Goal: Task Accomplishment & Management: Manage account settings

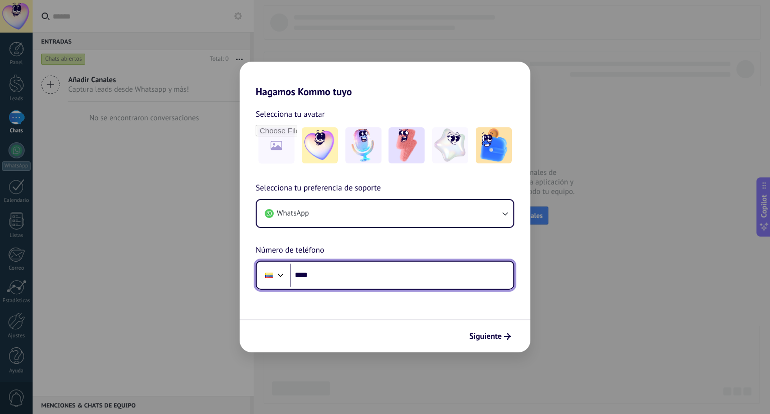
click at [347, 280] on input "****" at bounding box center [402, 275] width 224 height 23
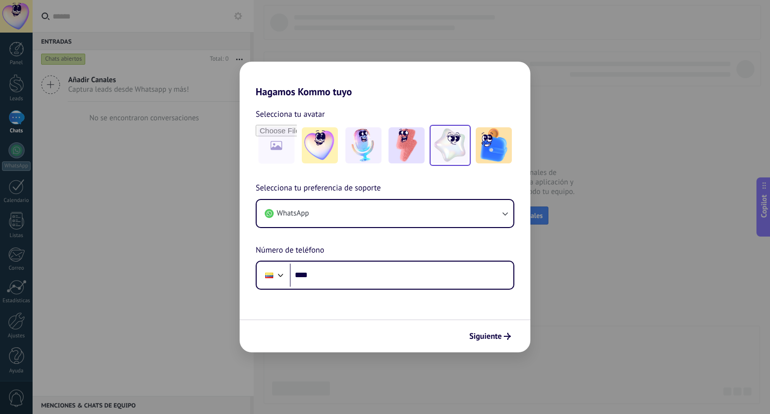
click at [447, 147] on img at bounding box center [450, 145] width 36 height 36
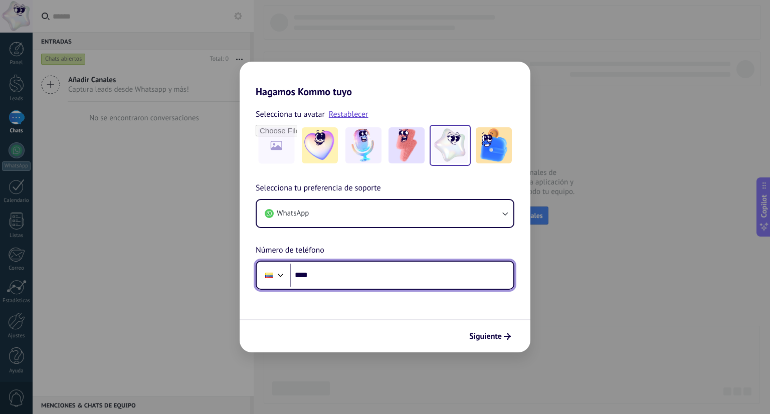
click at [350, 279] on input "****" at bounding box center [402, 275] width 224 height 23
type input "**********"
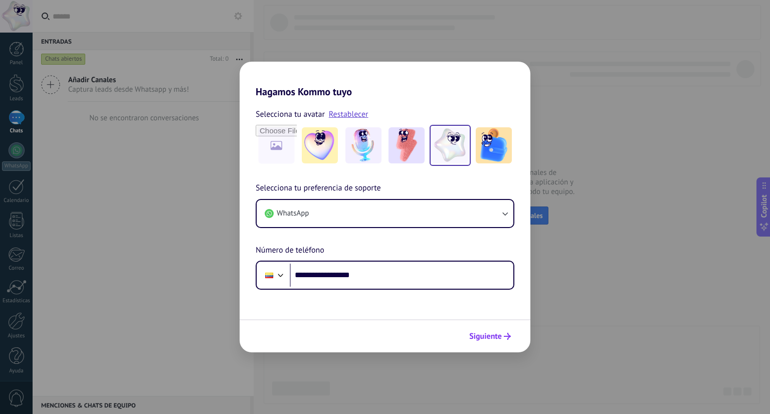
click at [489, 335] on span "Siguiente" at bounding box center [485, 336] width 33 height 7
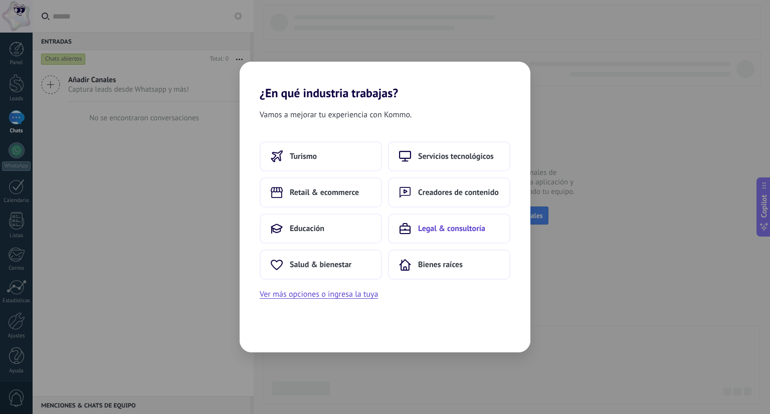
click at [426, 229] on span "Legal & consultoría" at bounding box center [451, 229] width 67 height 10
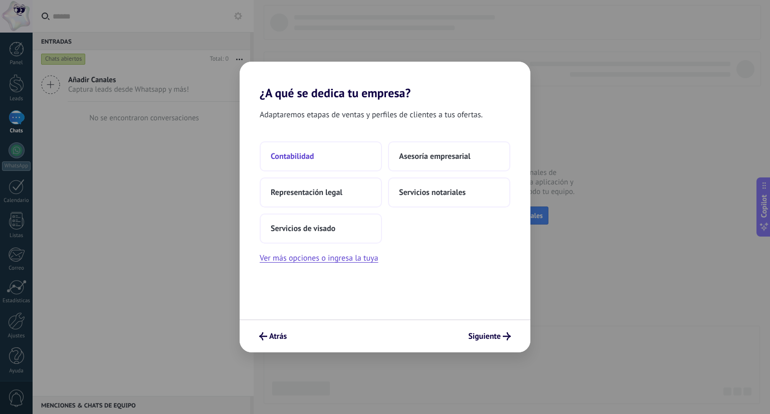
click at [287, 161] on button "Contabilidad" at bounding box center [321, 156] width 122 height 30
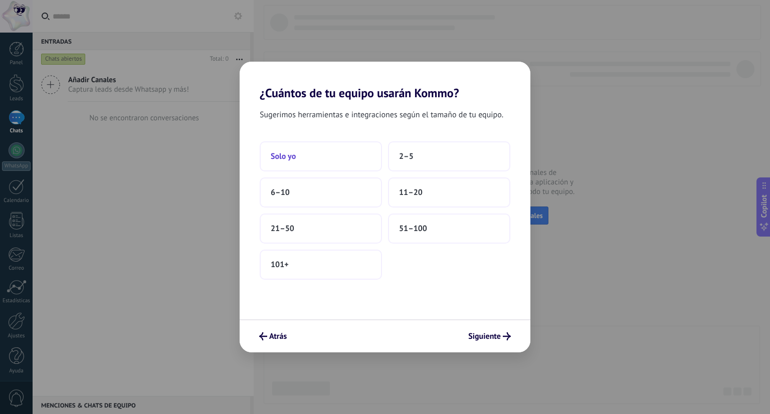
click at [302, 158] on button "Solo yo" at bounding box center [321, 156] width 122 height 30
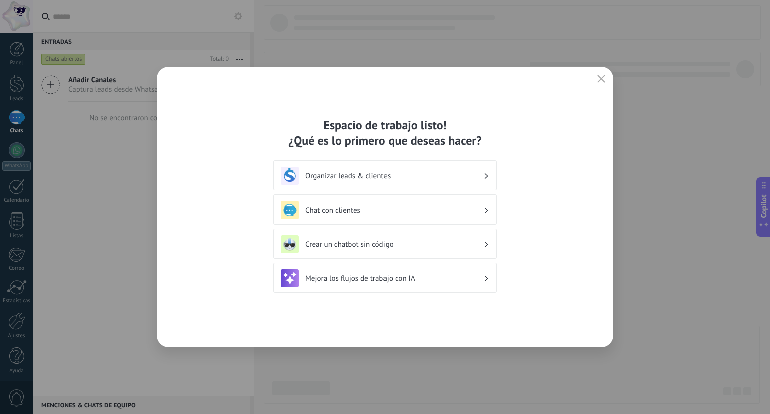
click at [424, 175] on h3 "Organizar leads & clientes" at bounding box center [394, 176] width 178 height 10
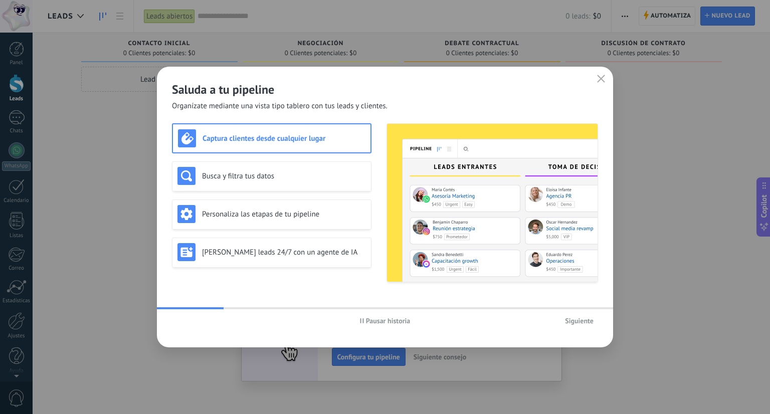
click at [583, 317] on span "Siguiente" at bounding box center [579, 320] width 29 height 7
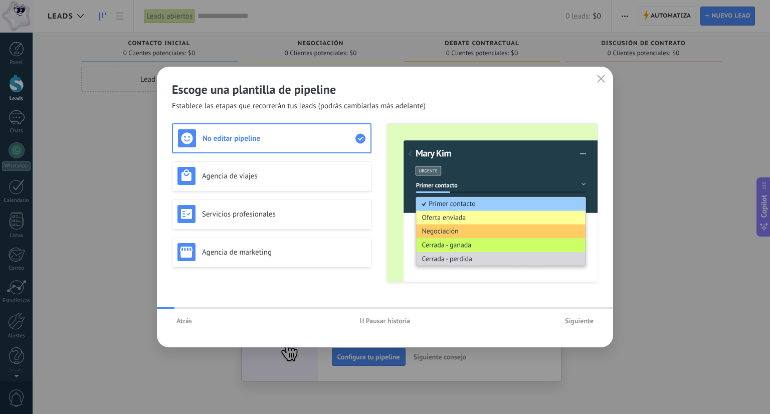
click at [583, 317] on span "Siguiente" at bounding box center [579, 320] width 29 height 7
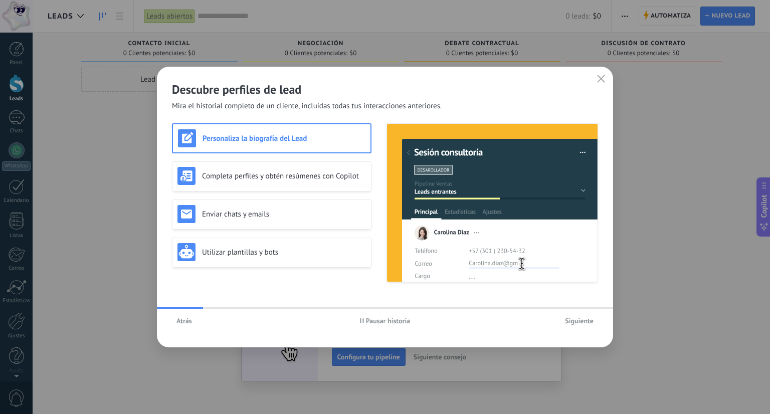
click at [583, 317] on span "Siguiente" at bounding box center [579, 320] width 29 height 7
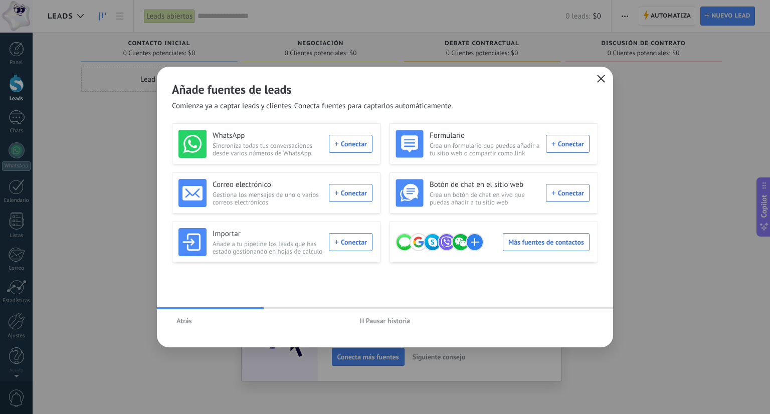
click at [601, 78] on use "button" at bounding box center [602, 79] width 8 height 8
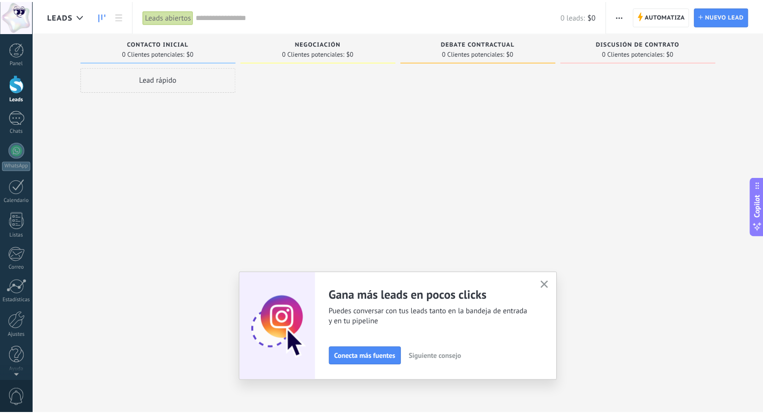
scroll to position [3, 0]
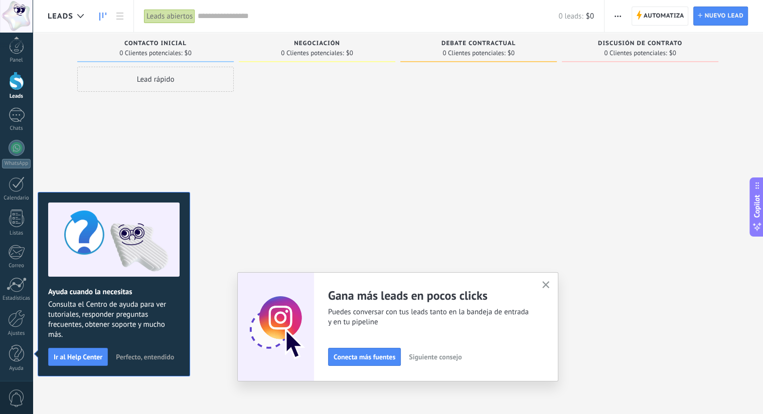
drag, startPoint x: 546, startPoint y: 287, endPoint x: 548, endPoint y: 282, distance: 5.4
click at [546, 287] on icon "button" at bounding box center [546, 285] width 8 height 8
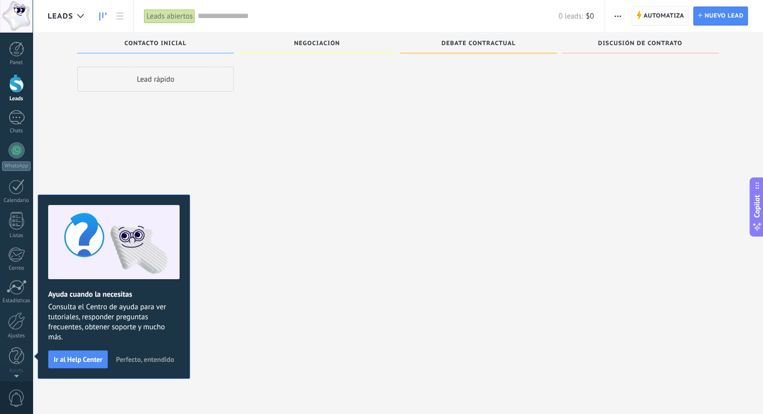
scroll to position [17, 0]
click at [152, 363] on span "Perfecto, entendido" at bounding box center [145, 359] width 58 height 7
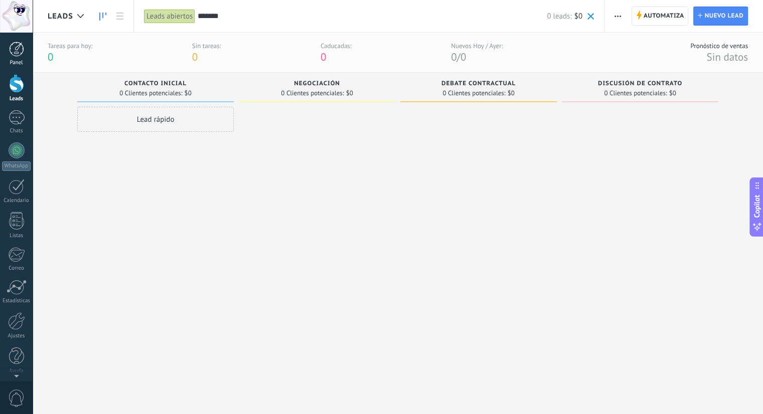
click at [20, 55] on div at bounding box center [16, 49] width 15 height 15
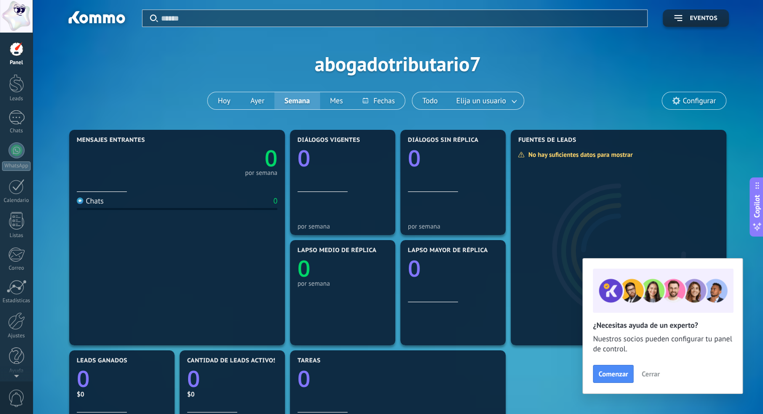
click at [650, 374] on span "Cerrar" at bounding box center [650, 374] width 18 height 7
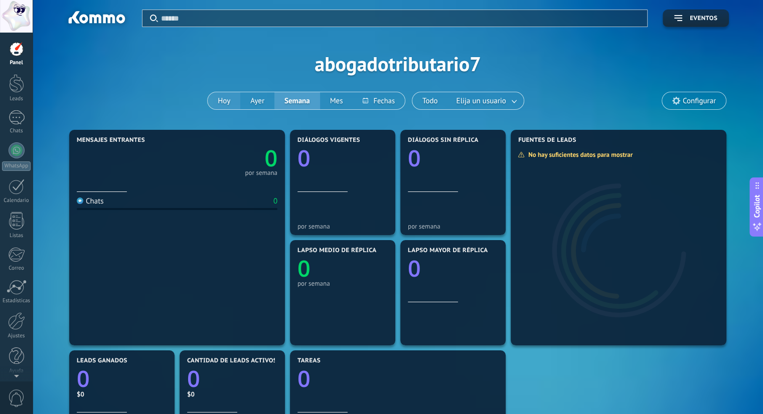
click at [228, 103] on button "Hoy" at bounding box center [224, 100] width 33 height 17
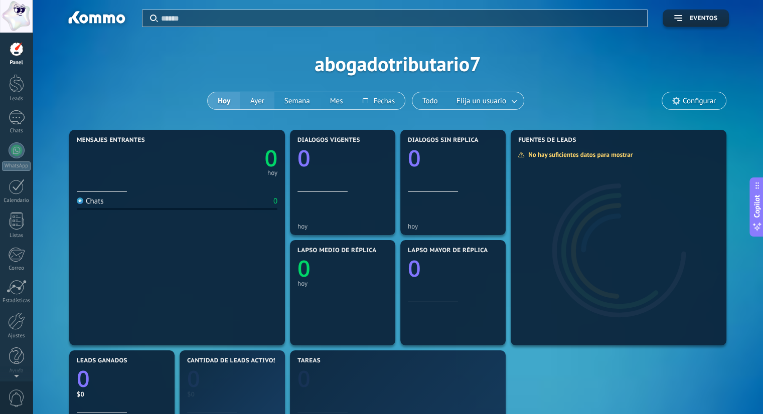
click at [261, 103] on button "Ayer" at bounding box center [257, 100] width 34 height 17
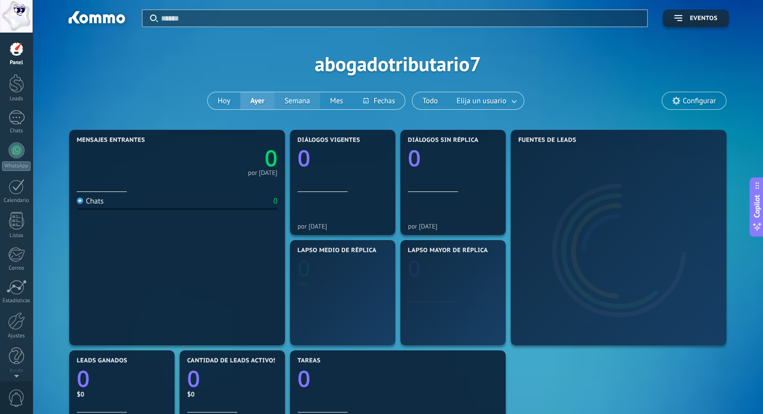
click at [294, 101] on button "Semana" at bounding box center [297, 100] width 46 height 17
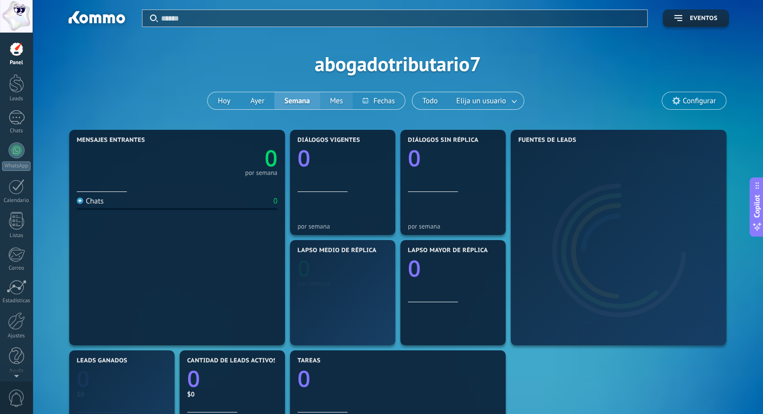
click at [339, 102] on button "Mes" at bounding box center [336, 100] width 33 height 17
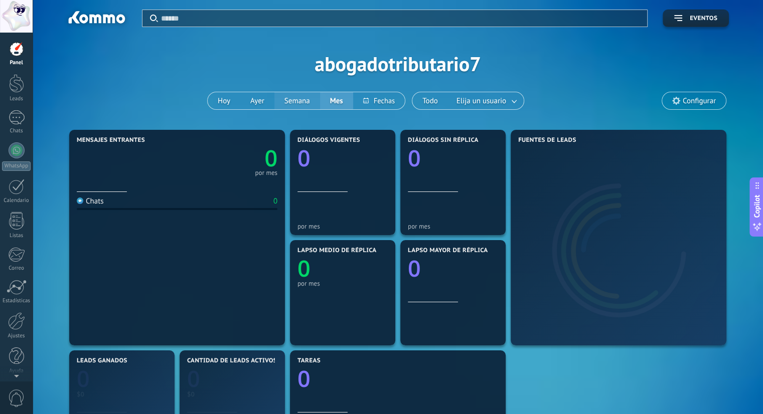
click at [297, 101] on button "Semana" at bounding box center [297, 100] width 46 height 17
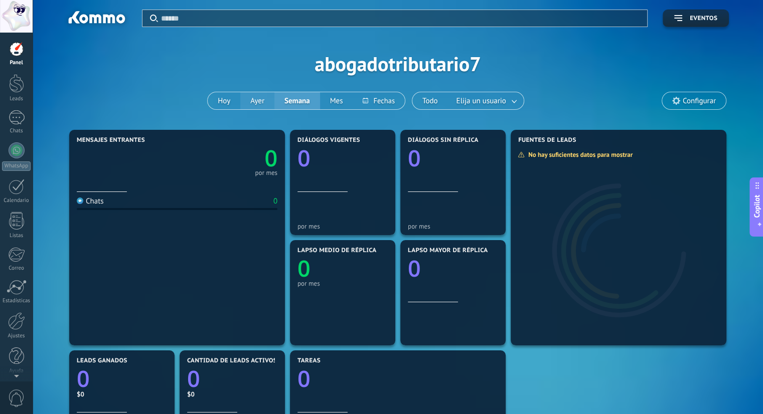
click at [258, 101] on button "Ayer" at bounding box center [257, 100] width 34 height 17
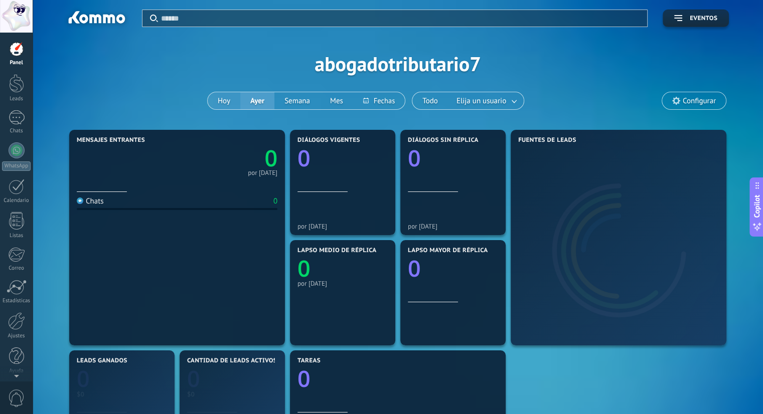
click at [219, 97] on button "Hoy" at bounding box center [224, 100] width 33 height 17
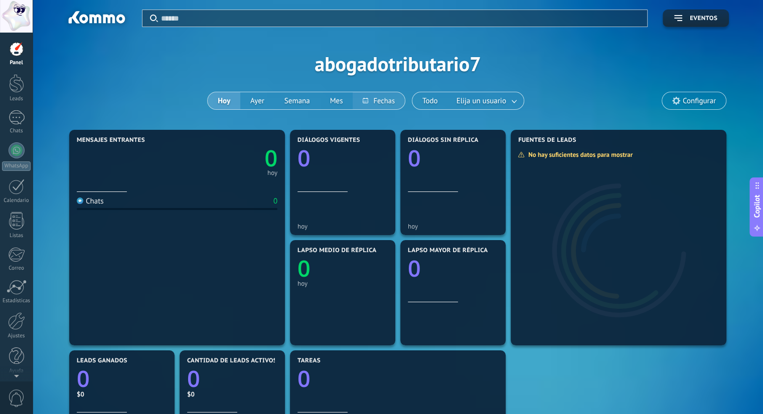
drag, startPoint x: 380, startPoint y: 103, endPoint x: 369, endPoint y: 109, distance: 12.6
click at [369, 109] on button at bounding box center [378, 100] width 52 height 17
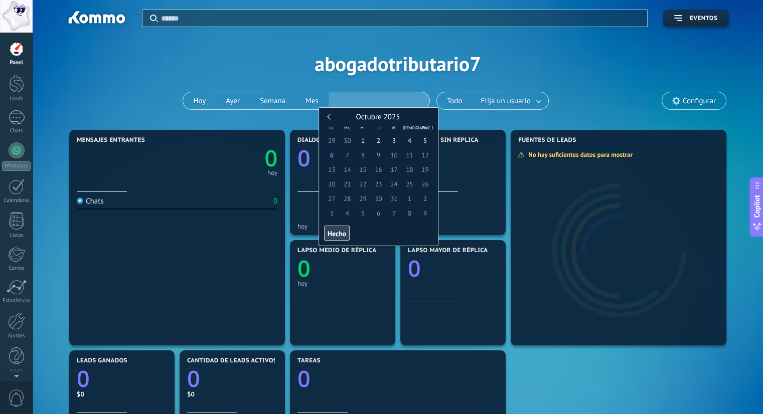
click at [553, 64] on div "Aplicar Eventos abogadotributario7 [DATE] [DATE] Semana Mes Todo Elija un usuar…" at bounding box center [398, 63] width 700 height 127
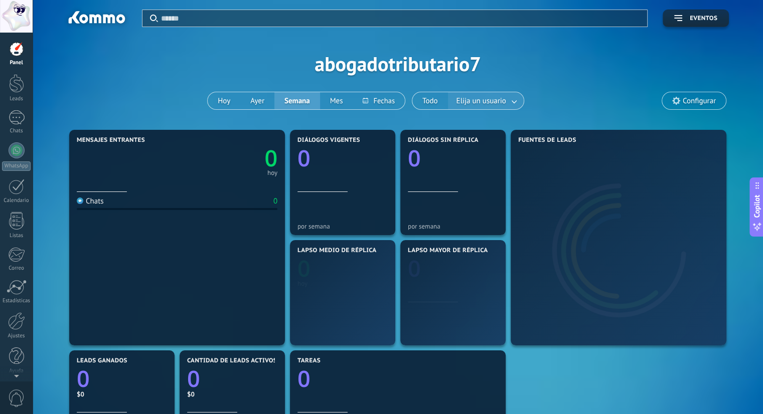
click at [515, 100] on link at bounding box center [514, 101] width 18 height 17
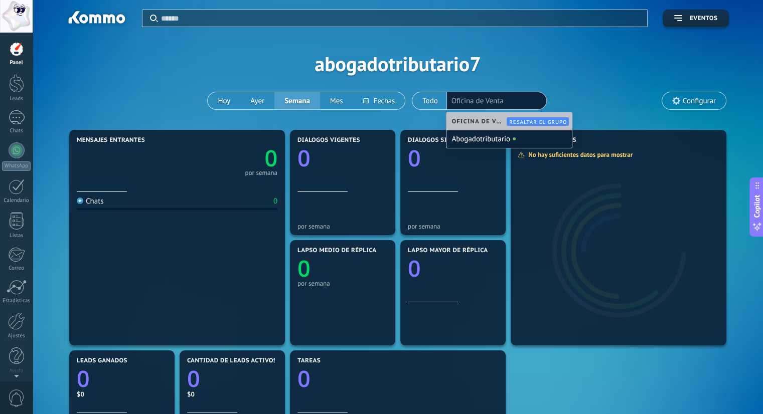
click at [539, 79] on div "Aplicar Eventos abogadotributario7 [DATE] [DATE] Semana Mes Todo Elija un usuar…" at bounding box center [398, 63] width 700 height 127
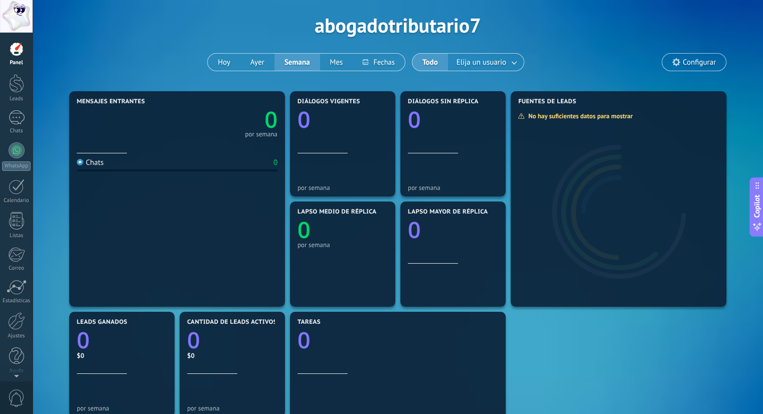
scroll to position [50, 0]
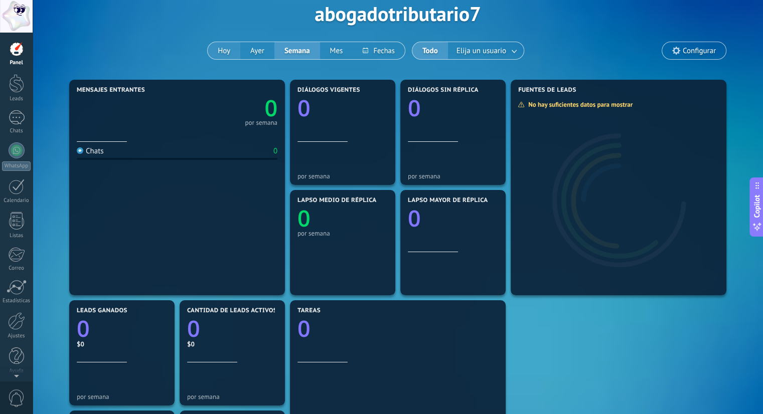
click at [226, 45] on button "Hoy" at bounding box center [224, 50] width 33 height 17
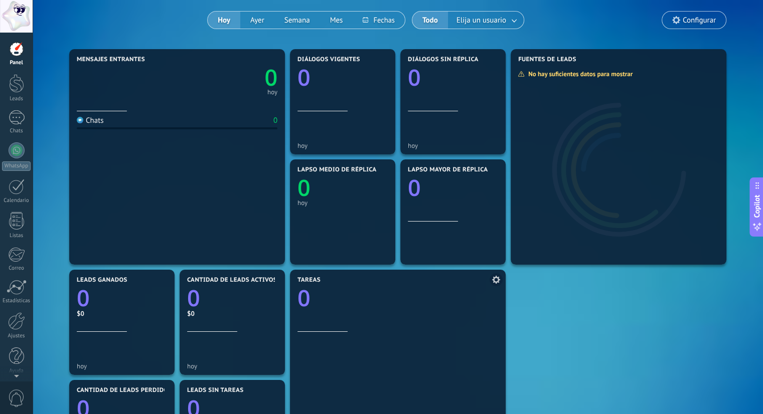
scroll to position [100, 0]
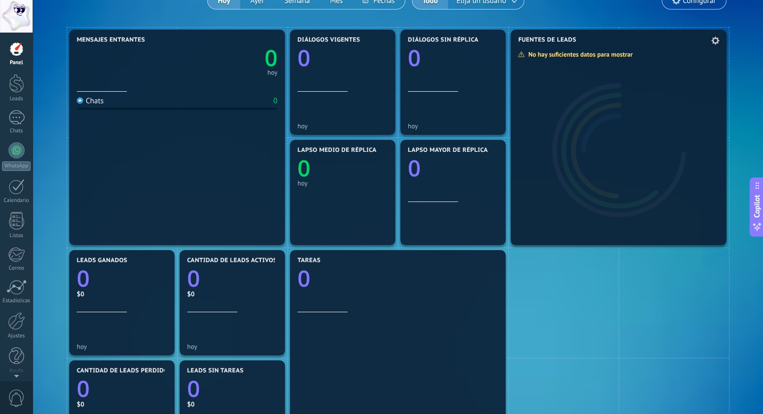
drag, startPoint x: 604, startPoint y: 157, endPoint x: 604, endPoint y: 149, distance: 8.0
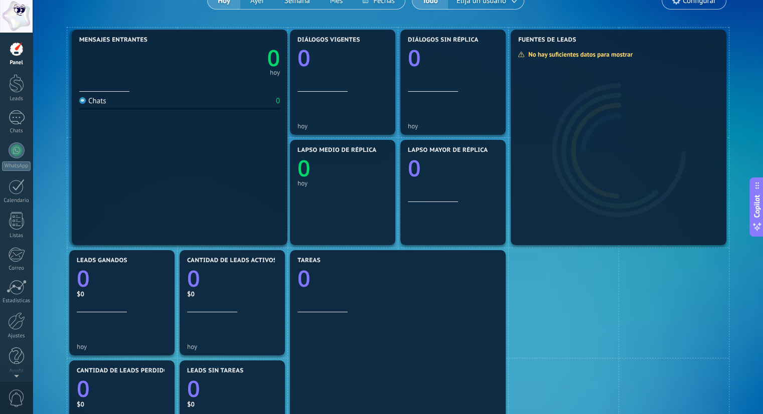
drag, startPoint x: 151, startPoint y: 80, endPoint x: 151, endPoint y: 63, distance: 17.1
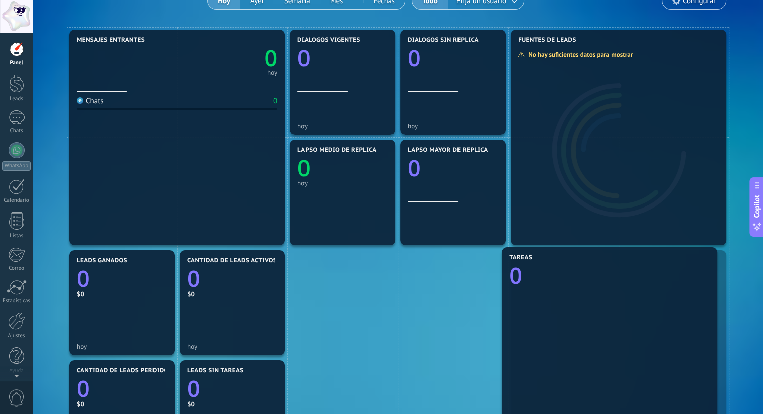
drag, startPoint x: 383, startPoint y: 291, endPoint x: 587, endPoint y: 288, distance: 203.6
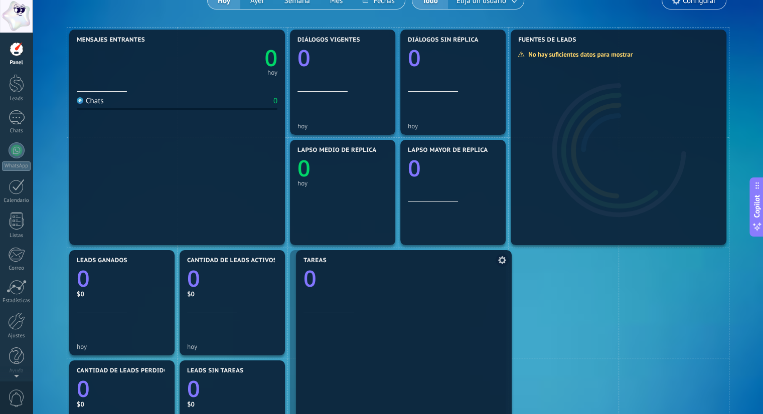
drag, startPoint x: 639, startPoint y: 297, endPoint x: 425, endPoint y: 297, distance: 214.6
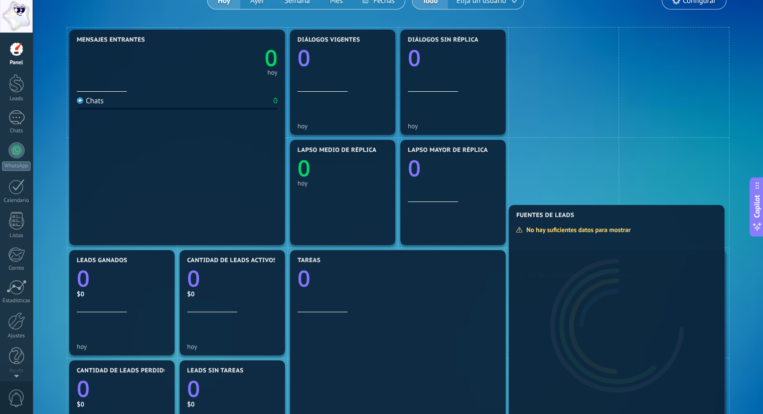
drag, startPoint x: 588, startPoint y: 178, endPoint x: 586, endPoint y: 356, distance: 177.5
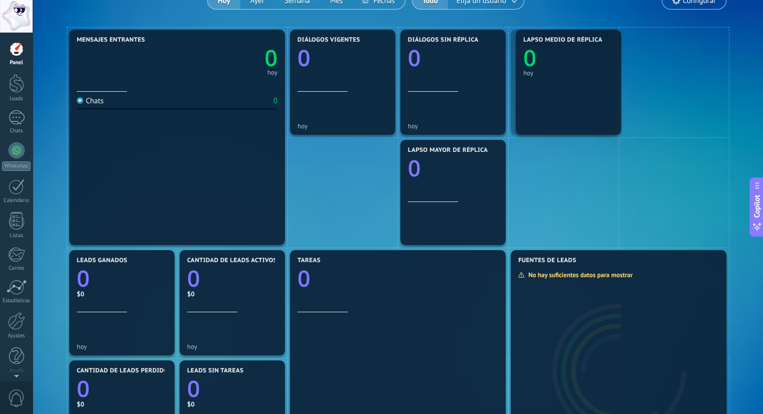
drag, startPoint x: 352, startPoint y: 204, endPoint x: 578, endPoint y: 93, distance: 251.2
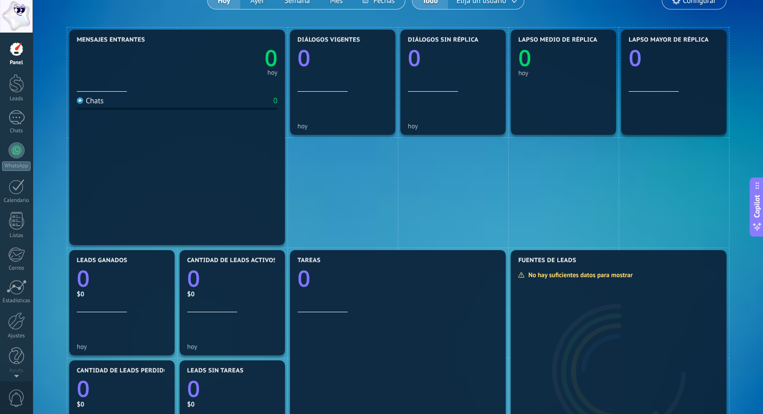
drag, startPoint x: 484, startPoint y: 199, endPoint x: 726, endPoint y: 71, distance: 273.4
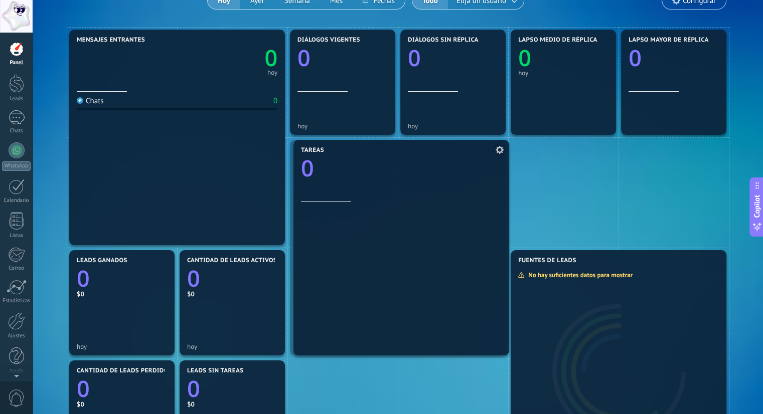
drag, startPoint x: 425, startPoint y: 343, endPoint x: 429, endPoint y: 233, distance: 110.4
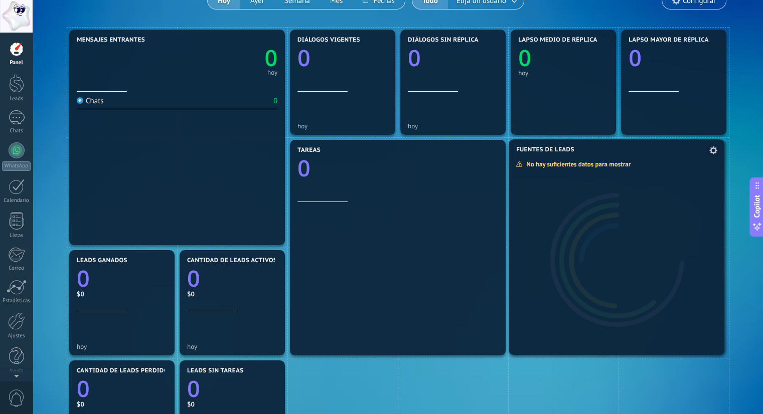
drag, startPoint x: 639, startPoint y: 338, endPoint x: 637, endPoint y: 227, distance: 110.8
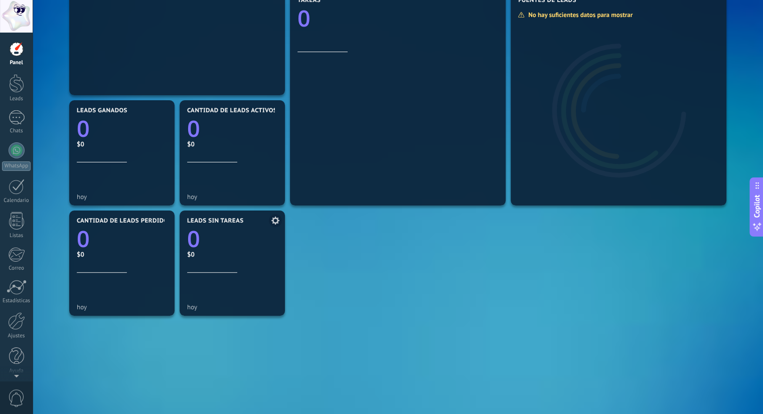
scroll to position [251, 0]
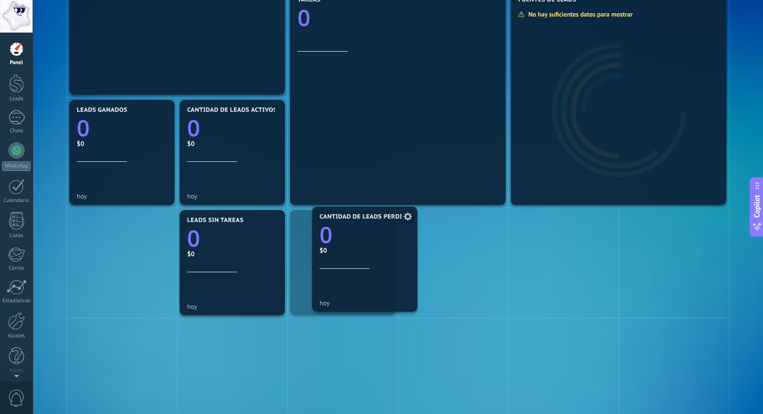
drag, startPoint x: 118, startPoint y: 254, endPoint x: 361, endPoint y: 251, distance: 242.7
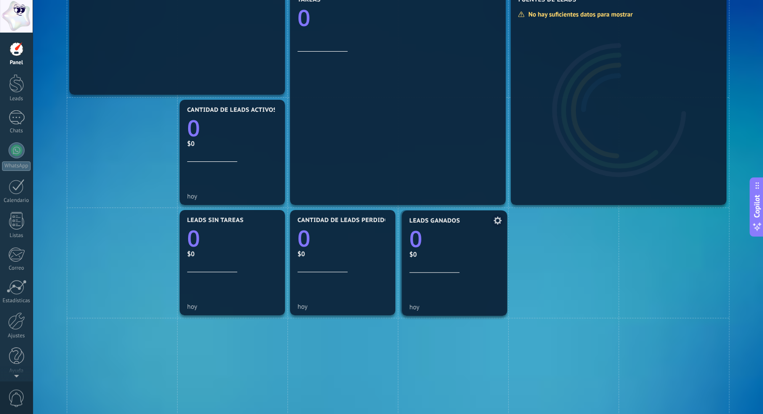
drag, startPoint x: 124, startPoint y: 142, endPoint x: 449, endPoint y: 249, distance: 342.7
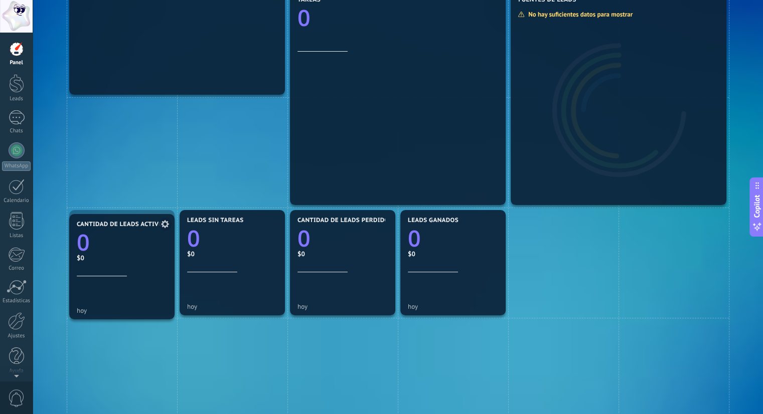
drag, startPoint x: 254, startPoint y: 164, endPoint x: 133, endPoint y: 274, distance: 162.9
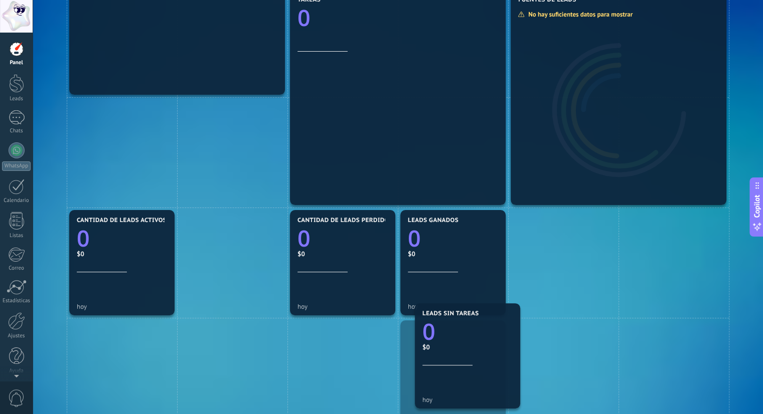
drag, startPoint x: 221, startPoint y: 228, endPoint x: 456, endPoint y: 319, distance: 252.7
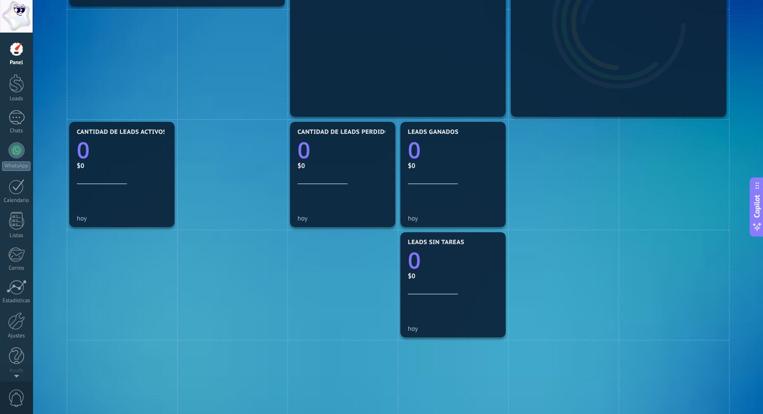
scroll to position [351, 0]
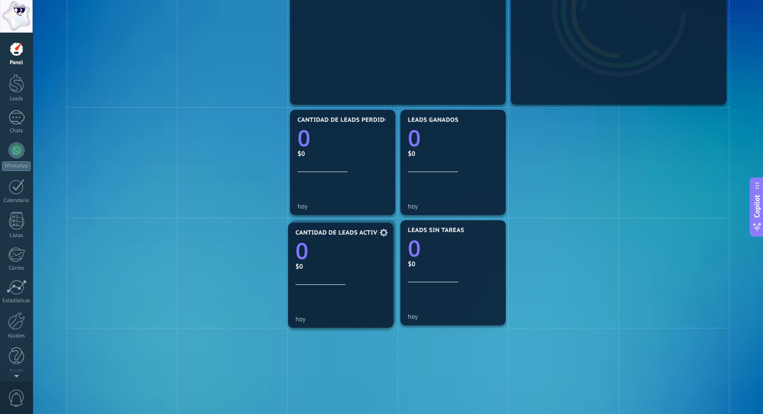
drag, startPoint x: 131, startPoint y: 150, endPoint x: 350, endPoint y: 259, distance: 244.2
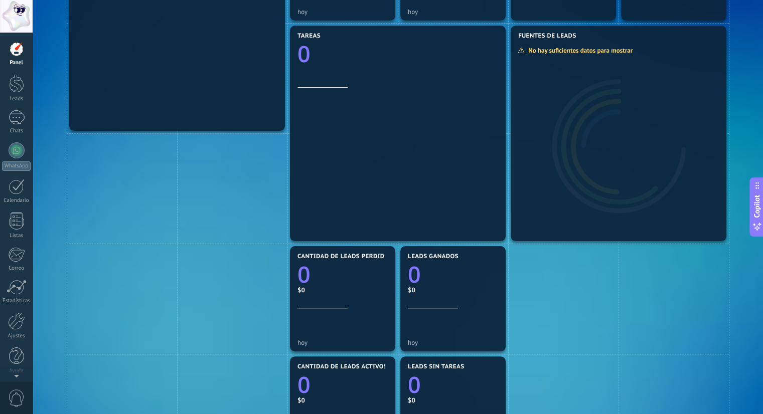
scroll to position [251, 0]
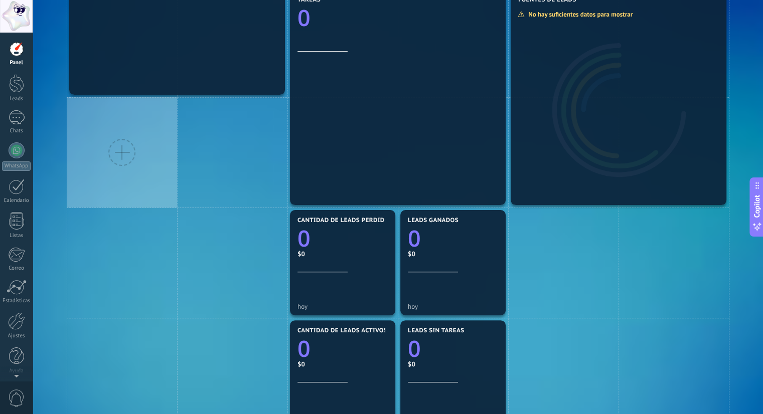
click at [128, 155] on div at bounding box center [121, 152] width 27 height 27
click at [116, 148] on div at bounding box center [121, 152] width 27 height 27
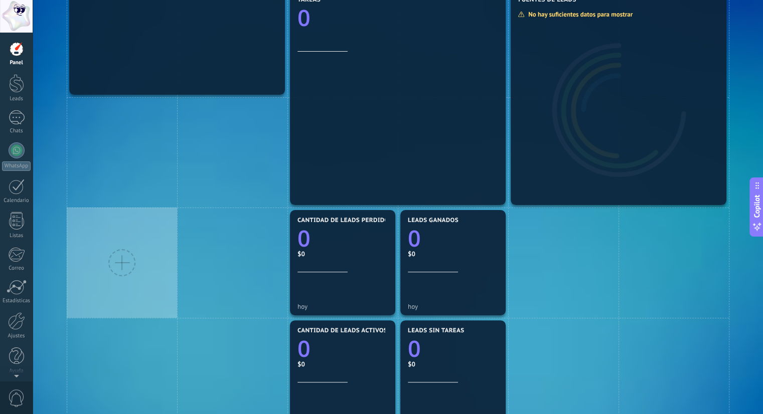
click at [125, 263] on div at bounding box center [121, 262] width 27 height 27
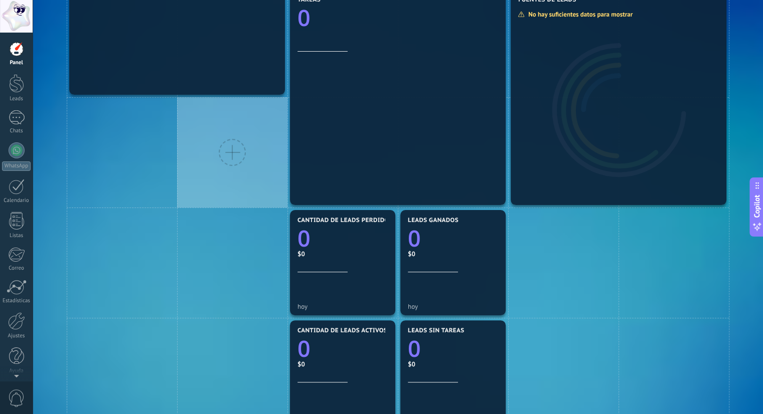
click at [187, 162] on div at bounding box center [232, 152] width 110 height 110
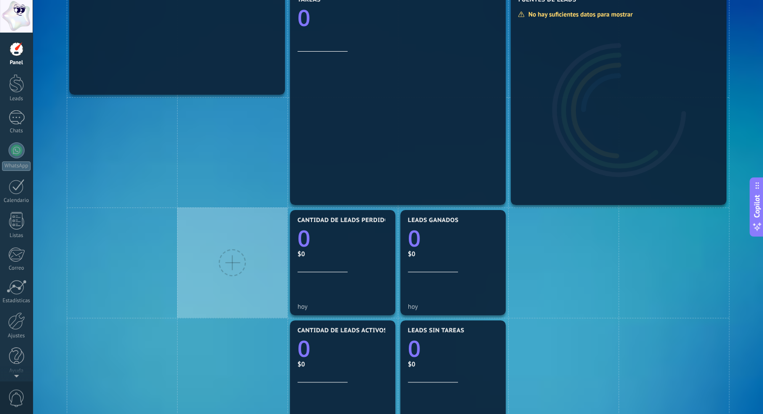
click at [239, 295] on div at bounding box center [232, 263] width 110 height 110
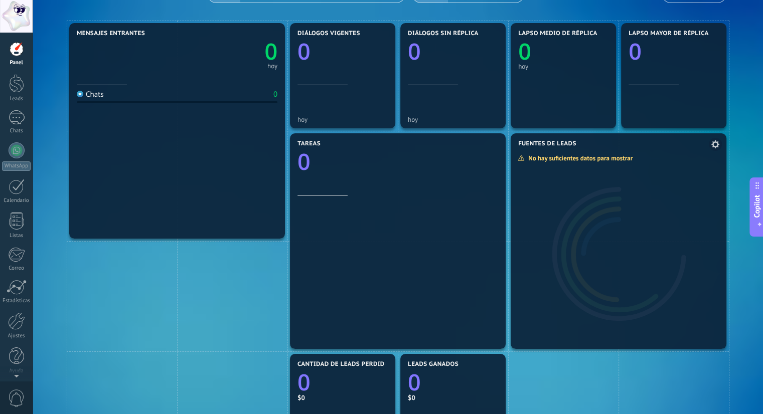
scroll to position [0, 0]
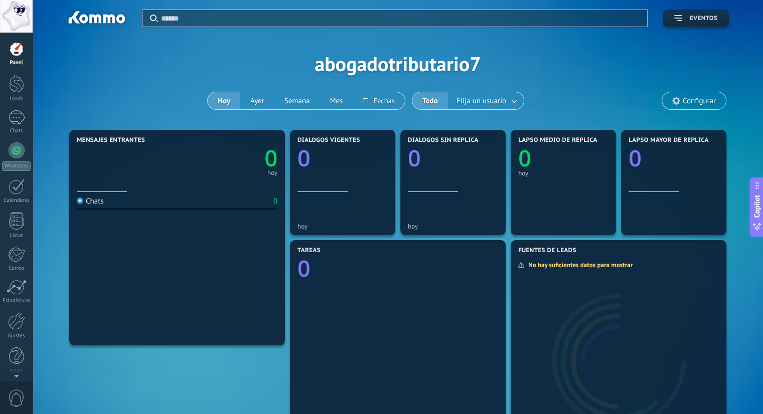
click at [681, 17] on icon "button" at bounding box center [678, 18] width 8 height 6
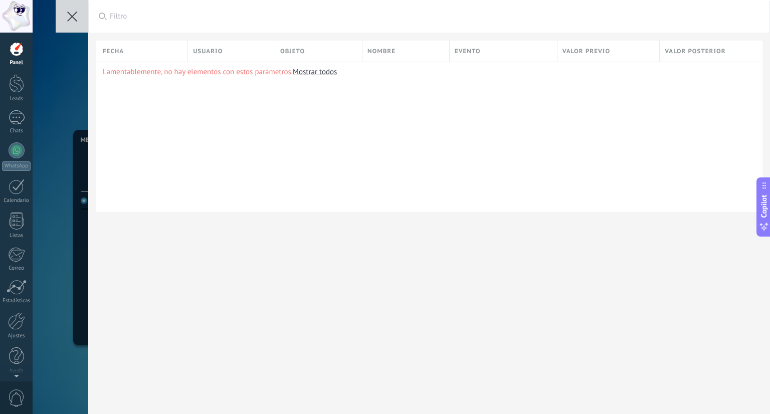
click at [68, 15] on icon at bounding box center [72, 17] width 10 height 10
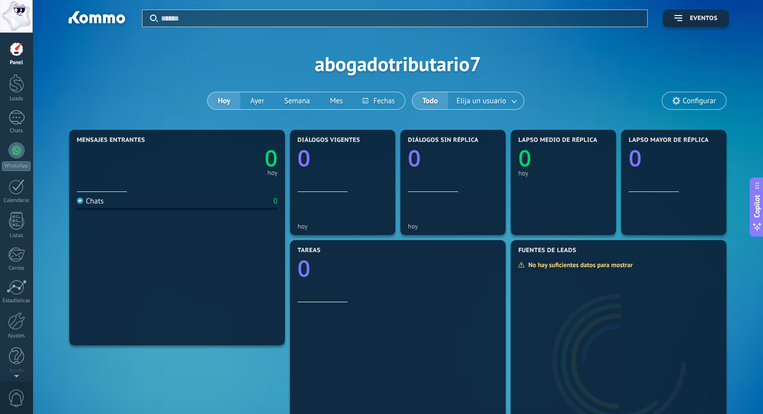
click at [757, 209] on span "Copilot" at bounding box center [757, 206] width 10 height 23
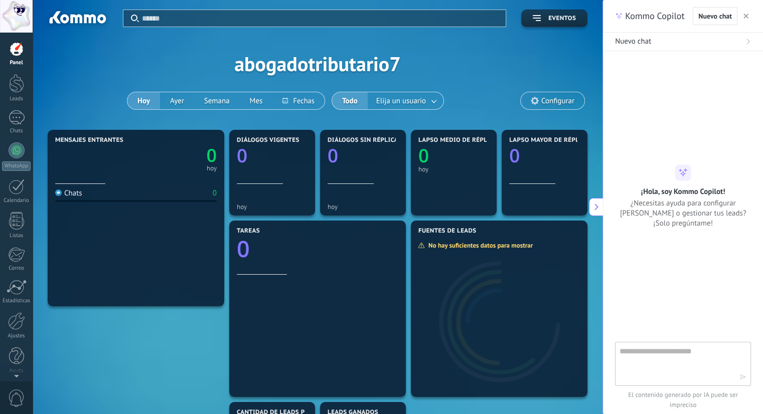
click at [744, 17] on icon "button" at bounding box center [745, 16] width 5 height 5
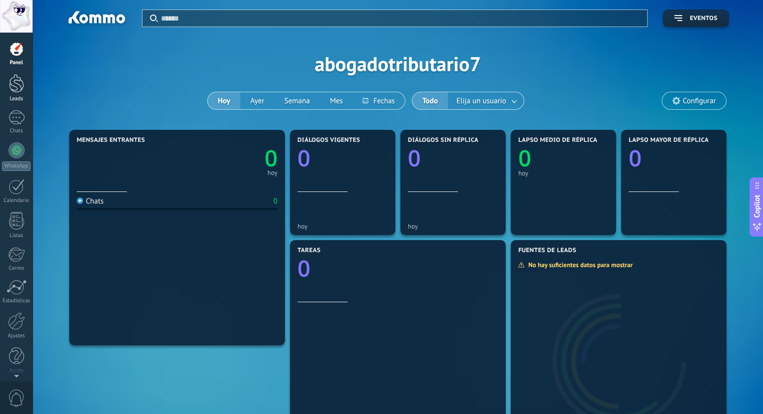
click at [18, 91] on div at bounding box center [16, 83] width 15 height 19
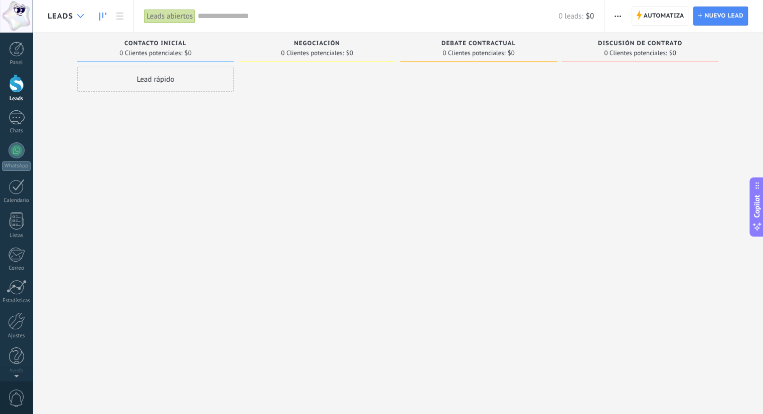
click at [80, 19] on div at bounding box center [80, 17] width 17 height 20
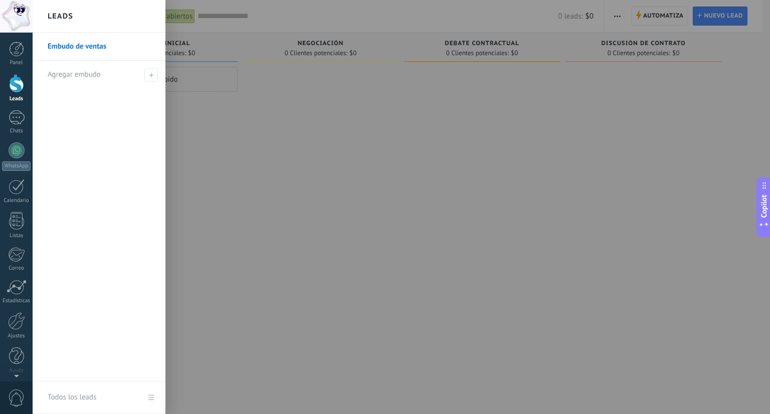
click at [80, 19] on div "Leads" at bounding box center [99, 16] width 133 height 33
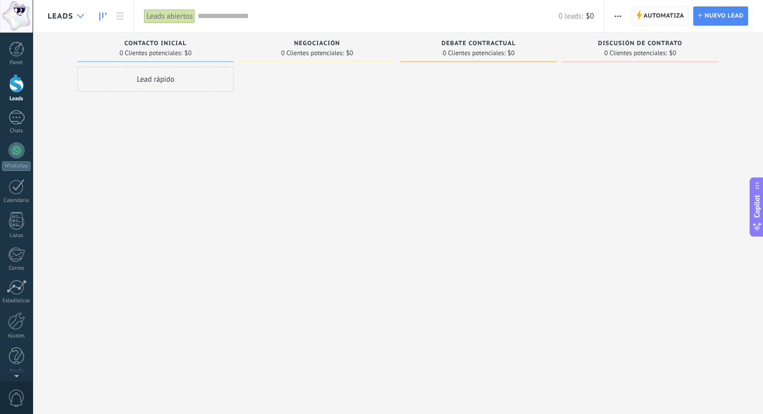
click at [80, 19] on div at bounding box center [80, 17] width 17 height 20
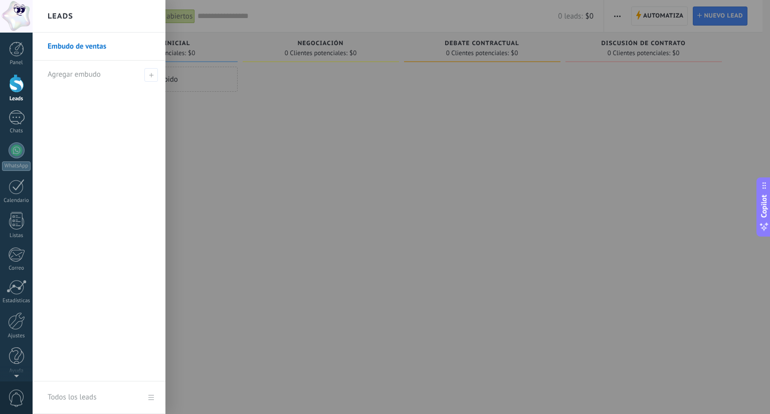
click at [80, 19] on div "Leads" at bounding box center [99, 16] width 133 height 33
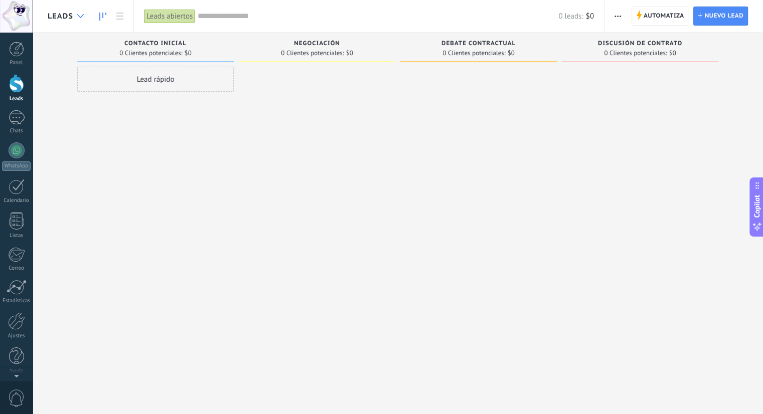
click at [80, 19] on div at bounding box center [80, 17] width 17 height 20
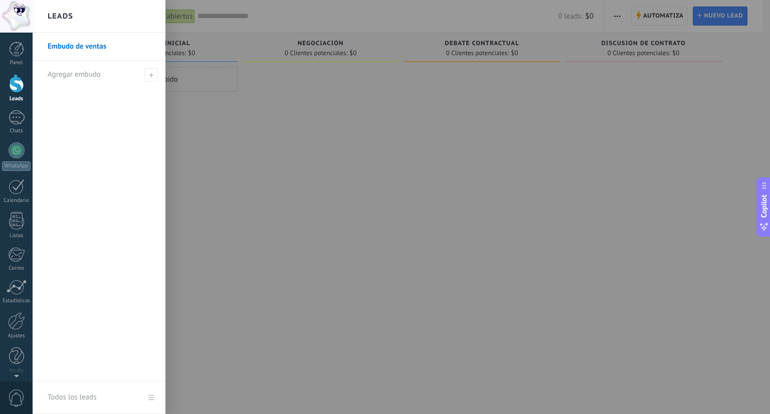
click at [80, 19] on div "Leads" at bounding box center [99, 16] width 133 height 33
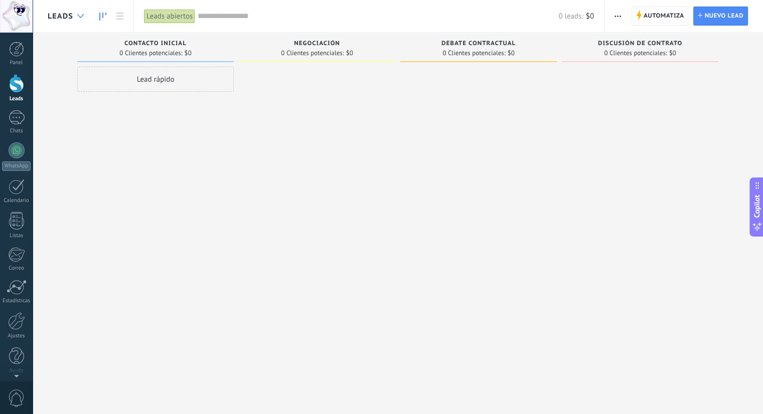
click at [80, 19] on div at bounding box center [80, 17] width 17 height 20
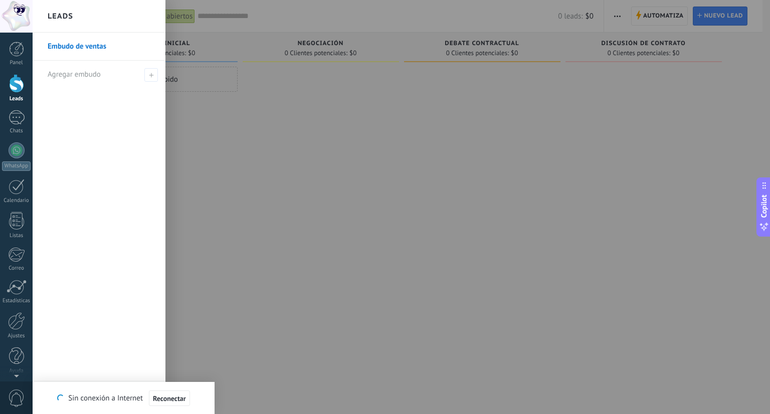
click at [202, 144] on div at bounding box center [418, 207] width 770 height 414
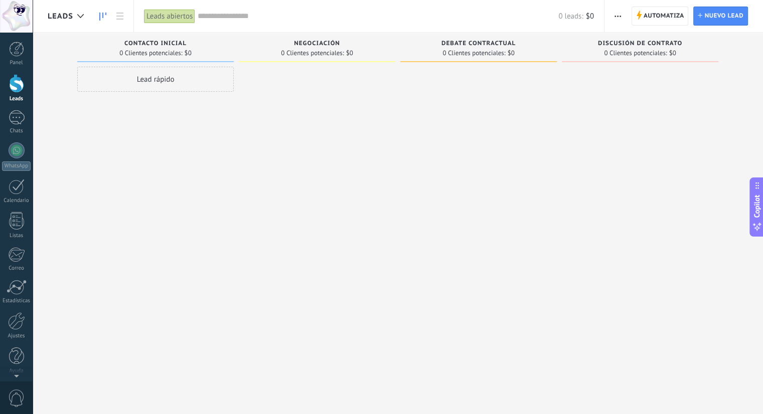
click at [60, 15] on span "Leads" at bounding box center [61, 17] width 26 height 10
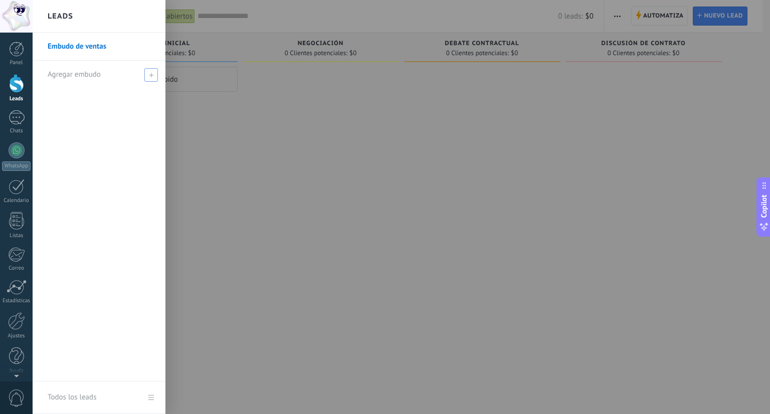
click at [156, 77] on span at bounding box center [151, 75] width 14 height 14
type input "*******"
click at [118, 110] on div "Embudo de ventas *******" at bounding box center [99, 207] width 133 height 349
click at [151, 79] on span at bounding box center [152, 74] width 11 height 13
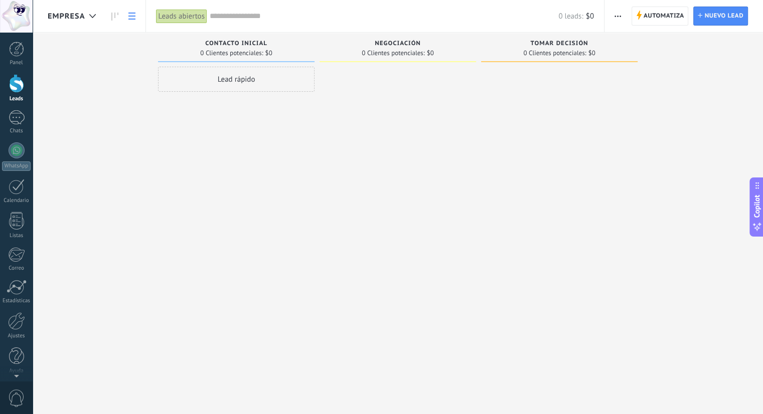
click at [134, 19] on use at bounding box center [131, 16] width 7 height 7
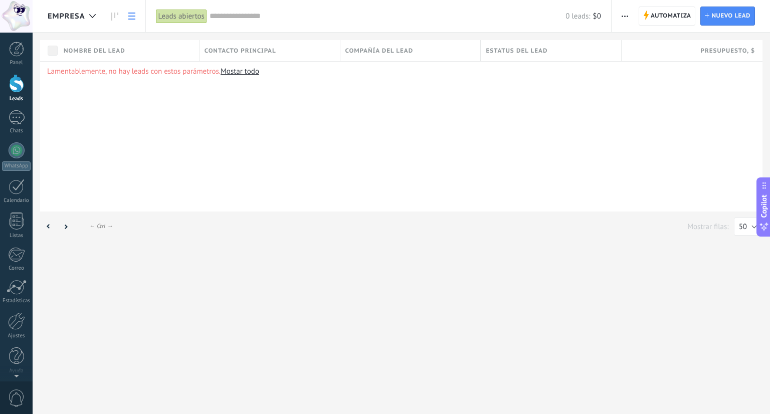
drag, startPoint x: 6, startPoint y: 106, endPoint x: 72, endPoint y: 67, distance: 77.1
click at [13, 100] on div "Panel Leads Chats WhatsApp Clientes" at bounding box center [16, 213] width 33 height 343
click at [88, 15] on div at bounding box center [92, 17] width 17 height 20
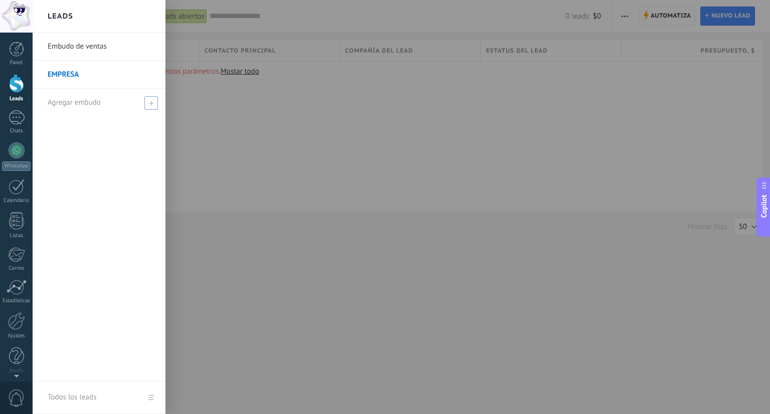
click at [156, 100] on span at bounding box center [151, 103] width 14 height 14
type input "**********"
click at [154, 102] on span at bounding box center [152, 102] width 9 height 7
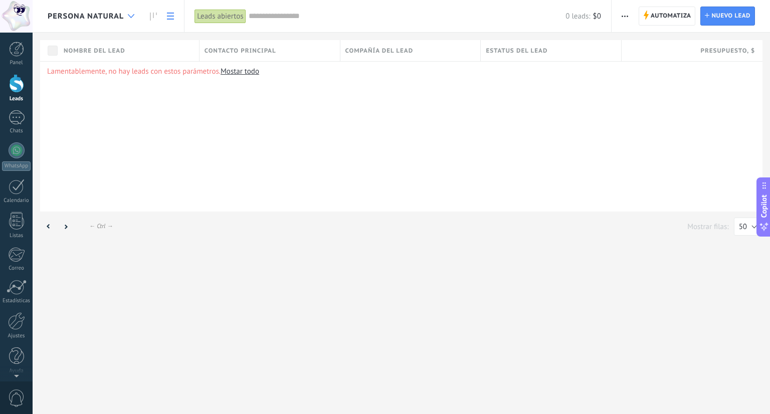
click at [129, 16] on use at bounding box center [131, 16] width 7 height 4
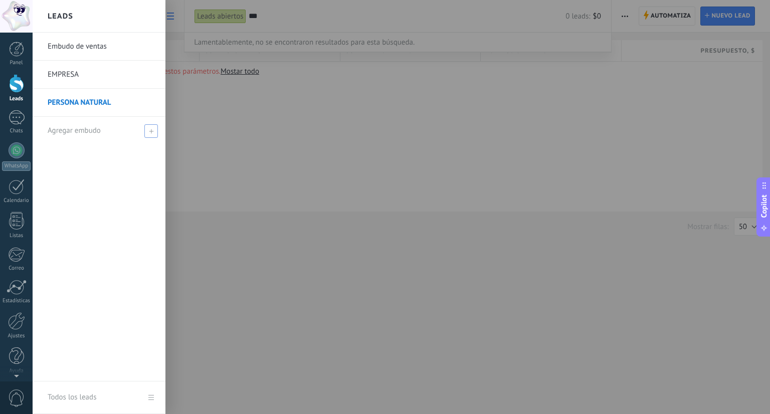
type input "***"
click at [154, 134] on span at bounding box center [151, 131] width 14 height 14
type input "***"
click at [156, 132] on span at bounding box center [152, 130] width 9 height 7
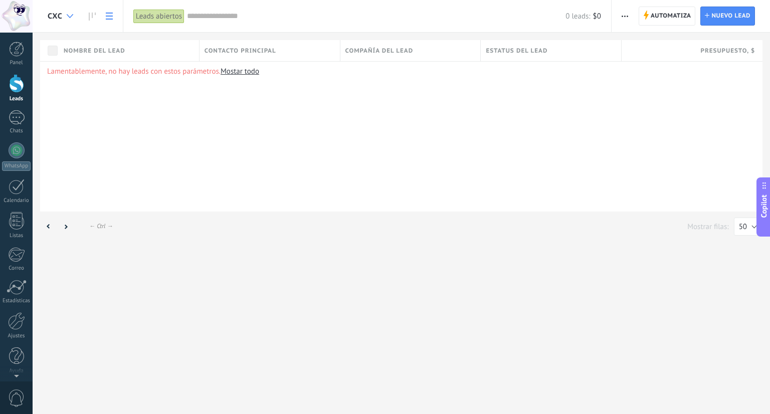
click at [72, 15] on use at bounding box center [70, 16] width 7 height 4
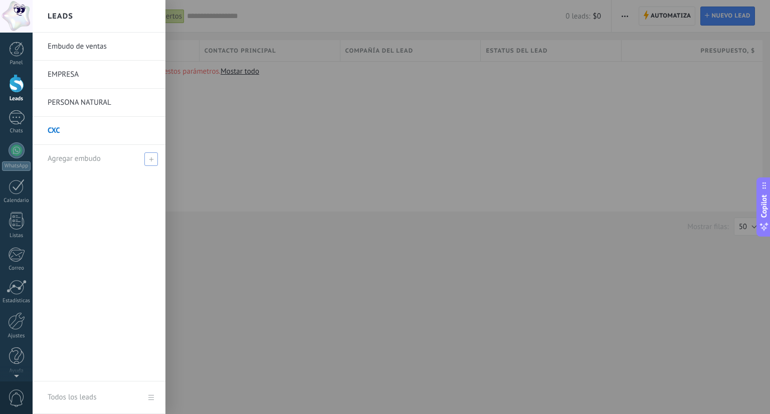
click at [150, 152] on span at bounding box center [151, 159] width 14 height 14
type input "**********"
click at [150, 156] on span at bounding box center [152, 158] width 9 height 7
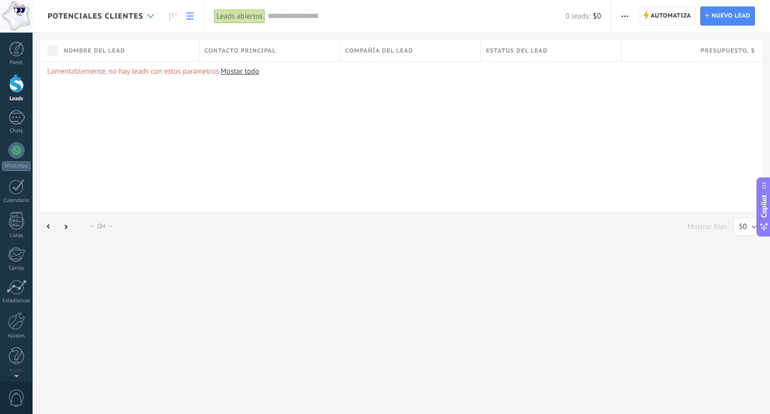
click at [147, 14] on icon at bounding box center [150, 16] width 7 height 4
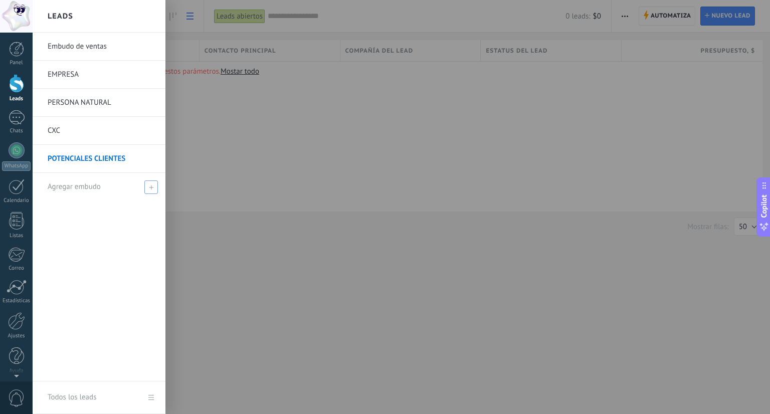
click at [152, 184] on span at bounding box center [151, 188] width 14 height 14
type input "*********"
click at [152, 184] on span at bounding box center [152, 187] width 9 height 7
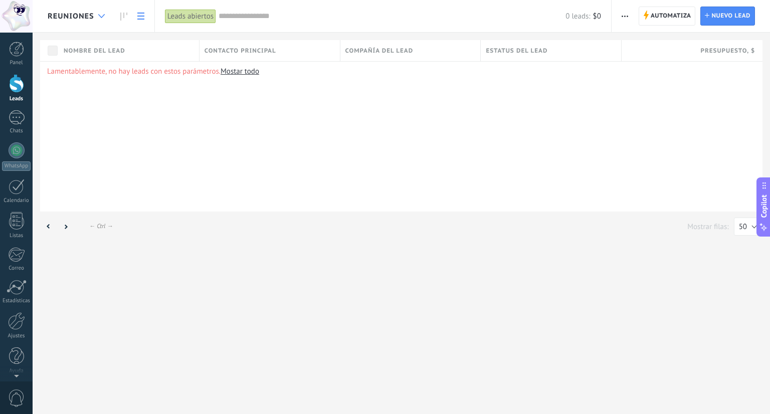
click at [105, 17] on div at bounding box center [101, 17] width 17 height 20
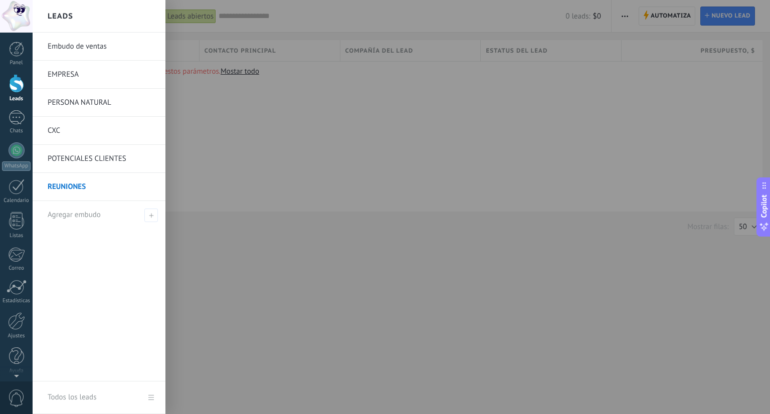
click at [230, 178] on div at bounding box center [418, 207] width 770 height 414
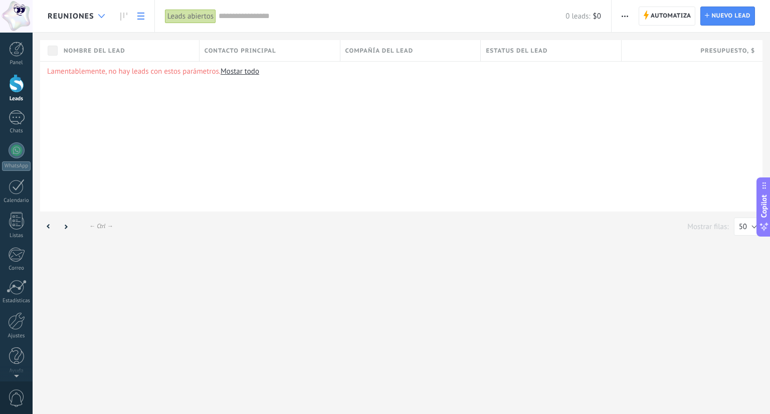
click at [106, 19] on div at bounding box center [101, 17] width 17 height 20
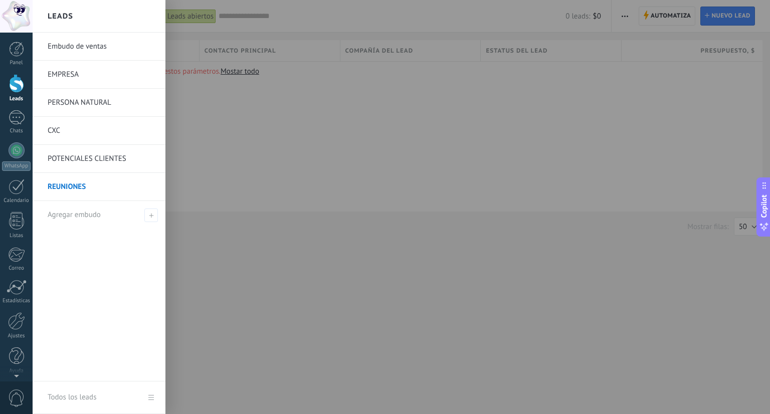
click at [72, 70] on link "EMPRESA" at bounding box center [102, 75] width 108 height 28
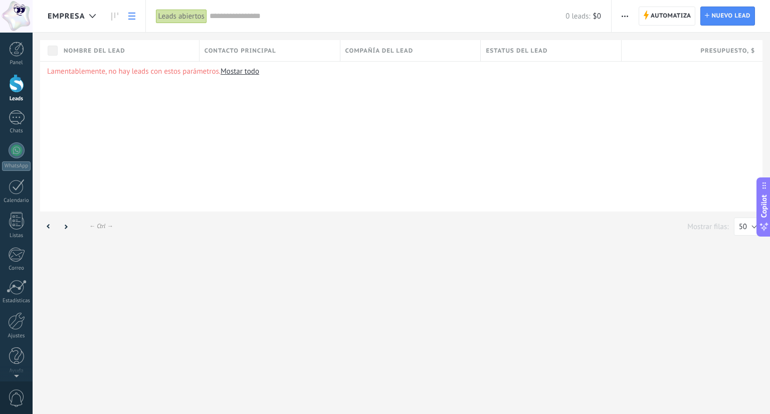
click at [624, 16] on icon "button" at bounding box center [625, 17] width 7 height 2
click at [658, 61] on span "Editar embudo" at bounding box center [654, 63] width 47 height 20
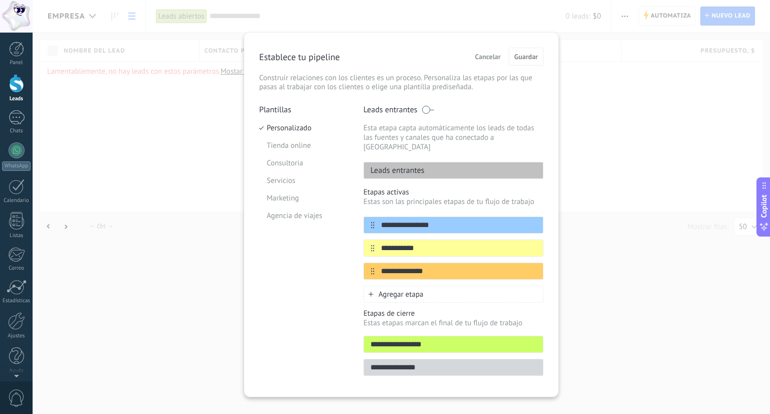
click at [369, 289] on div "Agregar etapa" at bounding box center [454, 294] width 180 height 17
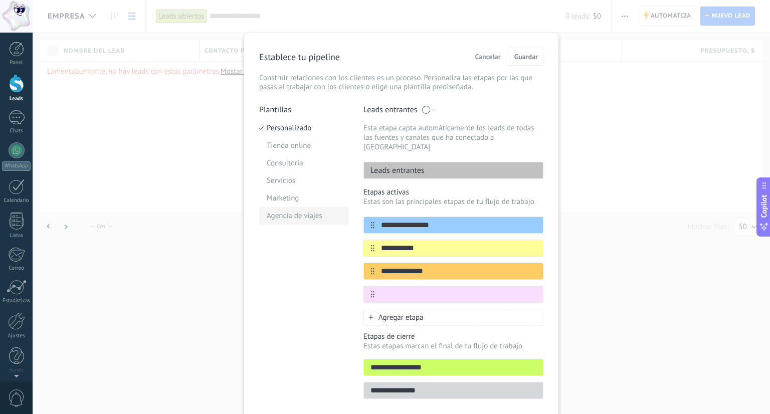
drag, startPoint x: 440, startPoint y: 215, endPoint x: 340, endPoint y: 217, distance: 100.3
click at [340, 217] on div "**********" at bounding box center [401, 255] width 284 height 300
type input "*********"
drag, startPoint x: 431, startPoint y: 238, endPoint x: 306, endPoint y: 247, distance: 125.2
click at [306, 247] on div "**********" at bounding box center [401, 255] width 284 height 300
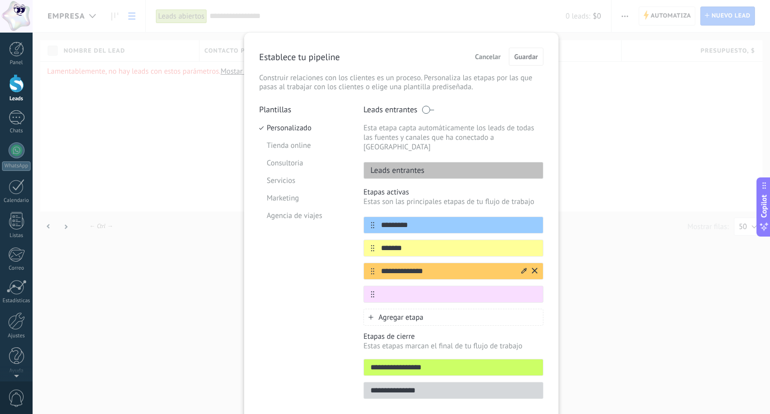
type input "*******"
drag, startPoint x: 441, startPoint y: 262, endPoint x: 333, endPoint y: 263, distance: 107.8
click at [333, 263] on div "**********" at bounding box center [401, 255] width 284 height 300
type input "**********"
click at [398, 289] on input "text" at bounding box center [447, 294] width 145 height 11
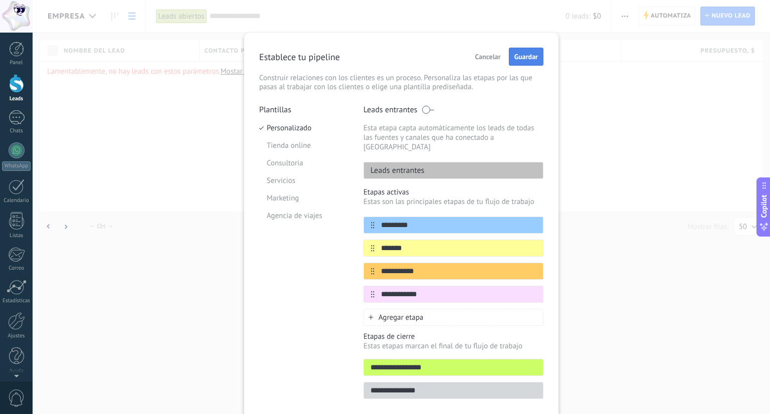
type input "**********"
click at [516, 55] on span "Guardar" at bounding box center [526, 56] width 24 height 7
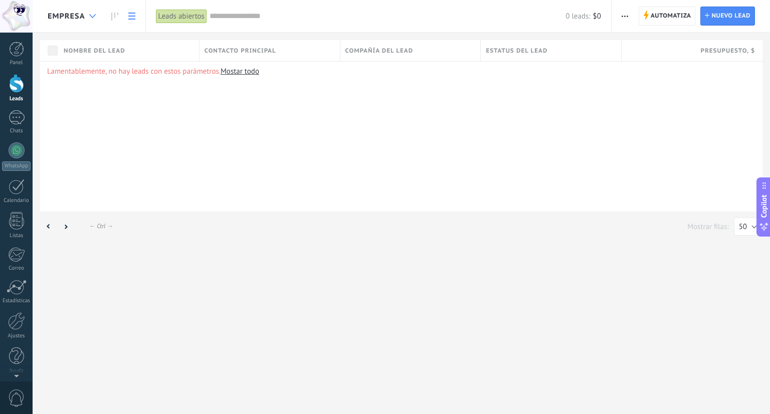
click at [88, 13] on div at bounding box center [92, 17] width 17 height 20
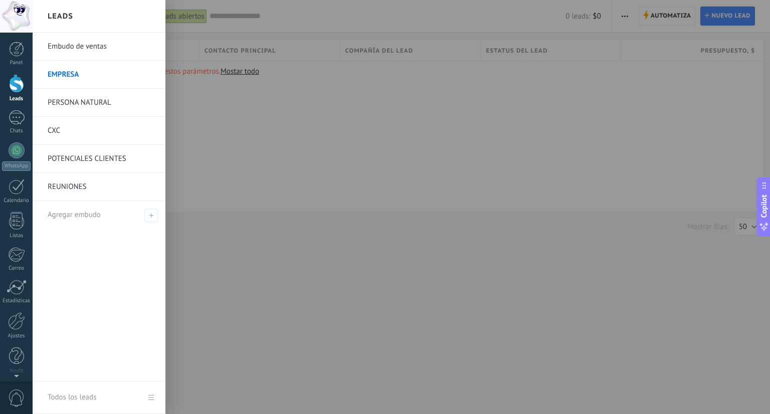
click at [72, 73] on link "EMPRESA" at bounding box center [102, 75] width 108 height 28
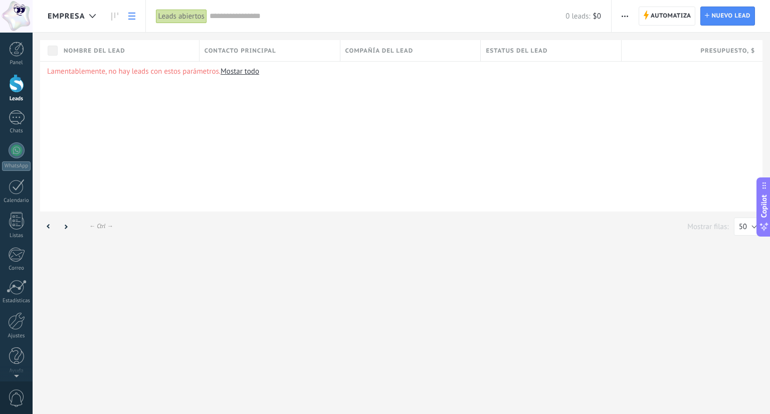
click at [135, 17] on link at bounding box center [131, 17] width 17 height 20
click at [113, 16] on icon at bounding box center [114, 17] width 7 height 8
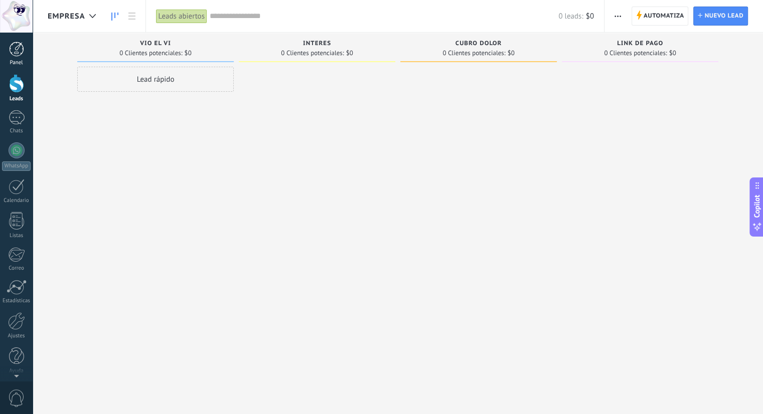
click at [14, 52] on div at bounding box center [16, 49] width 15 height 15
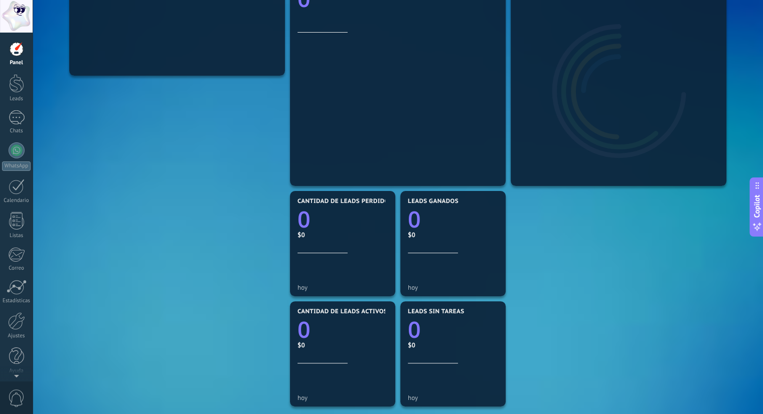
scroll to position [301, 0]
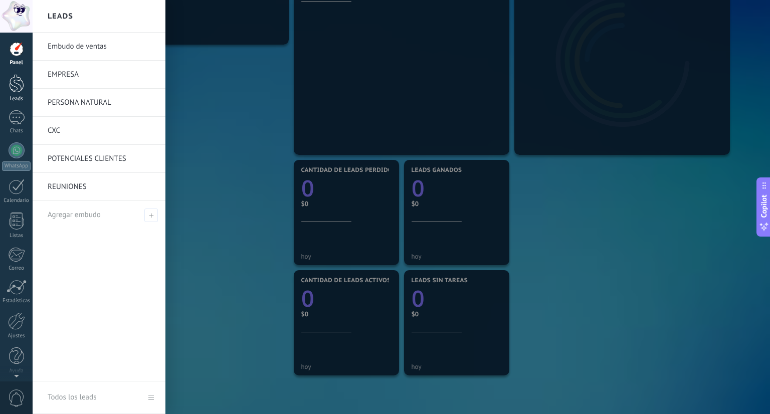
click at [7, 89] on link "Leads" at bounding box center [16, 88] width 33 height 28
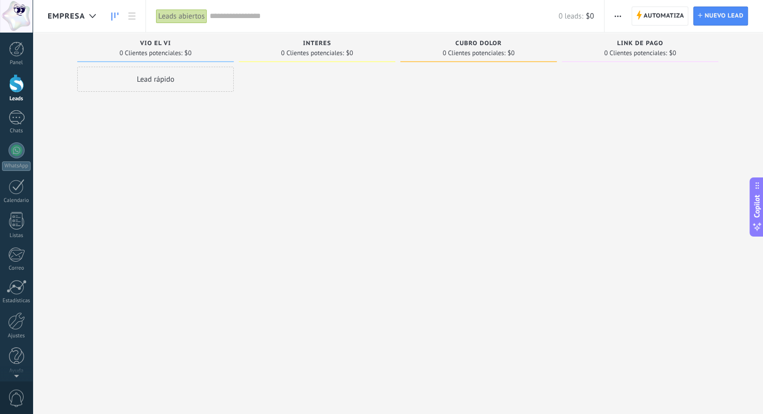
drag, startPoint x: 334, startPoint y: 41, endPoint x: 283, endPoint y: 39, distance: 51.2
click at [298, 40] on div "INTERES" at bounding box center [317, 44] width 146 height 9
click at [614, 13] on button "button" at bounding box center [617, 16] width 15 height 19
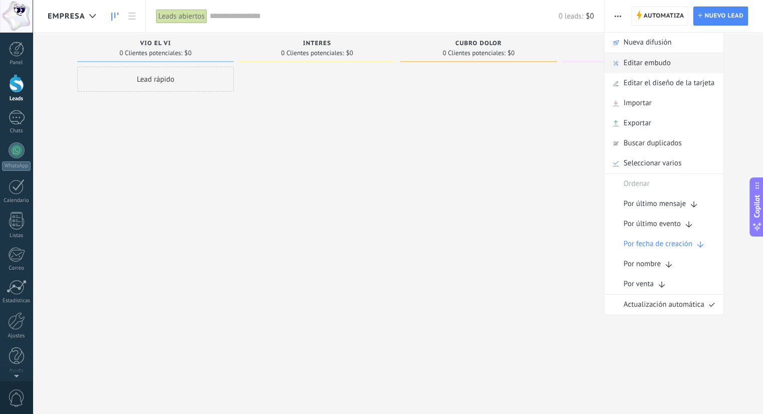
click at [636, 61] on span "Editar embudo" at bounding box center [646, 63] width 47 height 20
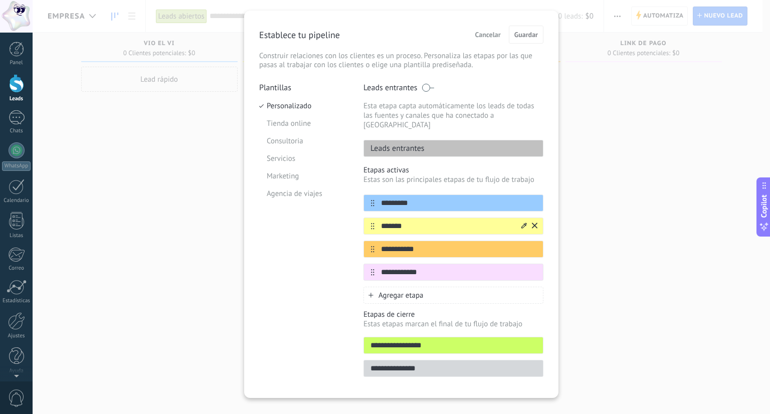
scroll to position [28, 0]
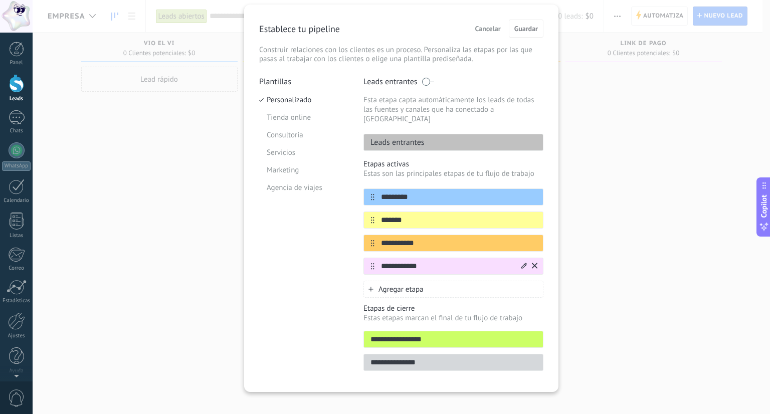
click at [534, 263] on icon at bounding box center [535, 266] width 6 height 6
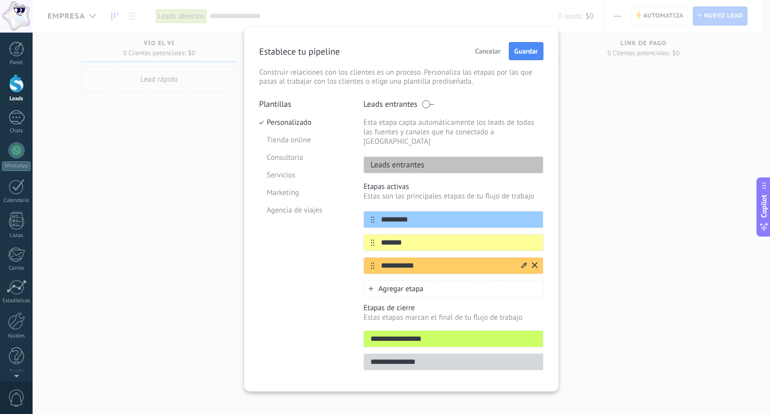
click at [537, 258] on div "**********" at bounding box center [454, 265] width 180 height 17
drag, startPoint x: 534, startPoint y: 257, endPoint x: 533, endPoint y: 252, distance: 5.1
click at [0, 0] on icon at bounding box center [0, 0] width 0 height 0
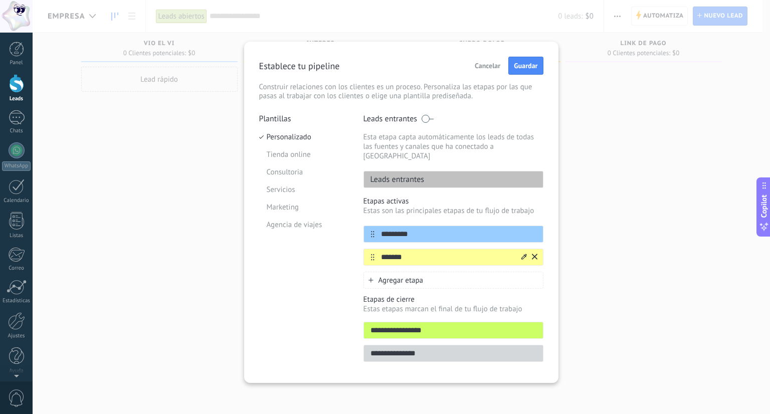
scroll to position [0, 0]
click at [533, 254] on icon at bounding box center [535, 257] width 6 height 6
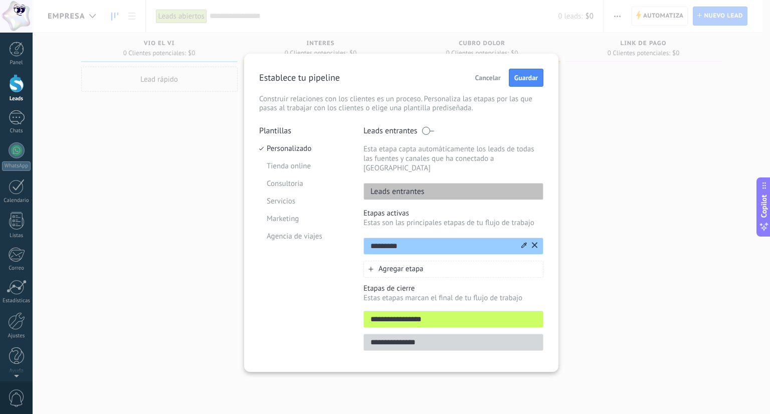
click at [533, 242] on icon at bounding box center [535, 245] width 6 height 6
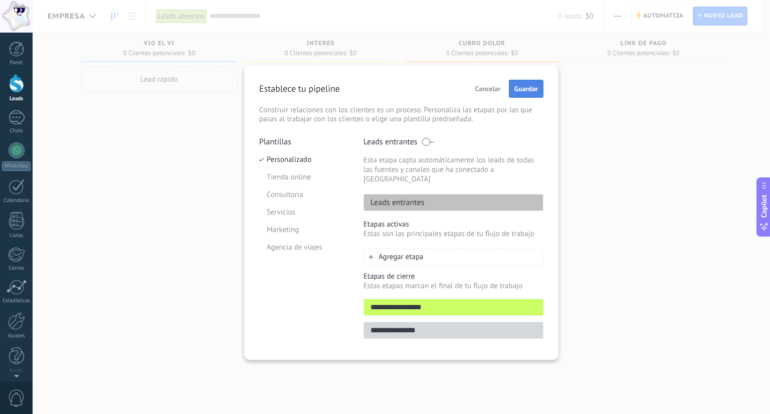
click at [531, 92] on span "Guardar" at bounding box center [526, 88] width 24 height 7
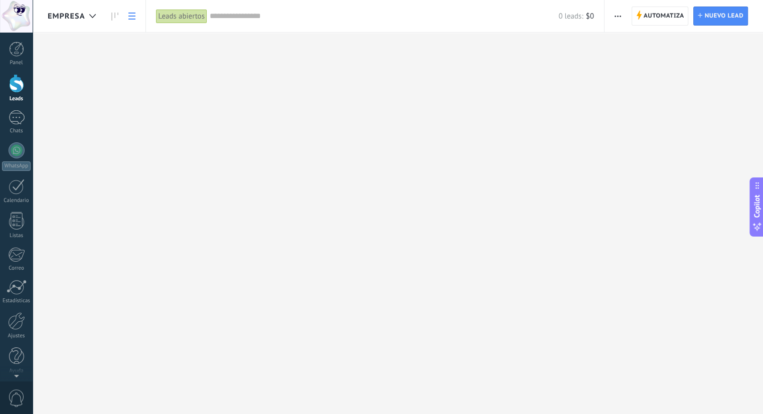
click at [136, 13] on link at bounding box center [131, 17] width 17 height 20
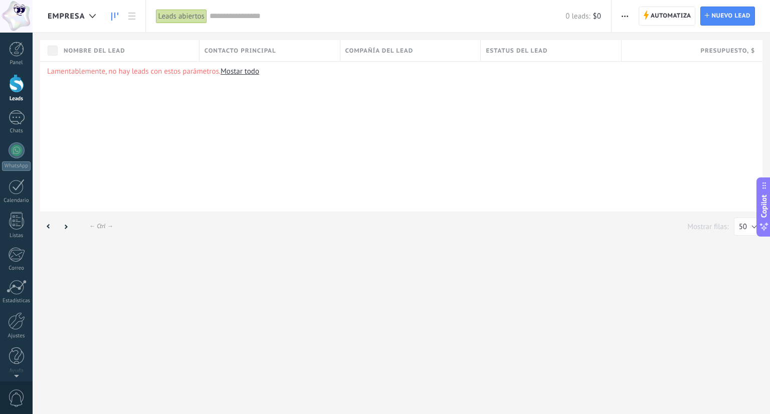
click at [116, 14] on icon at bounding box center [114, 17] width 7 height 8
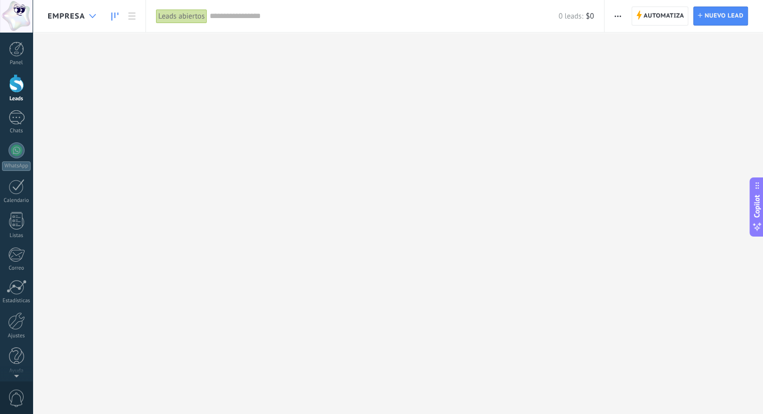
click at [93, 19] on div at bounding box center [92, 17] width 17 height 20
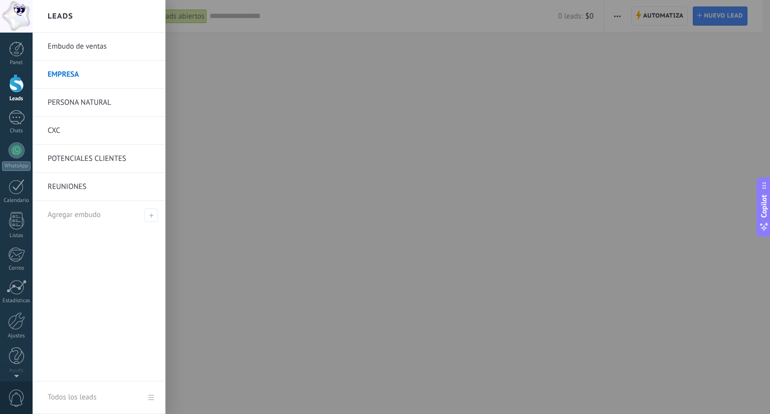
click at [76, 76] on link "EMPRESA" at bounding box center [102, 75] width 108 height 28
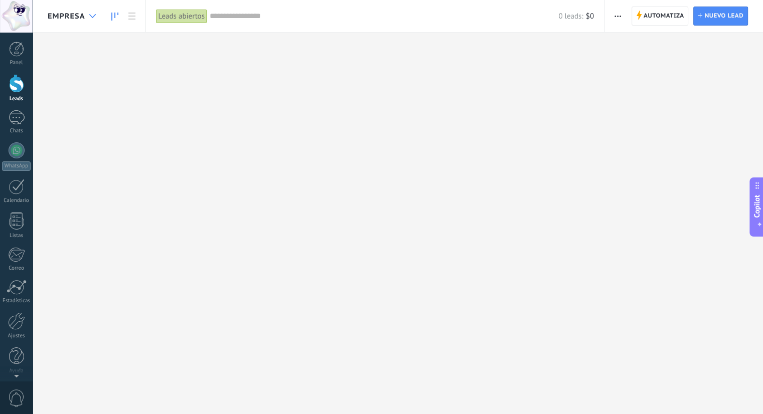
click at [94, 15] on use at bounding box center [92, 16] width 7 height 4
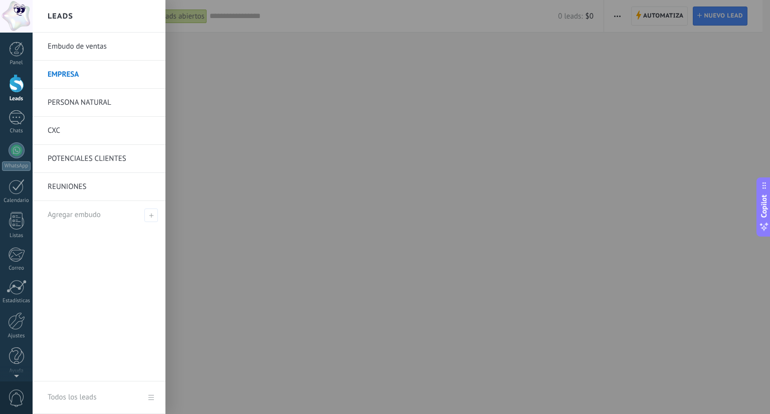
click at [74, 80] on link "EMPRESA" at bounding box center [102, 75] width 108 height 28
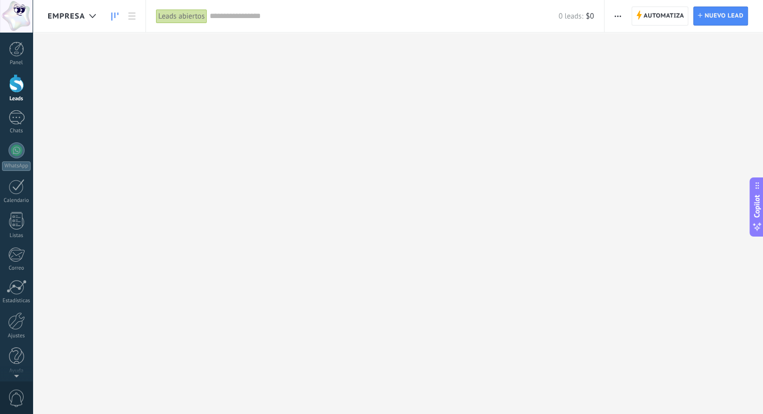
click at [615, 13] on span "button" at bounding box center [617, 16] width 7 height 19
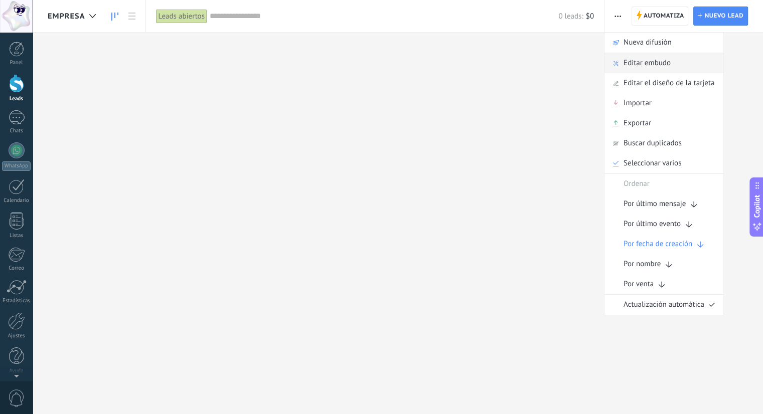
click at [632, 63] on span "Editar embudo" at bounding box center [646, 63] width 47 height 20
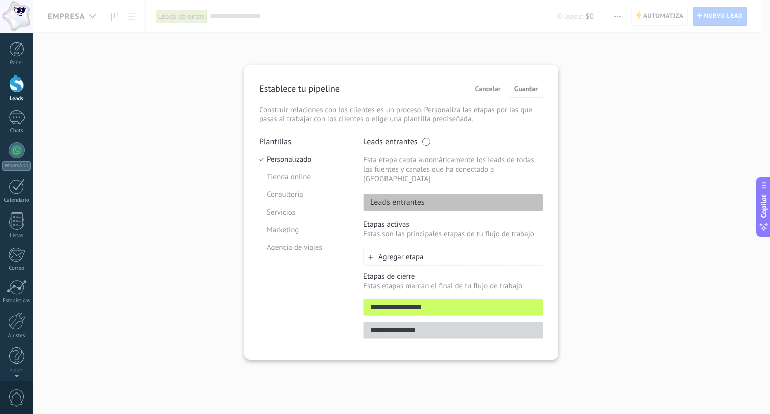
click at [388, 252] on span "Agregar etapa" at bounding box center [401, 257] width 45 height 10
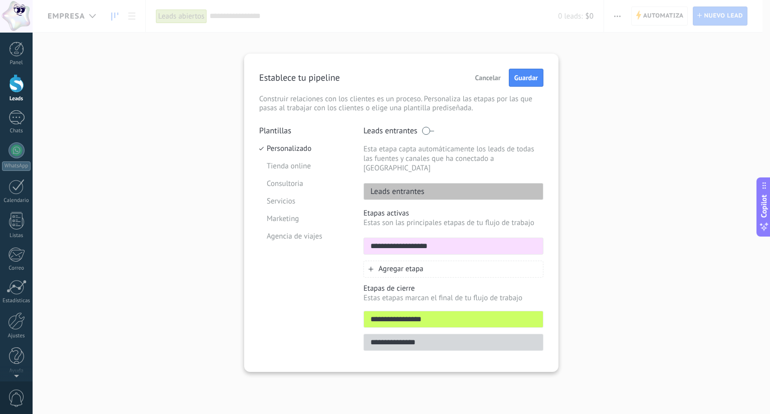
type input "**********"
click at [386, 264] on span "Agregar etapa" at bounding box center [401, 269] width 45 height 10
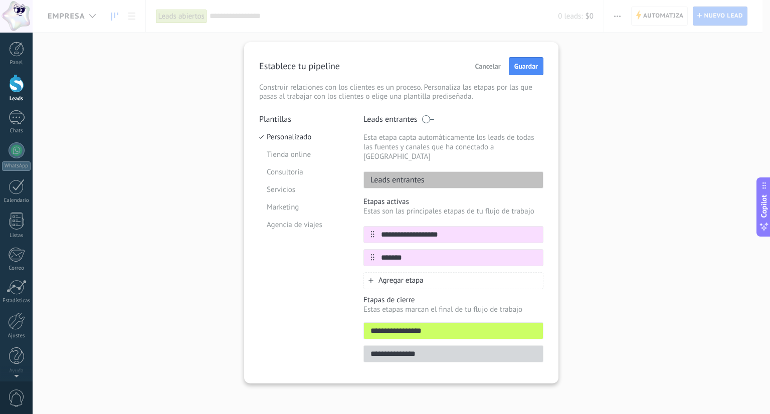
type input "*******"
click at [378, 272] on div "Agregar etapa" at bounding box center [454, 280] width 180 height 17
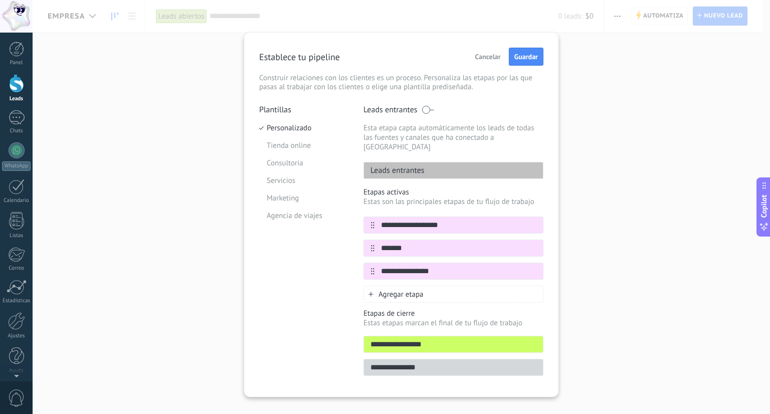
type input "**********"
click at [389, 290] on span "Agregar etapa" at bounding box center [401, 295] width 45 height 10
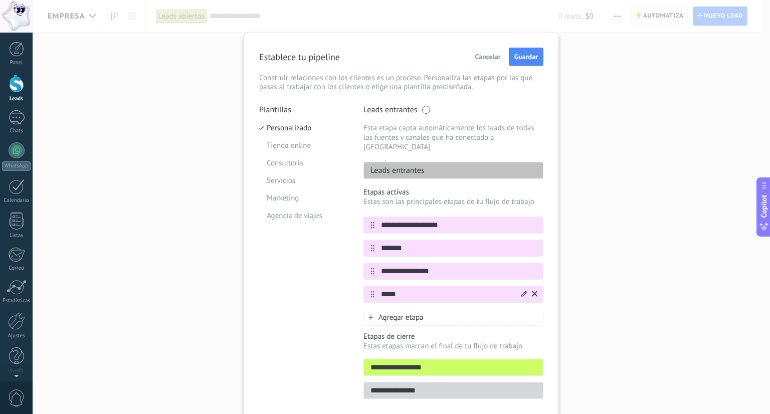
type input "*****"
click at [521, 291] on icon at bounding box center [524, 294] width 6 height 6
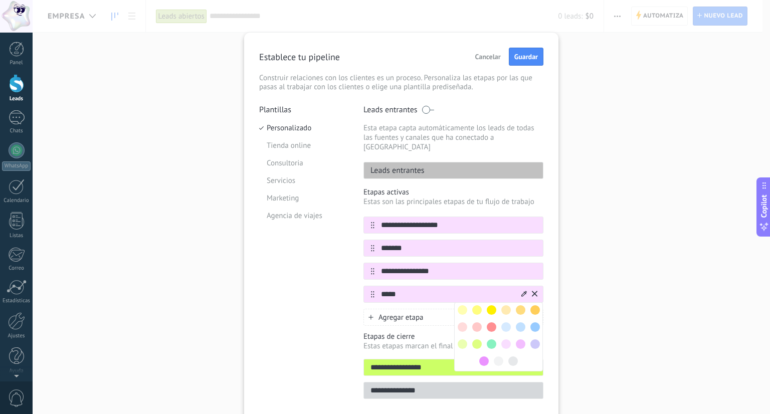
click at [459, 305] on span at bounding box center [463, 310] width 10 height 10
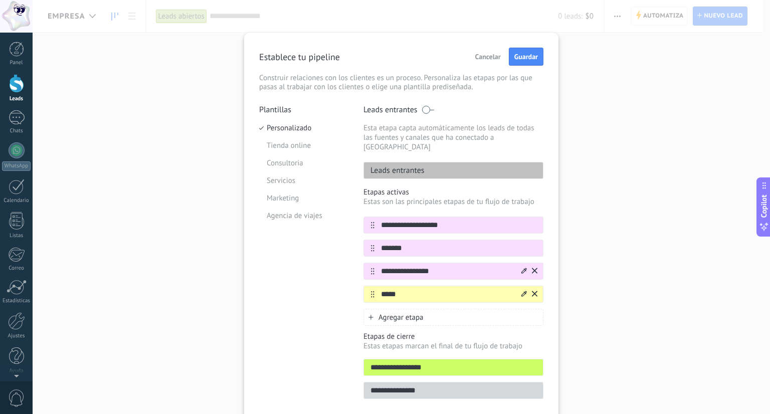
click at [522, 268] on icon at bounding box center [524, 271] width 6 height 6
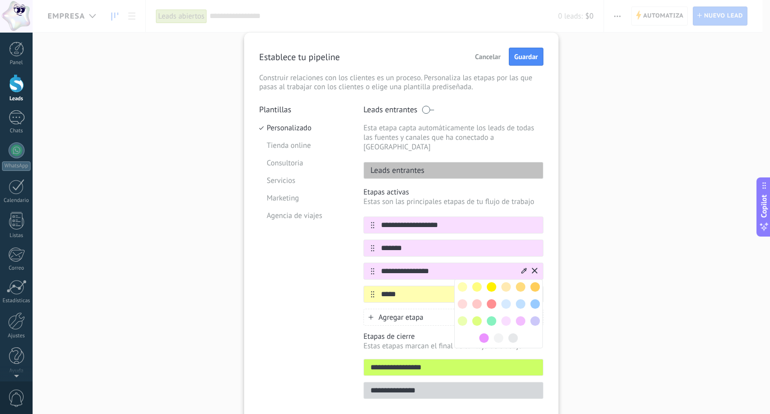
click at [533, 282] on span at bounding box center [536, 287] width 10 height 10
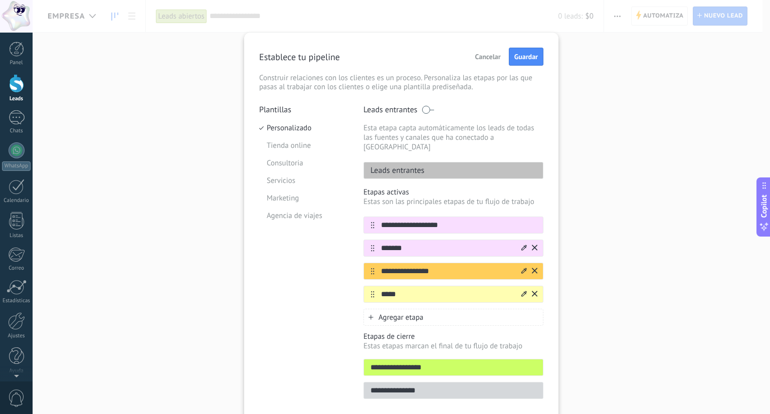
click at [522, 245] on icon at bounding box center [524, 248] width 6 height 6
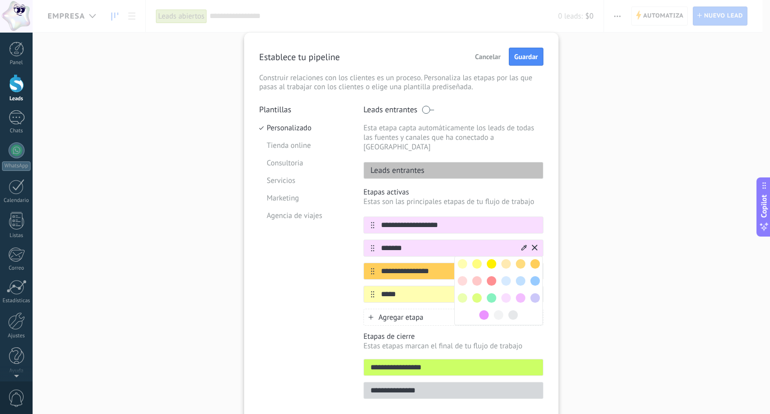
click at [501, 276] on span at bounding box center [506, 281] width 10 height 10
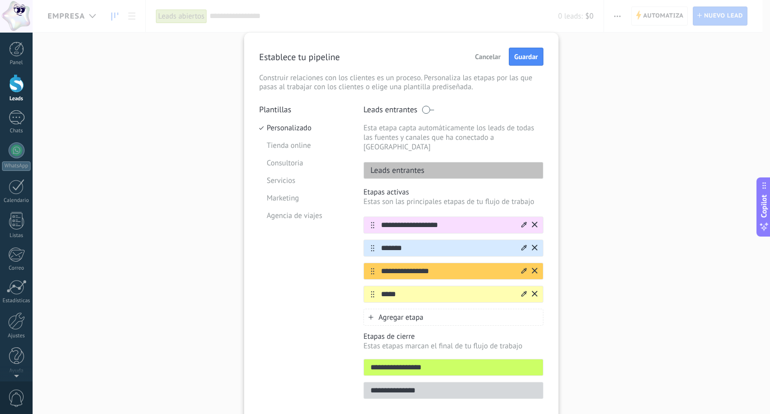
click at [523, 222] on icon at bounding box center [524, 225] width 6 height 6
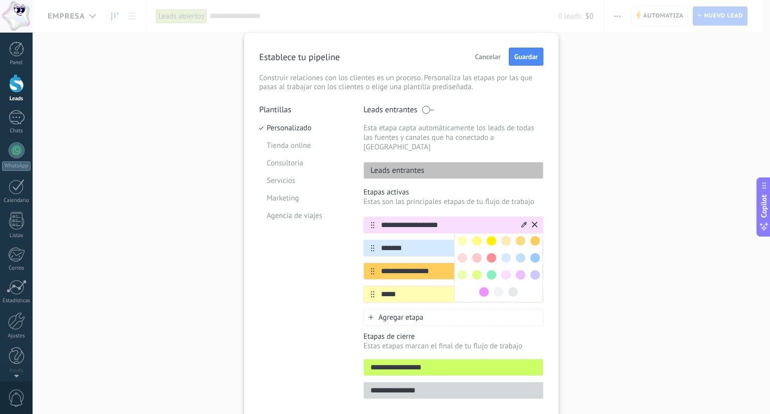
click at [532, 253] on span at bounding box center [536, 258] width 10 height 10
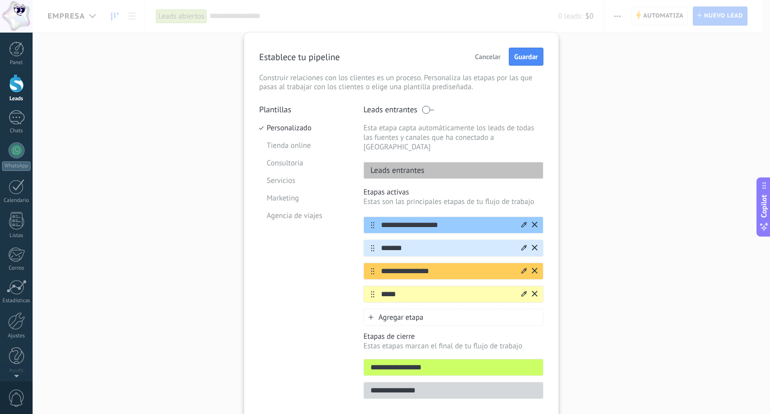
click at [390, 313] on span "Agregar etapa" at bounding box center [401, 318] width 45 height 10
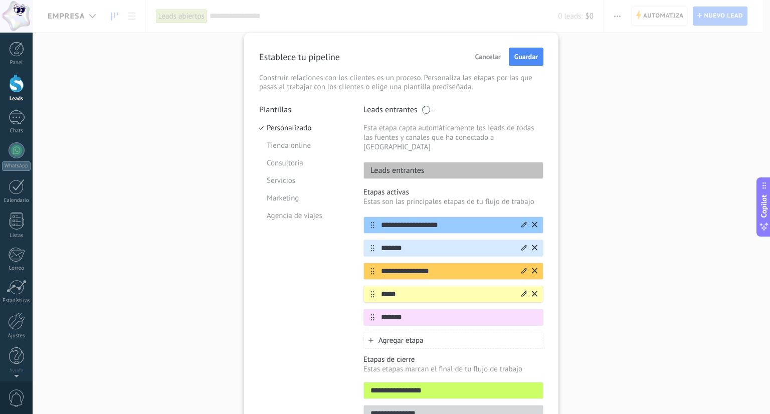
type input "*******"
click at [407, 336] on span "Agregar etapa" at bounding box center [401, 341] width 45 height 10
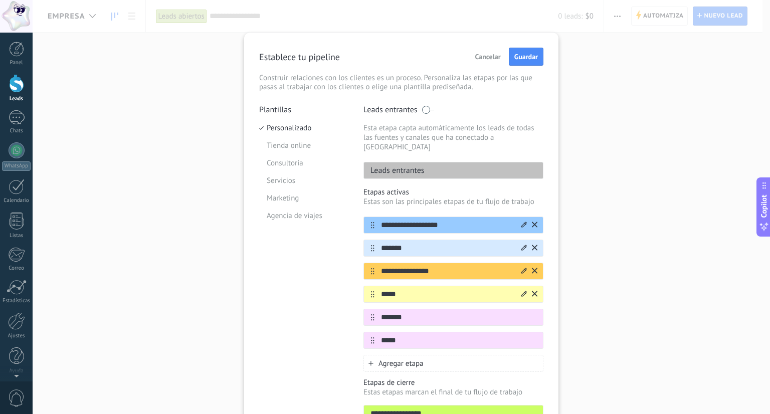
type input "*****"
click at [394, 359] on span "Agregar etapa" at bounding box center [401, 364] width 45 height 10
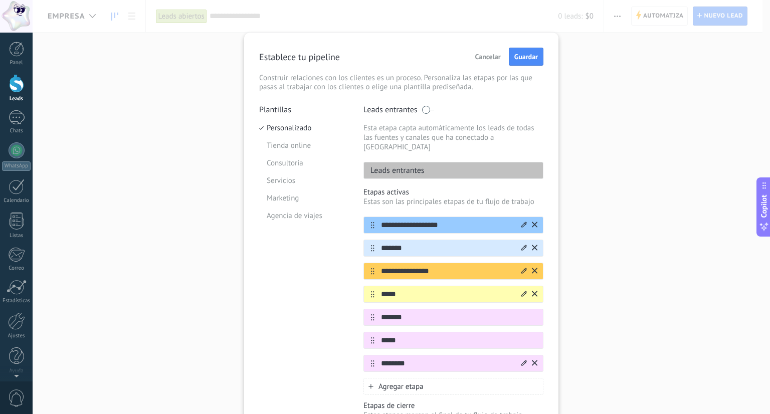
type input "********"
click at [523, 360] on icon at bounding box center [524, 363] width 6 height 6
click at [490, 409] on span at bounding box center [492, 414] width 10 height 10
click at [521, 337] on icon at bounding box center [524, 340] width 6 height 6
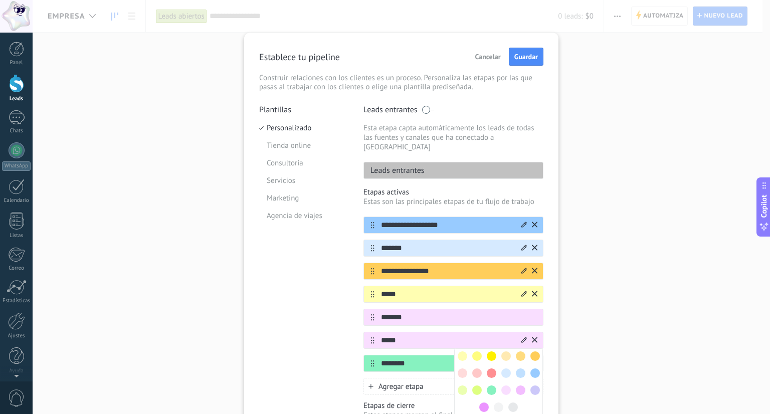
click at [503, 351] on span at bounding box center [506, 356] width 10 height 10
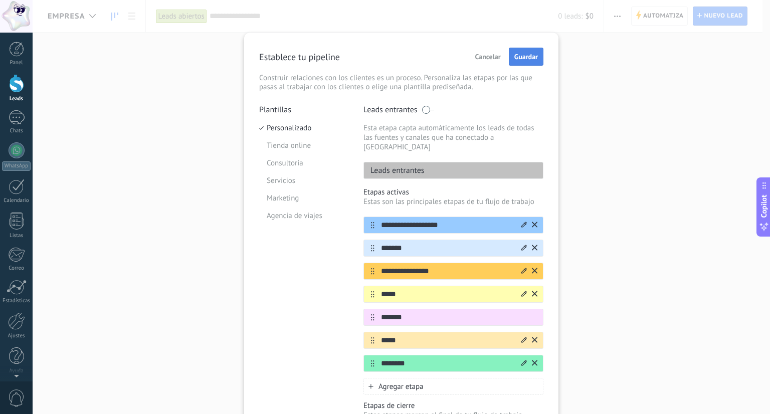
click at [531, 60] on span "Guardar" at bounding box center [526, 56] width 24 height 7
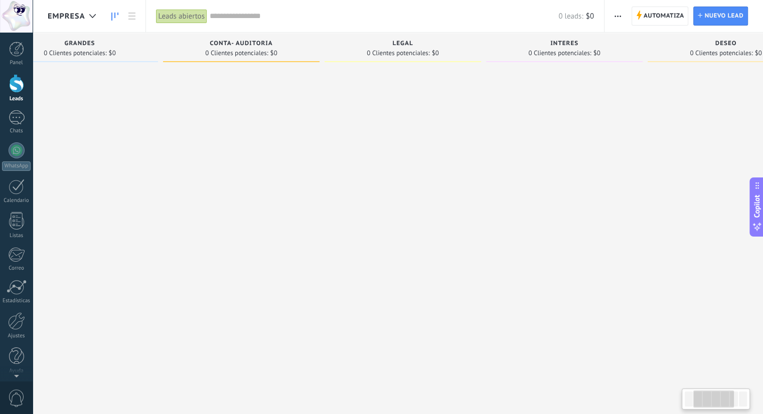
scroll to position [0, 239]
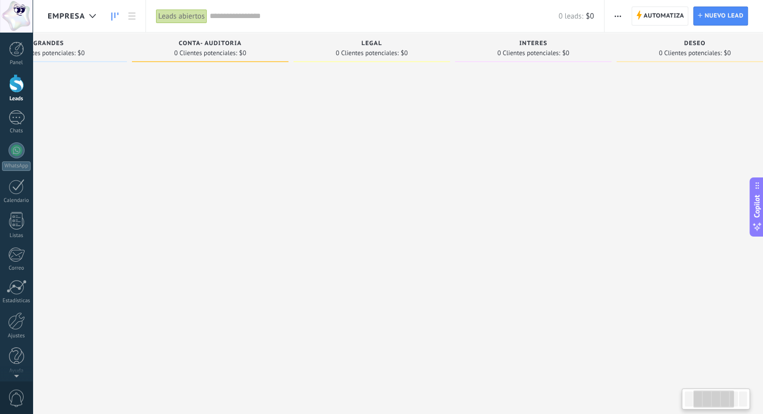
drag, startPoint x: 619, startPoint y: 98, endPoint x: 414, endPoint y: 142, distance: 209.3
click at [414, 142] on div at bounding box center [371, 208] width 156 height 283
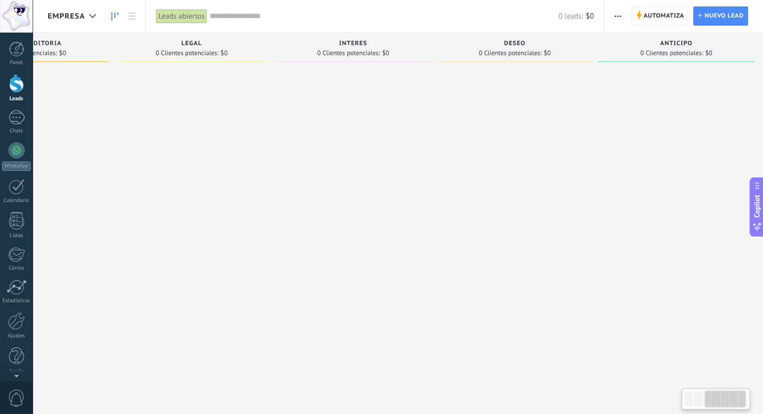
scroll to position [0, 425]
drag, startPoint x: 598, startPoint y: 115, endPoint x: 235, endPoint y: 200, distance: 372.8
click at [235, 200] on div "Leads Entrantes Solicitudes: 0 0 0 0 0 0 0 0 0 Pequeñas - Medianas 0 Clientes p…" at bounding box center [192, 191] width 1140 height 317
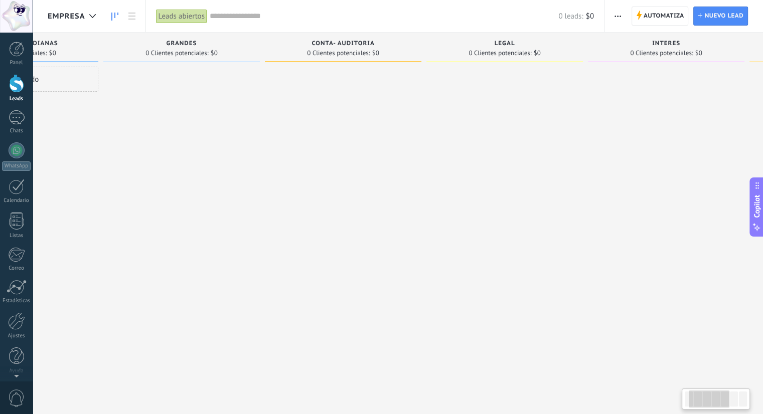
scroll to position [0, 83]
drag, startPoint x: 208, startPoint y: 212, endPoint x: 546, endPoint y: 213, distance: 338.0
click at [540, 214] on div at bounding box center [527, 208] width 156 height 283
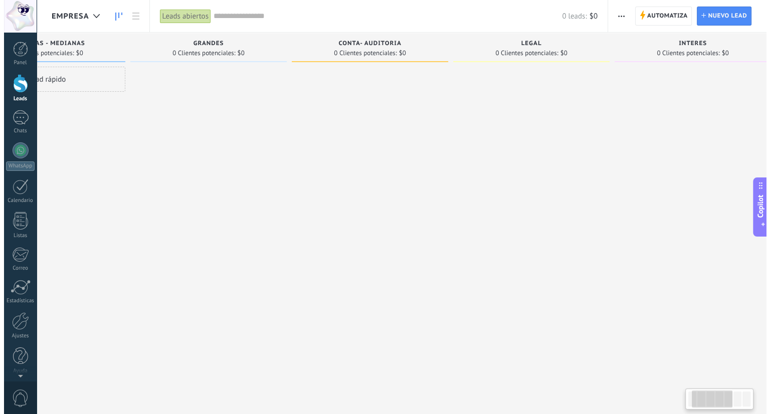
scroll to position [0, 0]
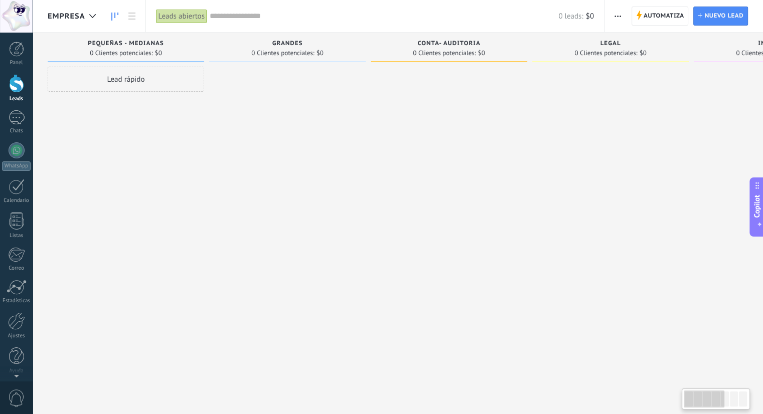
drag, startPoint x: 269, startPoint y: 153, endPoint x: 383, endPoint y: 147, distance: 114.0
click at [372, 152] on div "Leads Entrantes Solicitudes: 0 0 0 0 0 0 0 0 0 Pequeñas - Medianas 0 Clientes p…" at bounding box center [618, 191] width 1140 height 317
click at [620, 18] on span "button" at bounding box center [617, 16] width 7 height 19
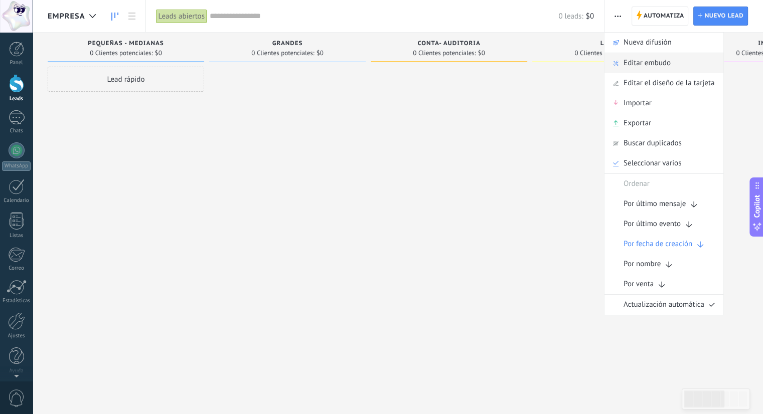
click at [635, 63] on span "Editar embudo" at bounding box center [646, 63] width 47 height 20
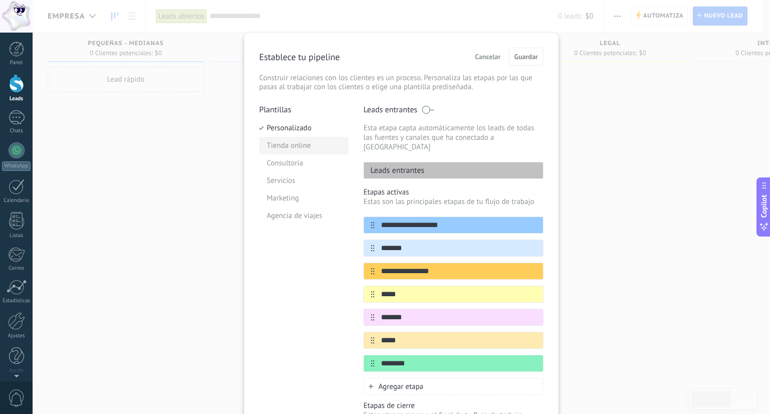
click at [262, 147] on li "Tienda online" at bounding box center [303, 146] width 89 height 18
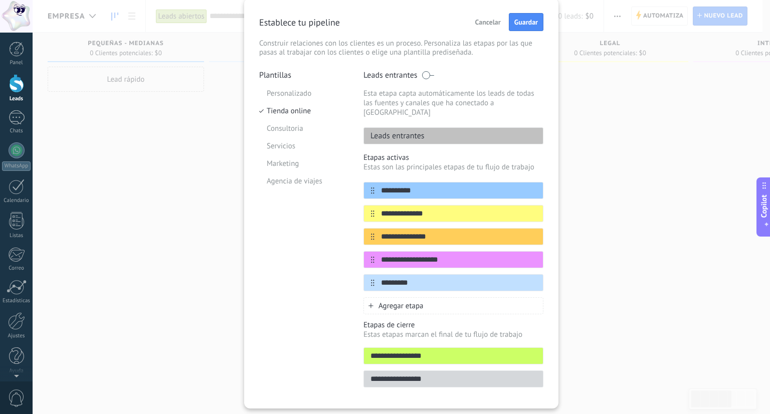
scroll to position [51, 0]
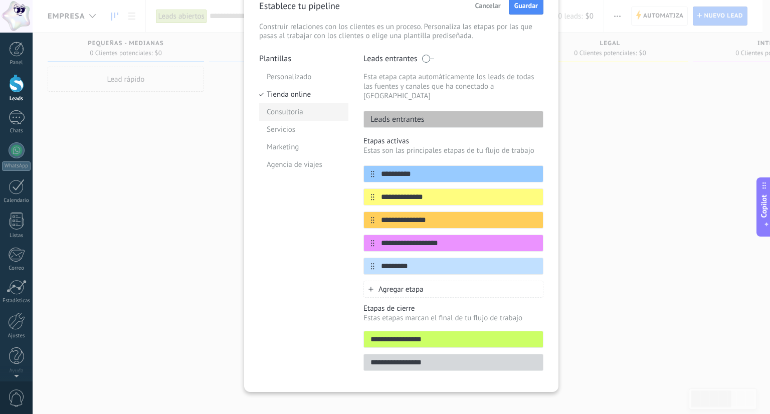
click at [275, 112] on li "Consultoria" at bounding box center [303, 112] width 89 height 18
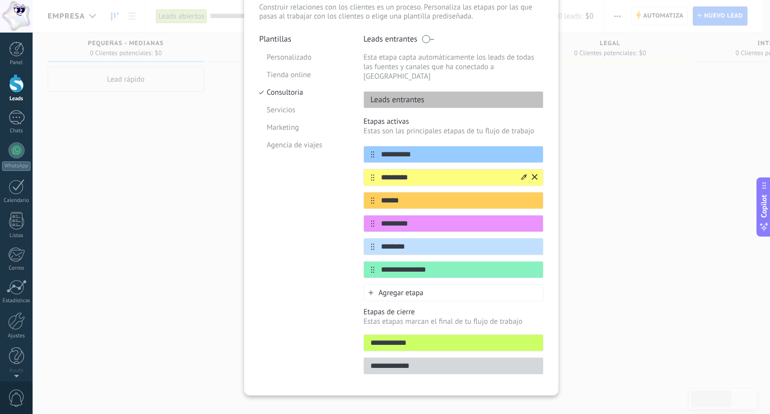
scroll to position [74, 0]
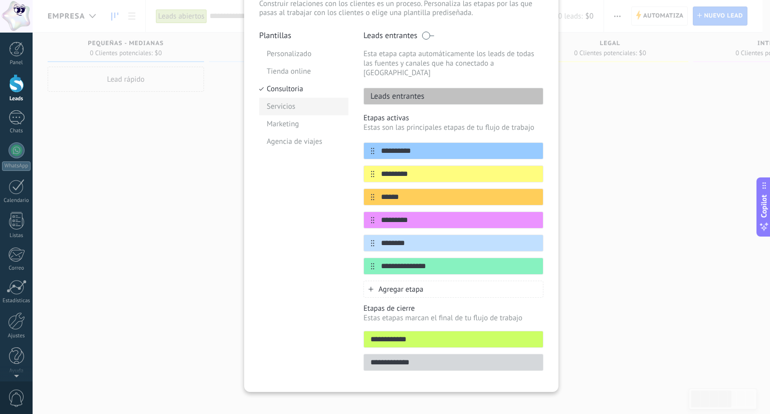
drag, startPoint x: 276, startPoint y: 103, endPoint x: 448, endPoint y: 151, distance: 179.1
click at [277, 103] on li "Servicios" at bounding box center [303, 107] width 89 height 18
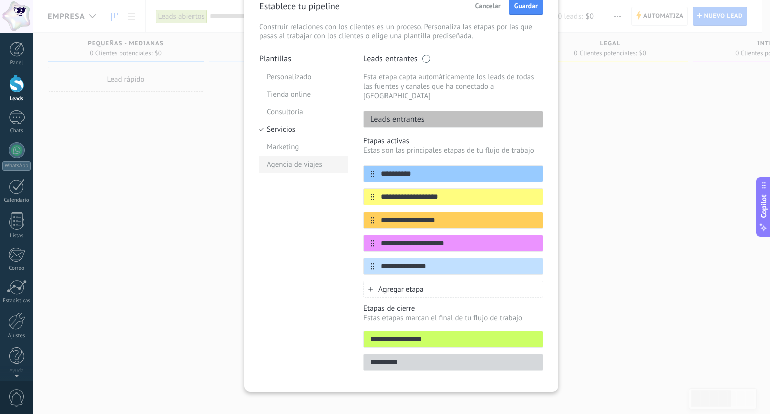
click at [279, 164] on li "Agencia de viajes" at bounding box center [303, 165] width 89 height 18
click at [284, 147] on li "Marketing" at bounding box center [303, 147] width 89 height 18
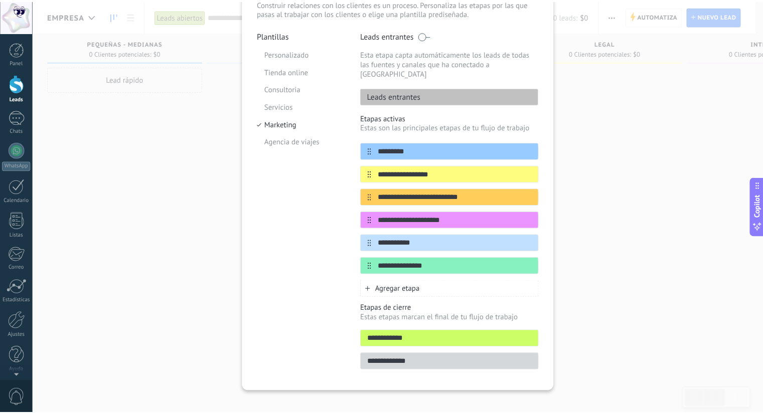
scroll to position [0, 0]
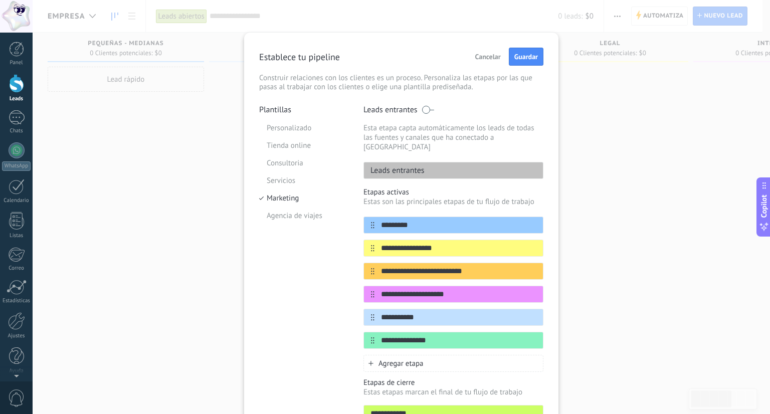
drag, startPoint x: 493, startPoint y: 59, endPoint x: 491, endPoint y: 123, distance: 64.2
click at [492, 60] on span "Cancelar" at bounding box center [488, 56] width 26 height 7
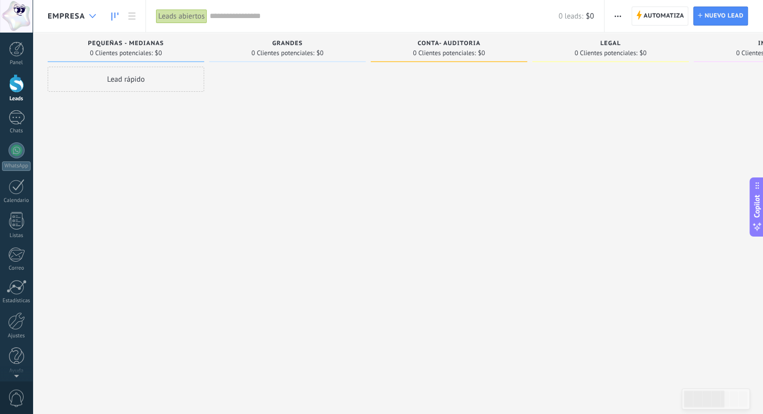
click at [92, 19] on div at bounding box center [92, 17] width 17 height 20
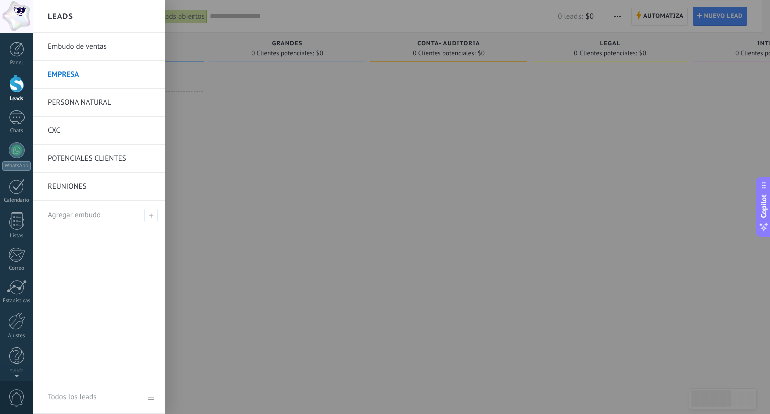
click at [72, 103] on link "PERSONA NATURAL" at bounding box center [102, 103] width 108 height 28
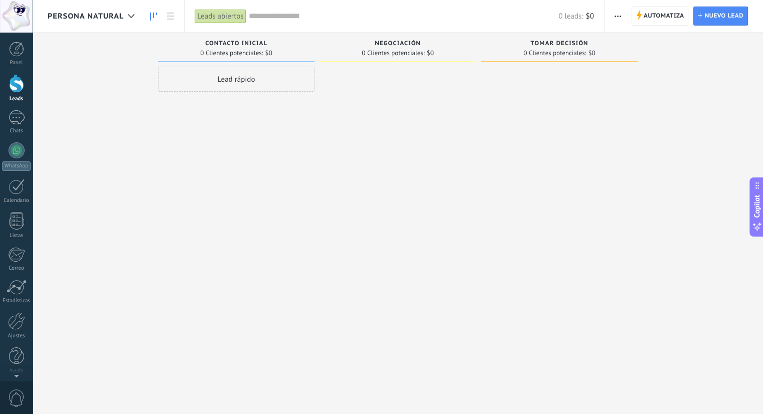
click at [622, 13] on button "button" at bounding box center [617, 16] width 15 height 19
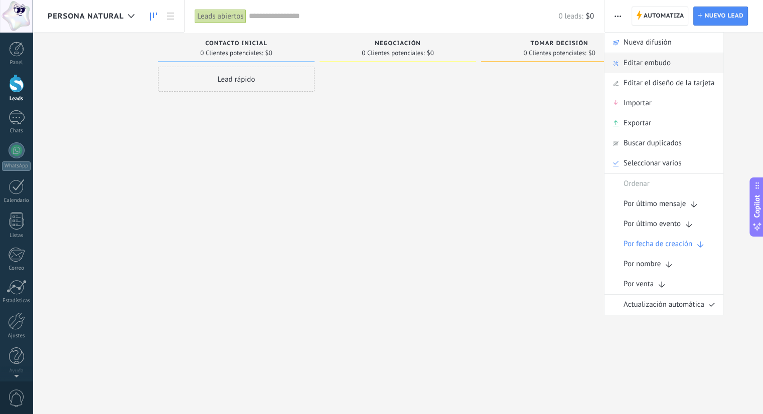
click at [622, 61] on div "Editar embudo" at bounding box center [663, 63] width 119 height 20
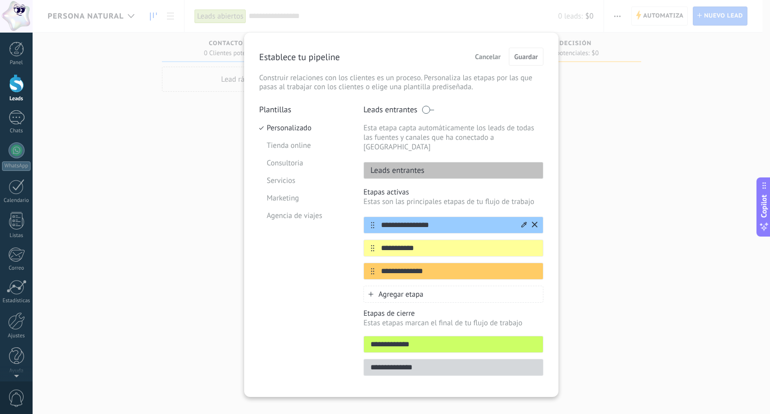
click at [536, 217] on div "**********" at bounding box center [454, 225] width 180 height 17
click at [533, 222] on icon at bounding box center [535, 225] width 6 height 6
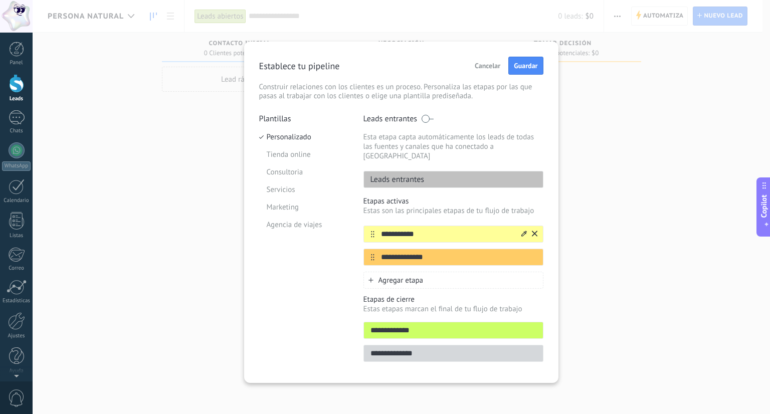
click at [535, 230] on div at bounding box center [529, 234] width 18 height 16
click at [535, 231] on icon at bounding box center [535, 234] width 6 height 6
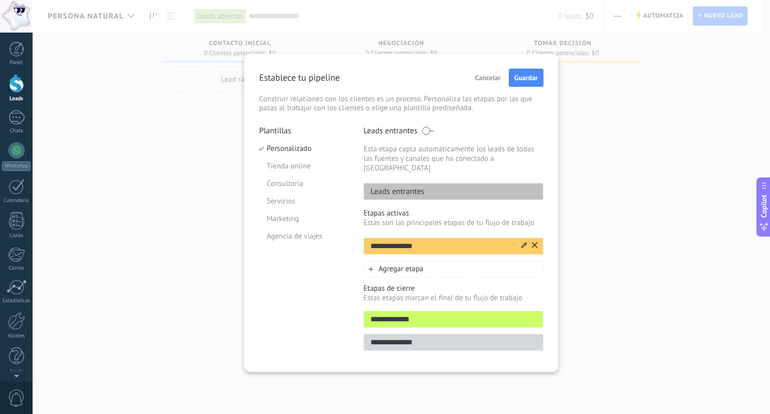
click at [534, 241] on button at bounding box center [535, 246] width 6 height 10
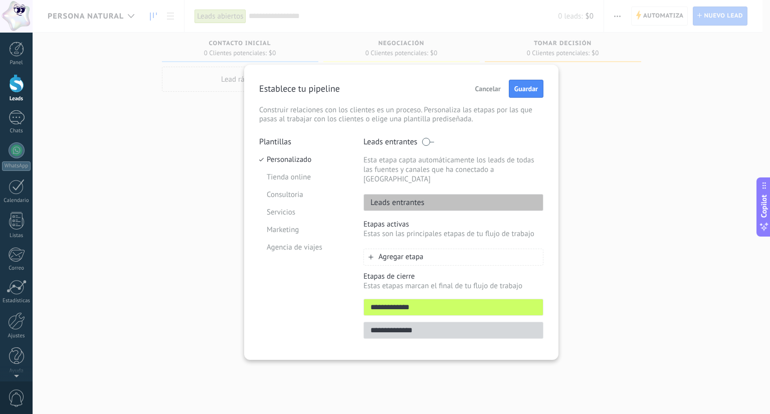
click at [430, 249] on div "Agregar etapa" at bounding box center [454, 257] width 180 height 17
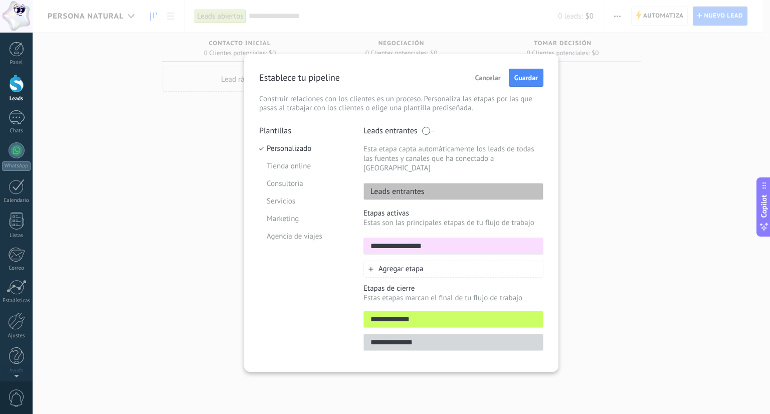
type input "**********"
click at [397, 264] on span "Agregar etapa" at bounding box center [401, 269] width 45 height 10
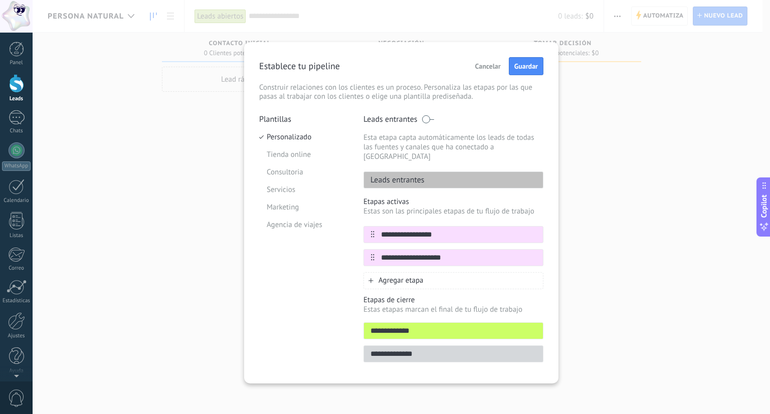
type input "**********"
click at [404, 276] on span "Agregar etapa" at bounding box center [401, 281] width 45 height 10
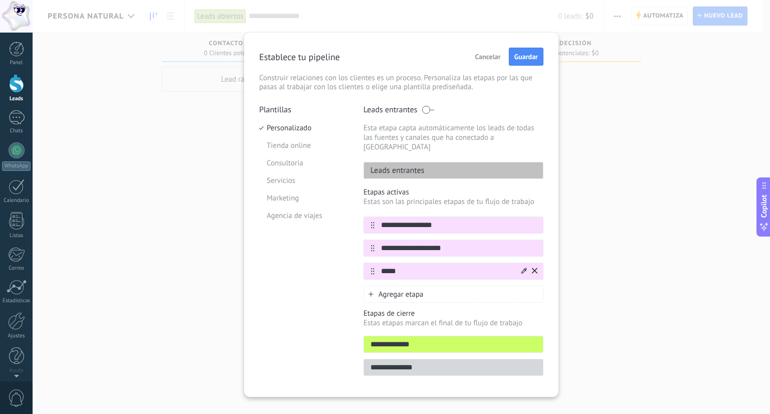
type input "*****"
click at [521, 268] on icon at bounding box center [524, 271] width 6 height 6
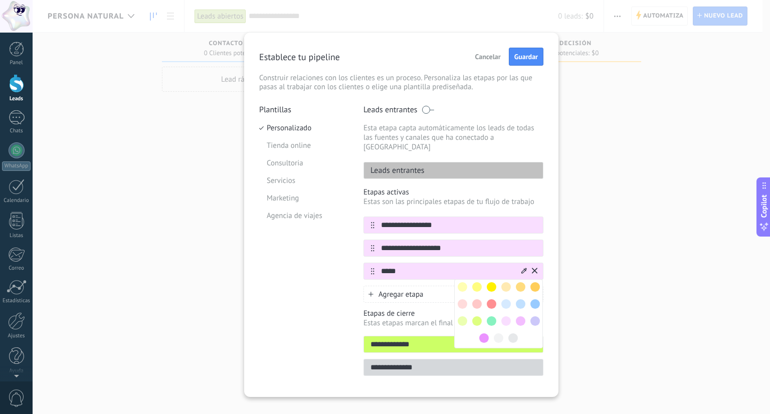
click at [463, 282] on span at bounding box center [463, 287] width 10 height 10
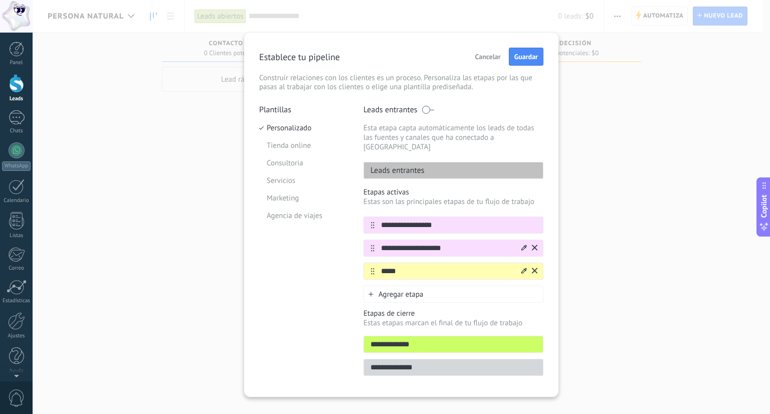
click at [521, 245] on icon at bounding box center [524, 248] width 6 height 6
click at [535, 259] on span at bounding box center [536, 264] width 10 height 10
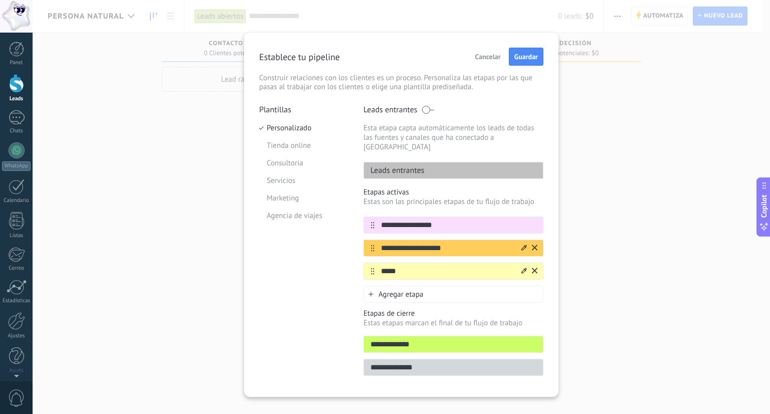
click at [427, 286] on div "Agregar etapa" at bounding box center [454, 294] width 180 height 17
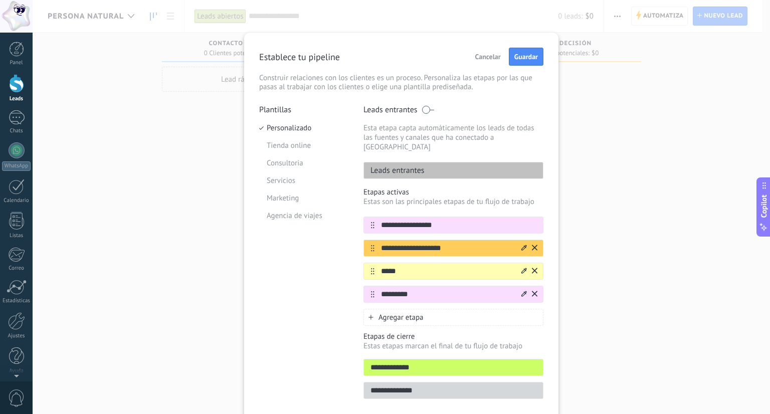
type input "*********"
click at [522, 291] on icon at bounding box center [524, 294] width 6 height 6
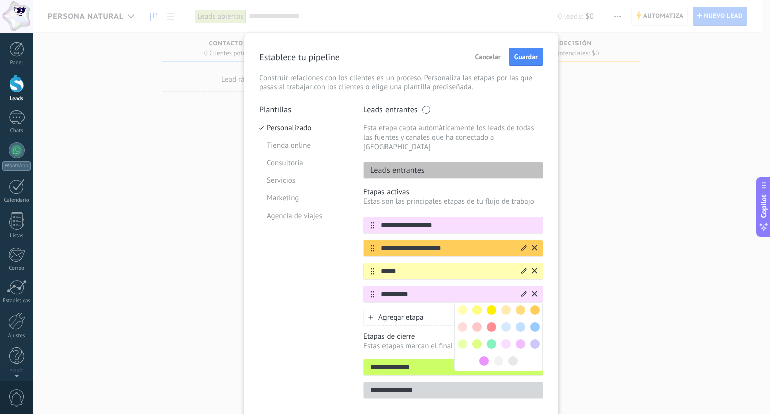
click at [478, 322] on span at bounding box center [477, 327] width 10 height 10
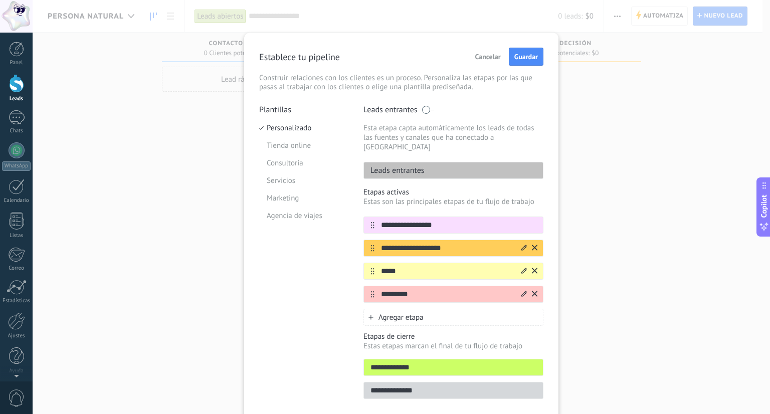
click at [454, 309] on div "Agregar etapa" at bounding box center [454, 317] width 180 height 17
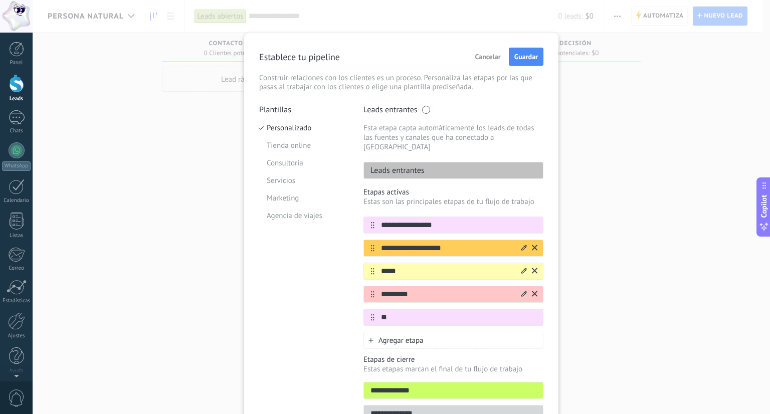
type input "*"
type input "*****"
click at [403, 336] on span "Agregar etapa" at bounding box center [401, 341] width 45 height 10
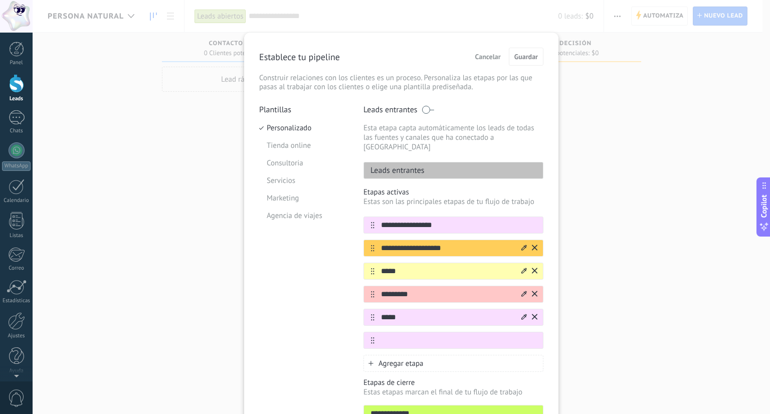
click at [523, 314] on icon at bounding box center [524, 317] width 6 height 6
click at [518, 345] on span at bounding box center [521, 350] width 10 height 10
click at [473, 335] on input "text" at bounding box center [447, 340] width 145 height 11
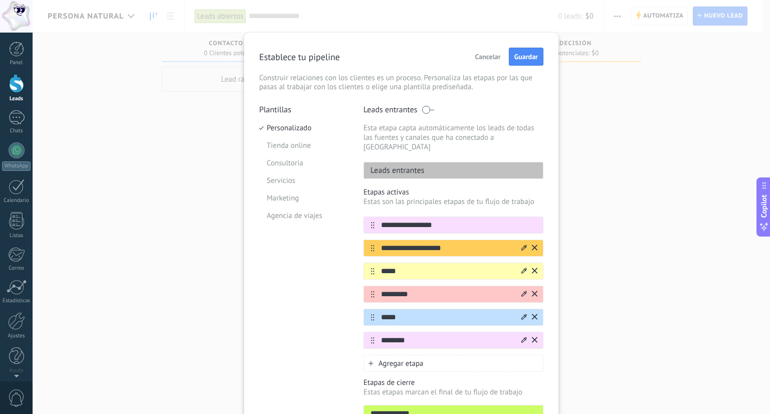
type input "********"
click at [523, 337] on icon at bounding box center [524, 340] width 6 height 6
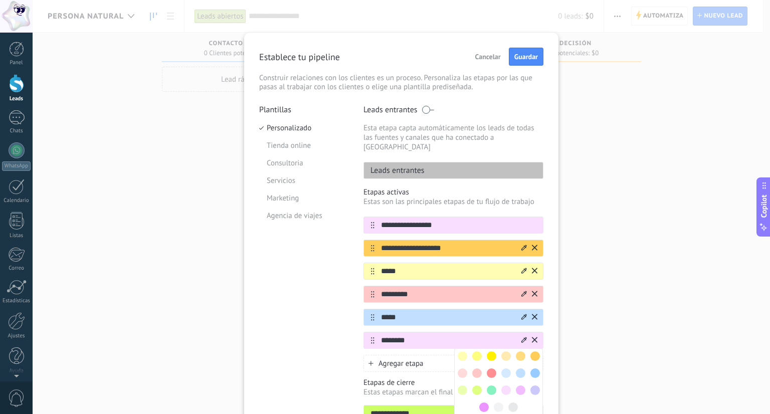
click at [490, 386] on span at bounding box center [492, 391] width 10 height 10
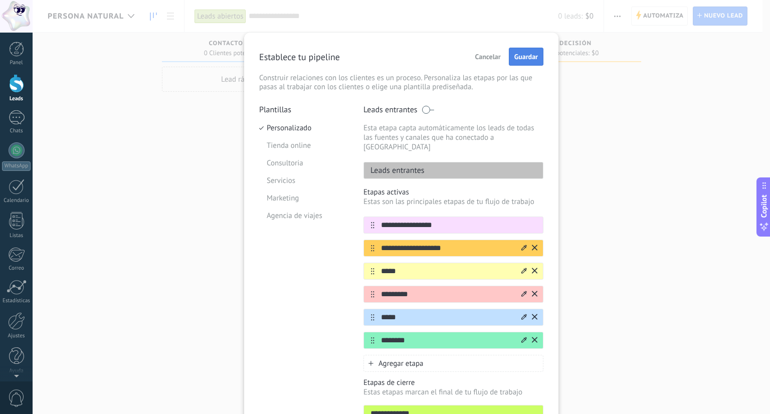
click at [527, 63] on button "Guardar" at bounding box center [526, 57] width 35 height 18
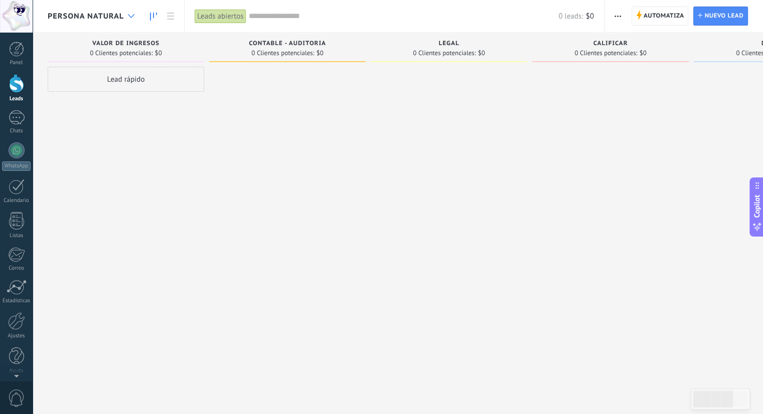
click at [132, 21] on div at bounding box center [131, 17] width 17 height 20
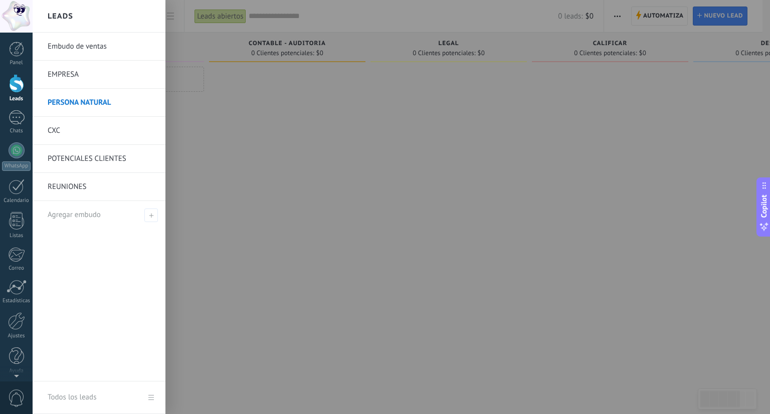
click at [81, 133] on link "CXC" at bounding box center [102, 131] width 108 height 28
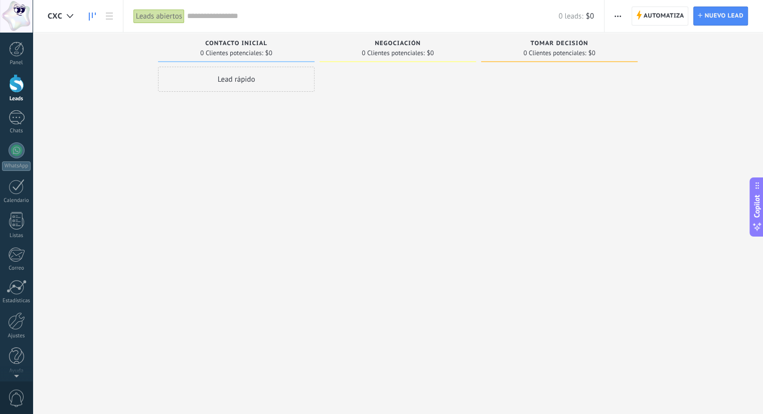
click at [614, 18] on button "button" at bounding box center [617, 16] width 15 height 19
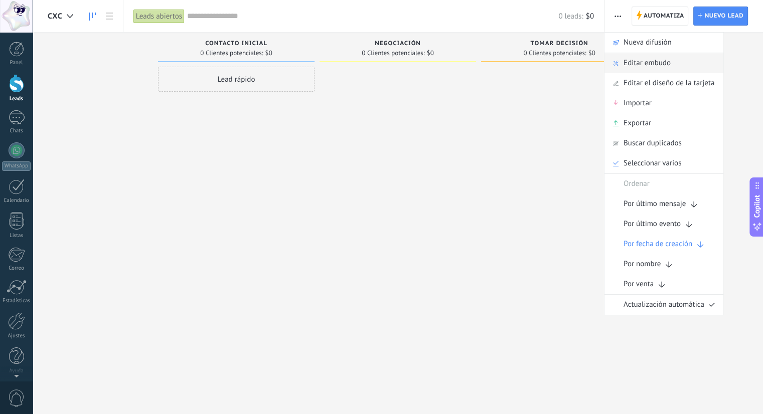
click at [635, 60] on span "Editar embudo" at bounding box center [646, 63] width 47 height 20
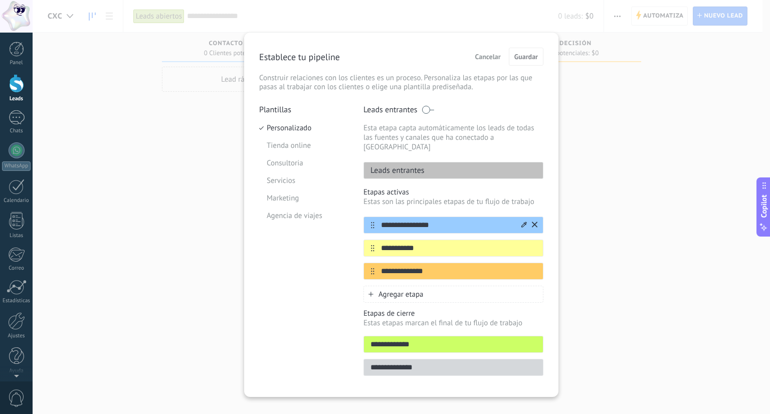
click at [533, 222] on icon at bounding box center [535, 225] width 6 height 6
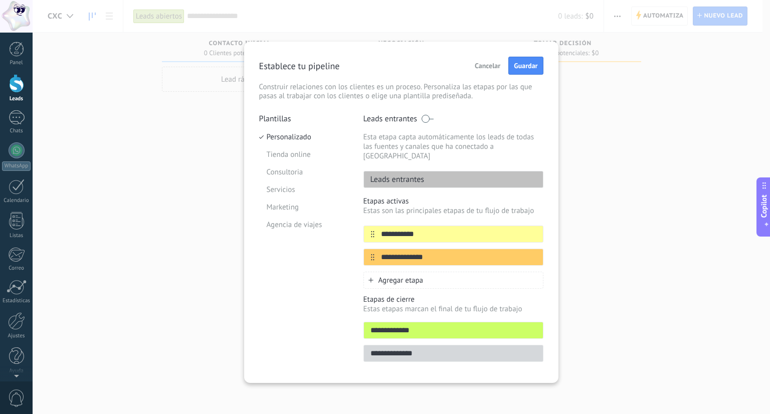
click at [0, 0] on div at bounding box center [0, 0] width 0 height 0
click at [535, 231] on icon at bounding box center [535, 234] width 6 height 6
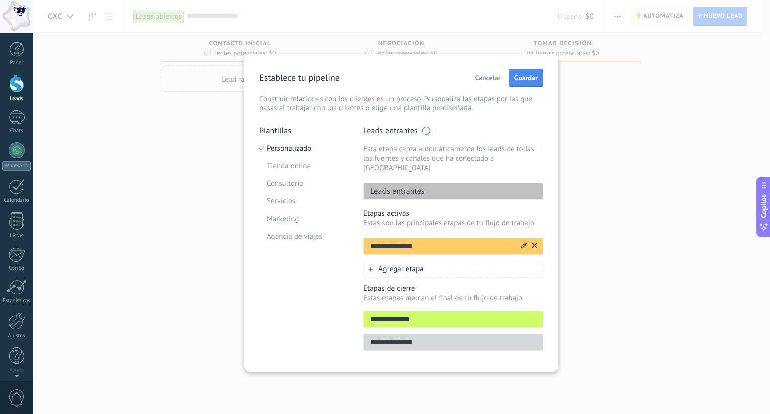
click at [537, 243] on icon at bounding box center [535, 246] width 6 height 6
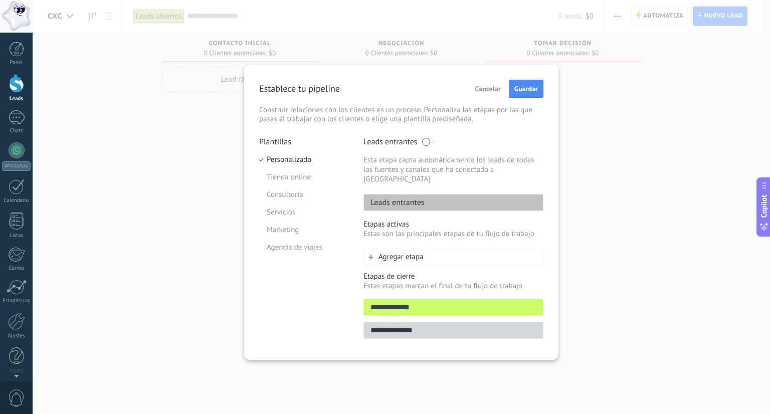
click at [450, 249] on div "Agregar etapa" at bounding box center [454, 257] width 180 height 17
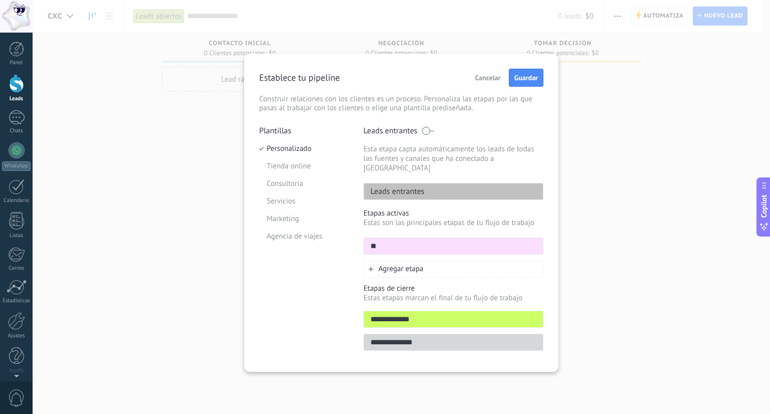
type input "*"
type input "**********"
click at [421, 261] on div "Agregar etapa" at bounding box center [454, 269] width 180 height 17
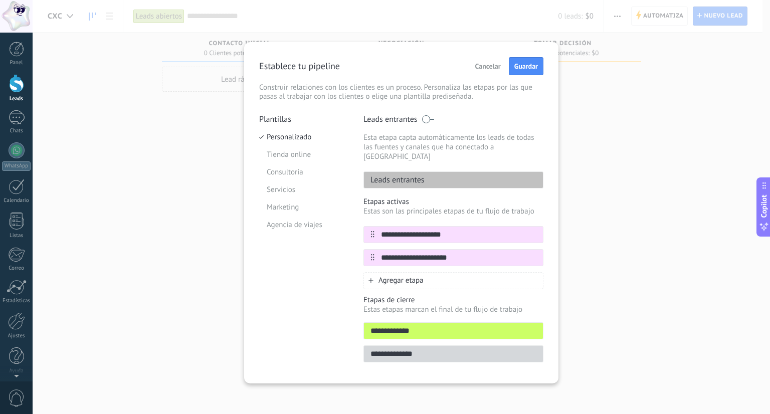
type input "**********"
click at [406, 276] on span "Agregar etapa" at bounding box center [401, 281] width 45 height 10
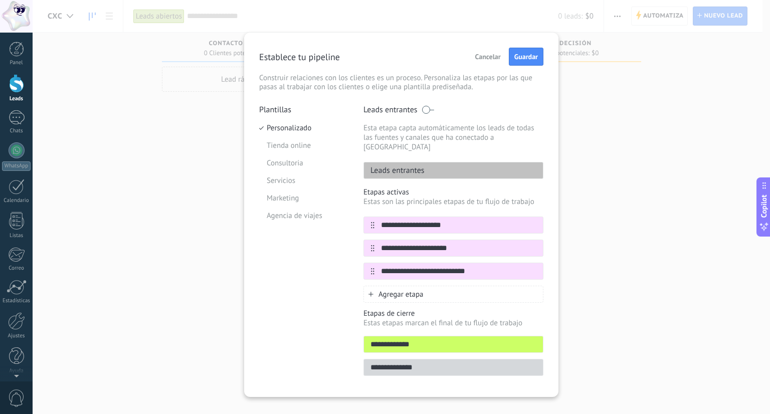
type input "**********"
click at [398, 290] on span "Agregar etapa" at bounding box center [401, 295] width 45 height 10
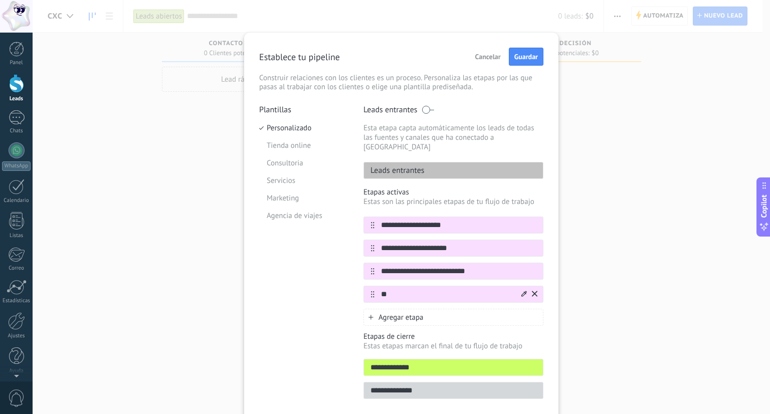
type input "*"
type input "**********"
click at [411, 312] on div "Agregar etapa" at bounding box center [454, 317] width 180 height 17
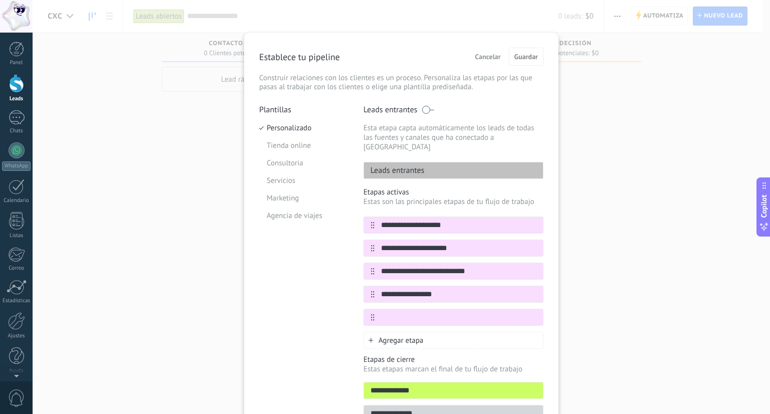
type input "*"
type input "**********"
click at [522, 314] on icon at bounding box center [524, 317] width 6 height 6
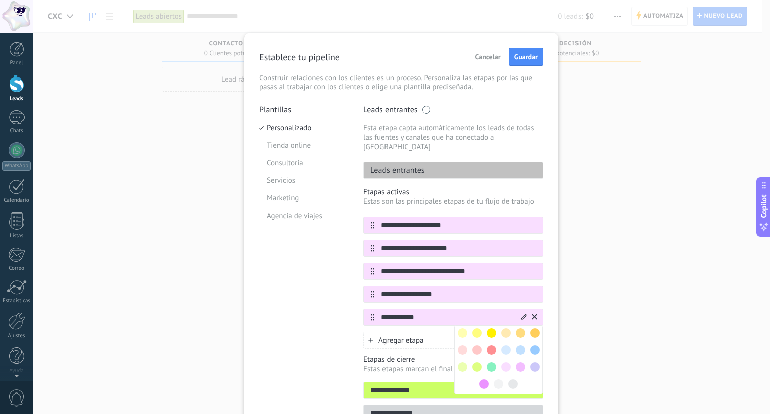
click at [477, 363] on span at bounding box center [477, 368] width 10 height 10
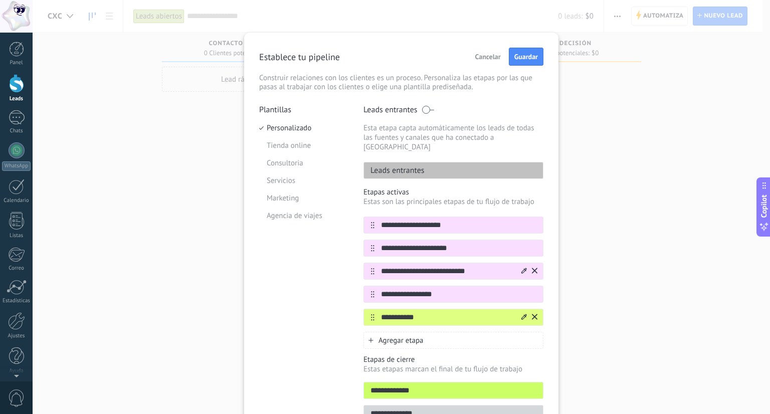
click at [523, 266] on div at bounding box center [529, 271] width 18 height 16
click at [522, 268] on icon at bounding box center [524, 271] width 6 height 6
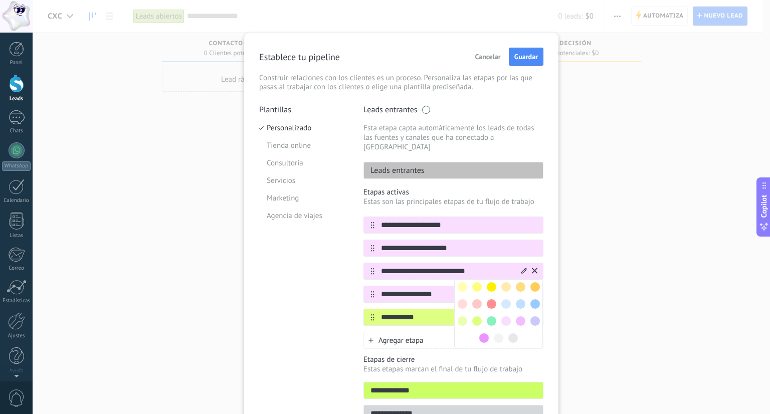
click at [489, 316] on span at bounding box center [492, 321] width 10 height 10
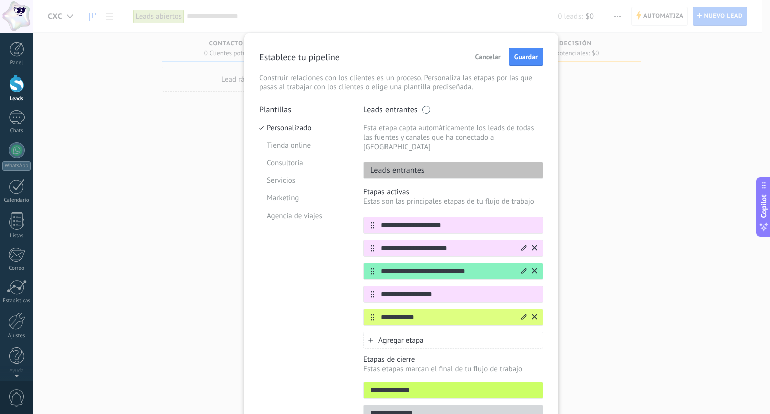
click at [521, 245] on icon at bounding box center [524, 248] width 6 height 6
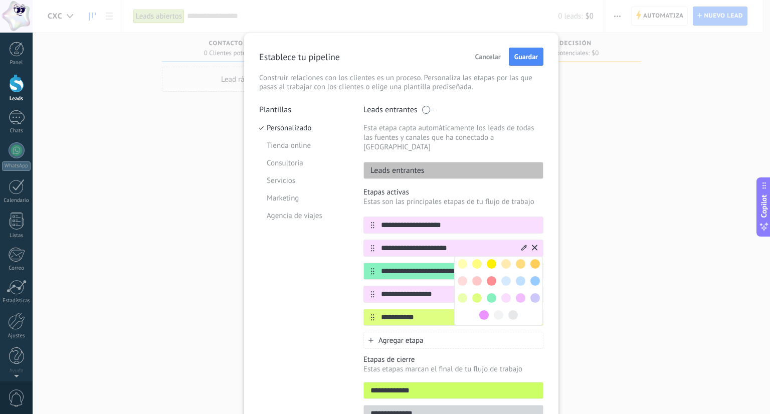
click at [475, 259] on span at bounding box center [477, 264] width 10 height 10
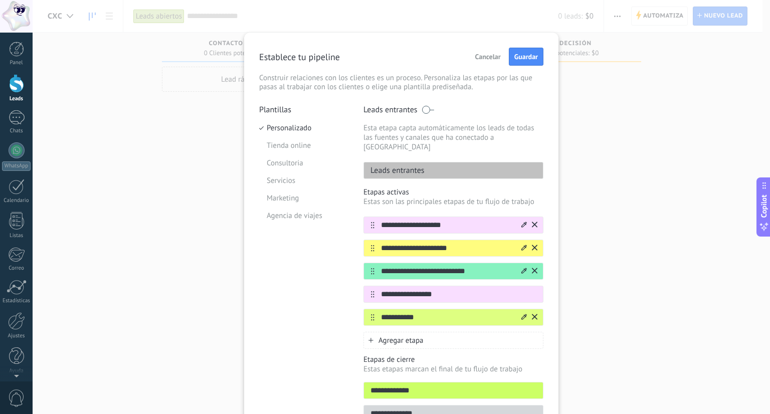
click at [521, 222] on icon at bounding box center [524, 225] width 6 height 6
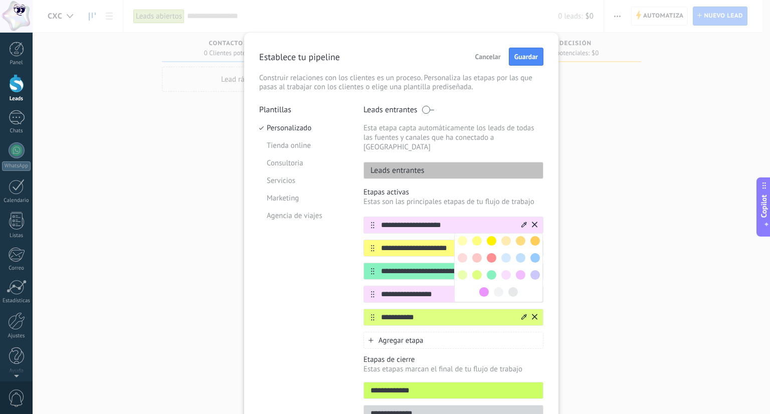
click at [506, 253] on span at bounding box center [506, 258] width 10 height 10
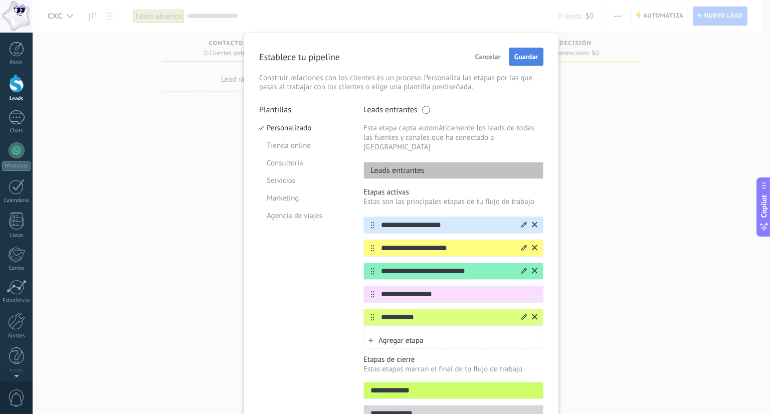
click at [534, 57] on span "Guardar" at bounding box center [526, 56] width 24 height 7
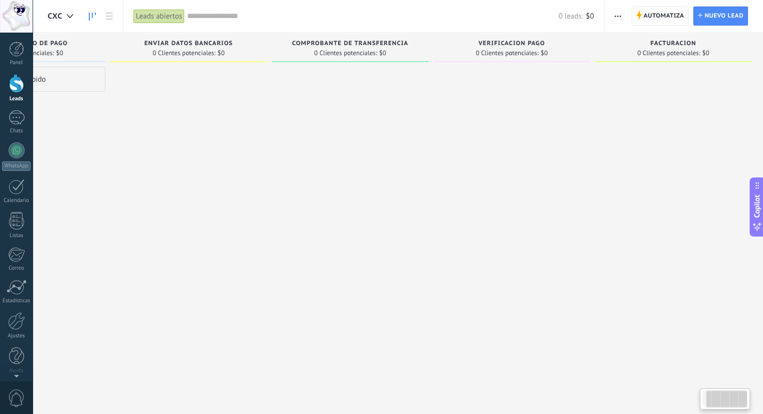
scroll to position [0, 102]
drag, startPoint x: 589, startPoint y: 111, endPoint x: 332, endPoint y: 168, distance: 262.4
click at [332, 168] on div "Leads Entrantes Solicitudes: 0 0 0 0 0 0 0 0 0 Recordatorio de Pago 0 Clientes …" at bounding box center [353, 191] width 817 height 317
drag, startPoint x: 461, startPoint y: 176, endPoint x: 301, endPoint y: 174, distance: 160.0
click at [302, 179] on div "Leads Entrantes Solicitudes: 0 0 0 0 0 0 0 0 0 Recordatorio de Pago 0 Clientes …" at bounding box center [353, 191] width 817 height 317
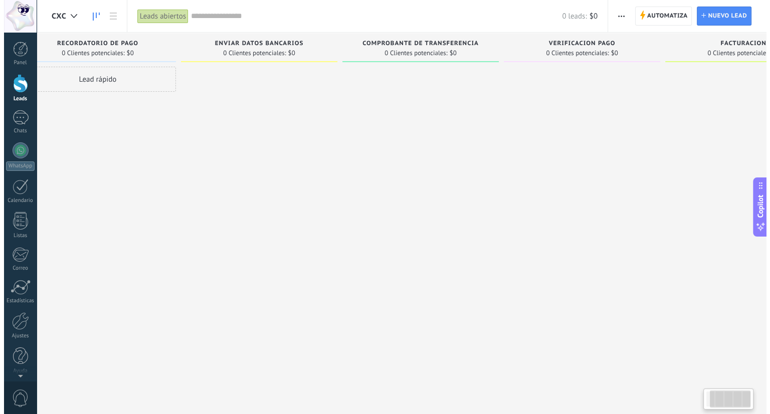
scroll to position [0, 0]
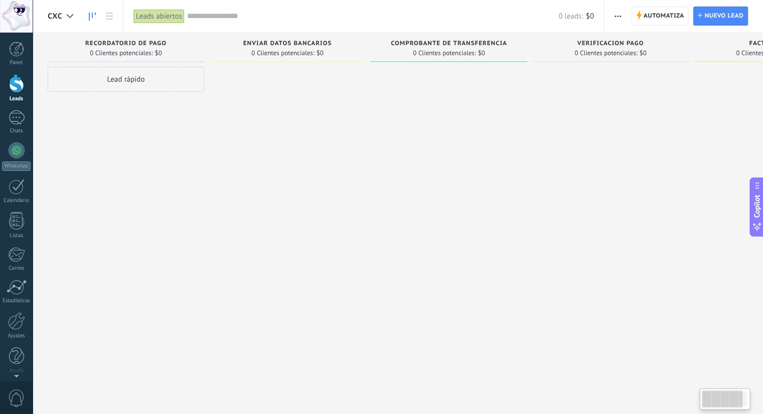
drag, startPoint x: 193, startPoint y: 161, endPoint x: 501, endPoint y: 116, distance: 312.2
click at [501, 117] on div "Leads Entrantes Solicitudes: 0 0 0 0 0 0 0 0 0 Recordatorio de Pago 0 Clientes …" at bounding box center [456, 191] width 817 height 317
click at [69, 17] on use at bounding box center [70, 16] width 7 height 4
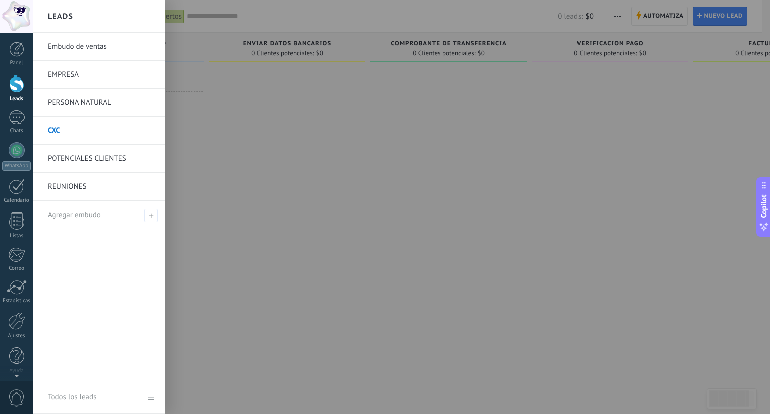
click at [84, 158] on link "POTENCIALES CLIENTES" at bounding box center [102, 159] width 108 height 28
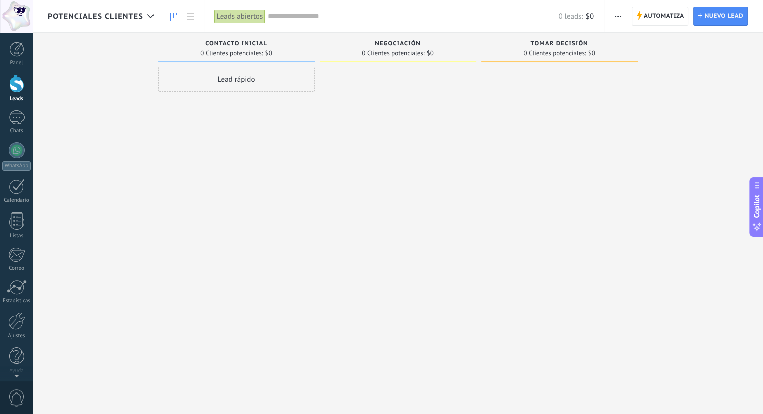
click at [618, 21] on span "button" at bounding box center [617, 16] width 7 height 19
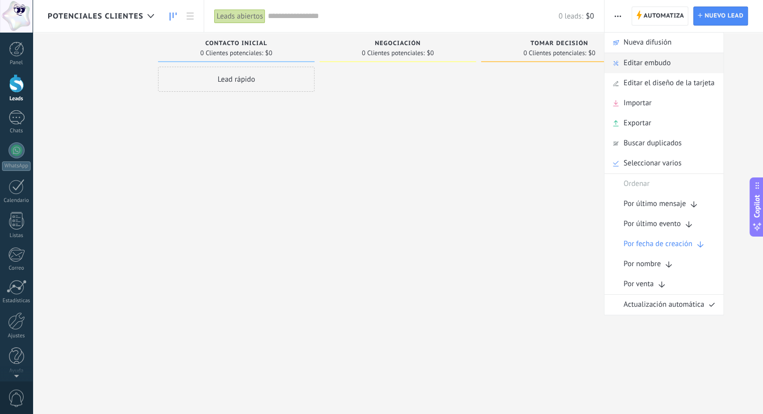
click at [638, 65] on span "Editar embudo" at bounding box center [646, 63] width 47 height 20
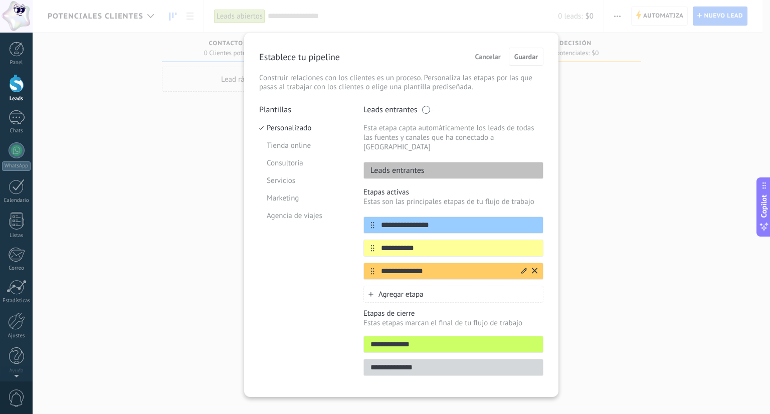
click at [471, 266] on input "**********" at bounding box center [447, 271] width 145 height 11
type input "*"
type input "*********"
click at [412, 290] on span "Agregar etapa" at bounding box center [401, 295] width 45 height 10
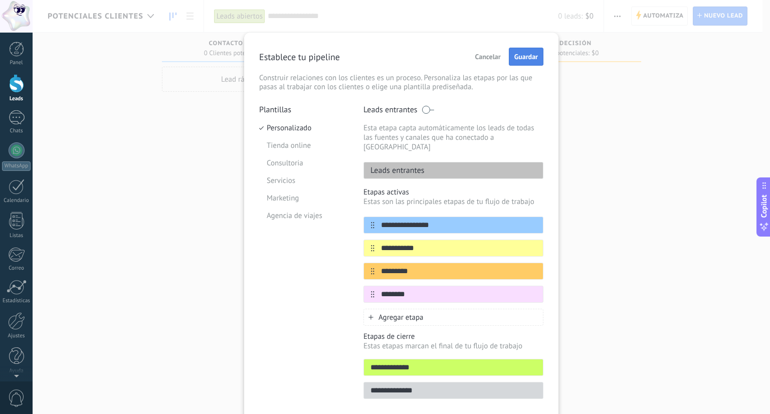
type input "********"
click at [525, 60] on span "Guardar" at bounding box center [526, 56] width 24 height 7
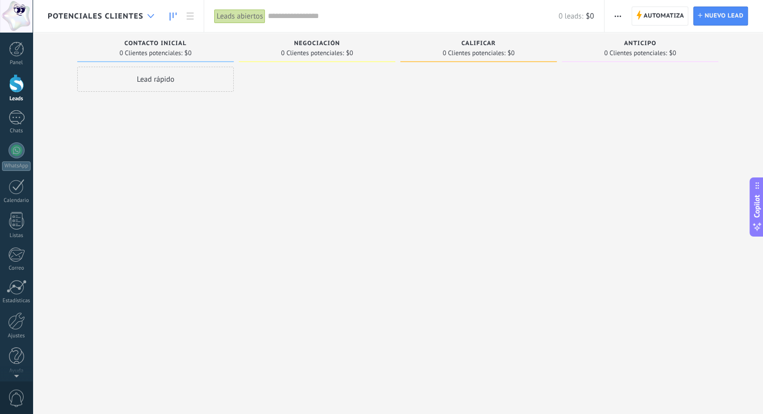
click at [143, 17] on div at bounding box center [150, 17] width 17 height 20
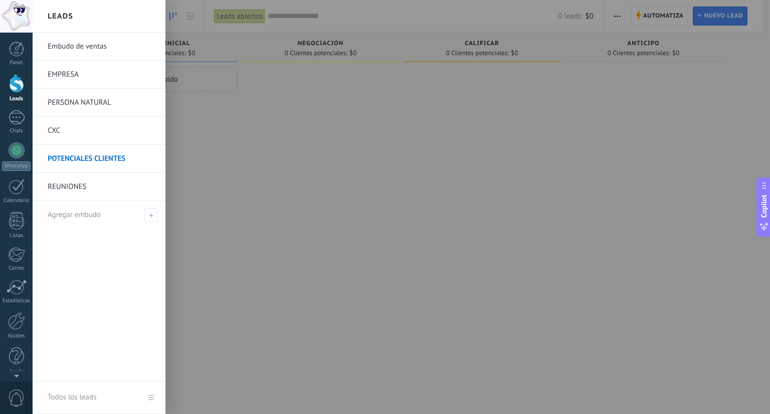
click at [56, 194] on link "REUNIONES" at bounding box center [102, 187] width 108 height 28
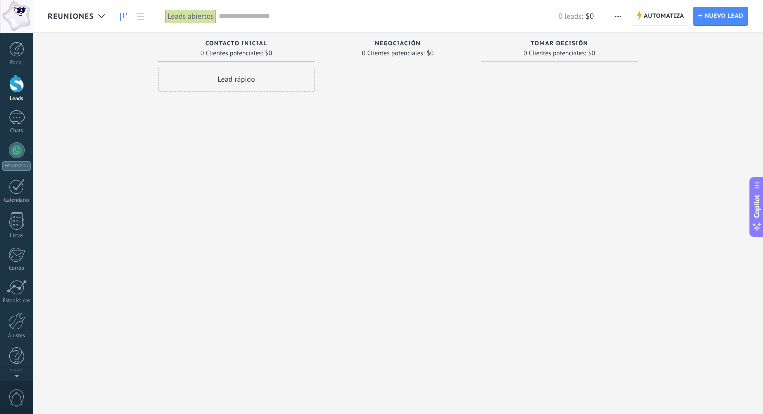
click at [620, 12] on span "button" at bounding box center [617, 16] width 7 height 19
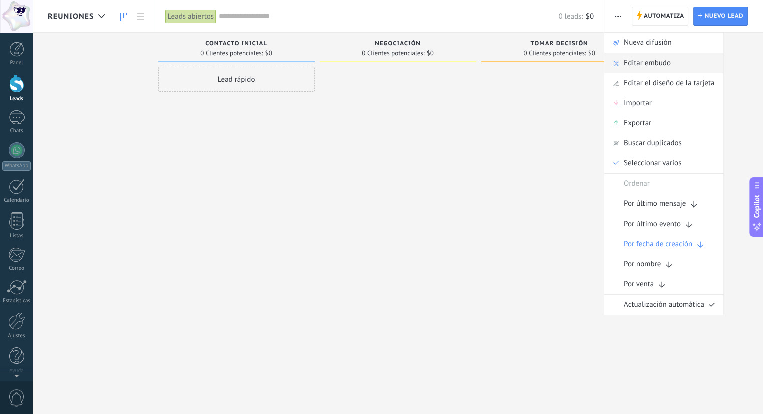
click at [645, 66] on span "Editar embudo" at bounding box center [646, 63] width 47 height 20
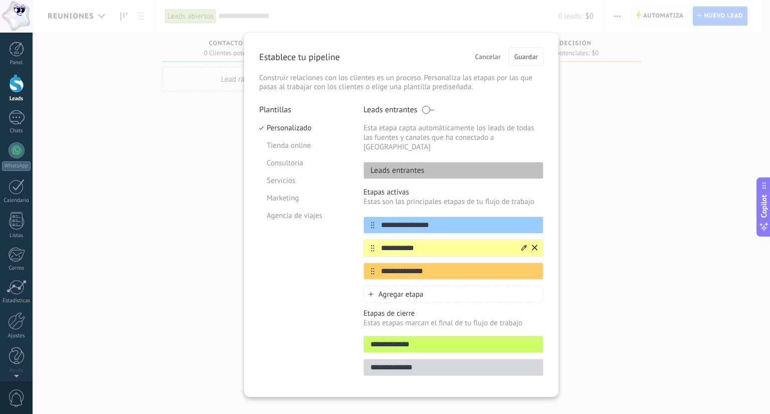
click at [534, 245] on icon at bounding box center [535, 248] width 6 height 6
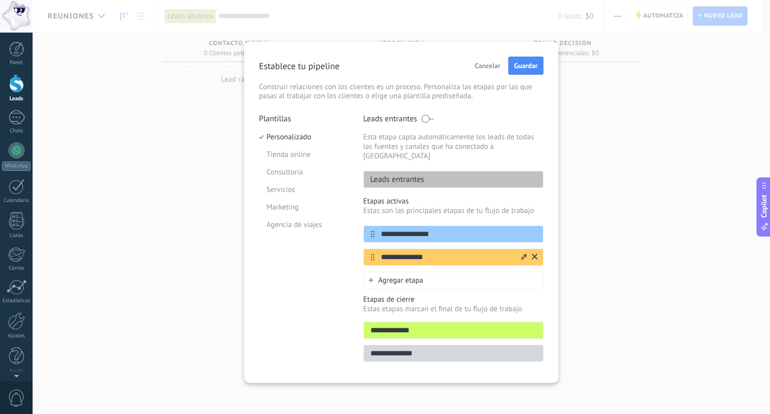
click at [535, 254] on icon at bounding box center [535, 257] width 6 height 6
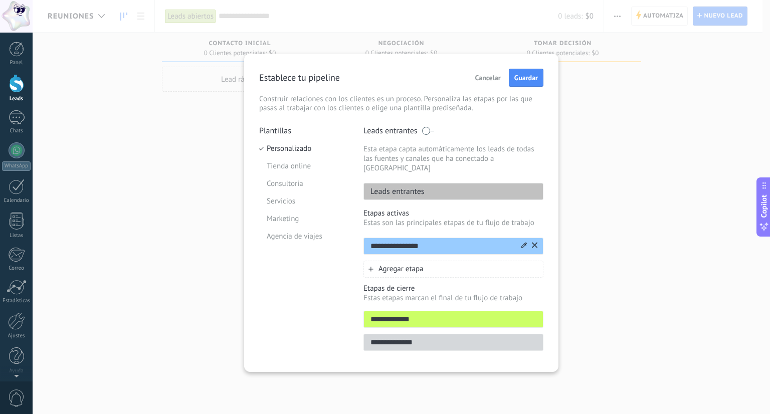
click at [491, 241] on input "**********" at bounding box center [442, 246] width 156 height 11
type input "*"
type input "**********"
click at [420, 265] on div "Agregar etapa" at bounding box center [454, 269] width 180 height 17
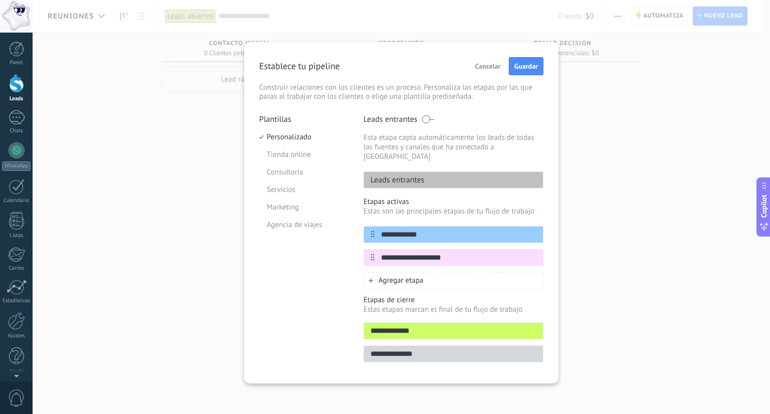
type input "**********"
click at [409, 276] on span "Agregar etapa" at bounding box center [401, 281] width 45 height 10
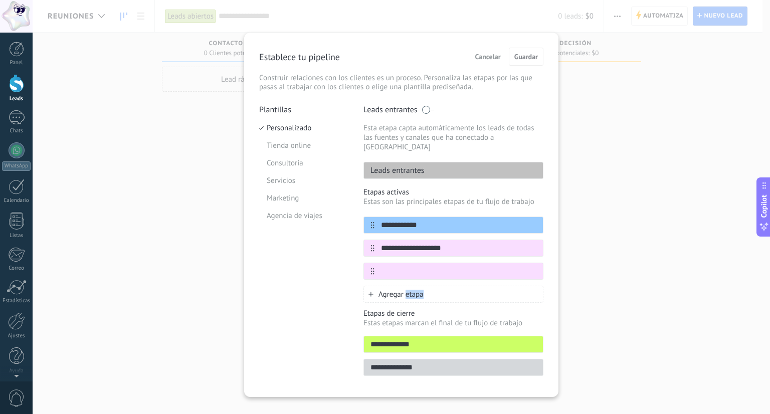
click at [409, 271] on div "**********" at bounding box center [454, 245] width 180 height 115
click at [408, 266] on input "text" at bounding box center [447, 271] width 145 height 11
type input "*******"
click at [520, 240] on div at bounding box center [529, 248] width 18 height 16
click at [522, 245] on icon at bounding box center [524, 248] width 6 height 6
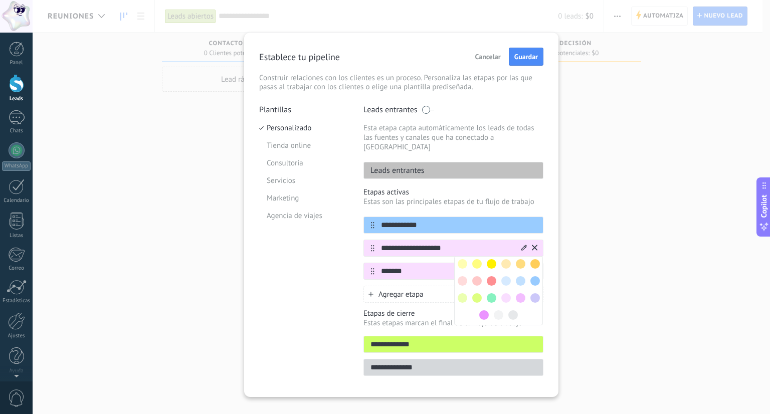
click at [493, 276] on span at bounding box center [492, 281] width 10 height 10
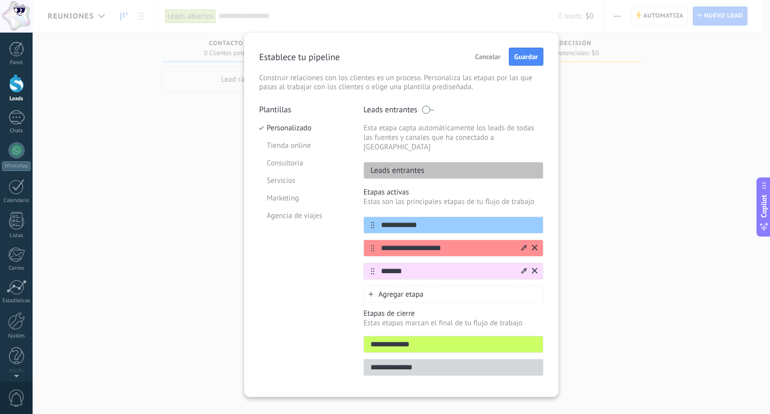
click at [523, 268] on icon at bounding box center [524, 271] width 6 height 6
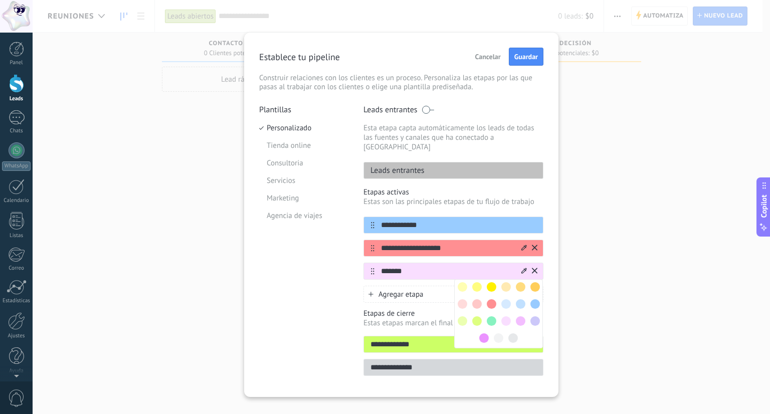
click at [478, 282] on span at bounding box center [477, 287] width 10 height 10
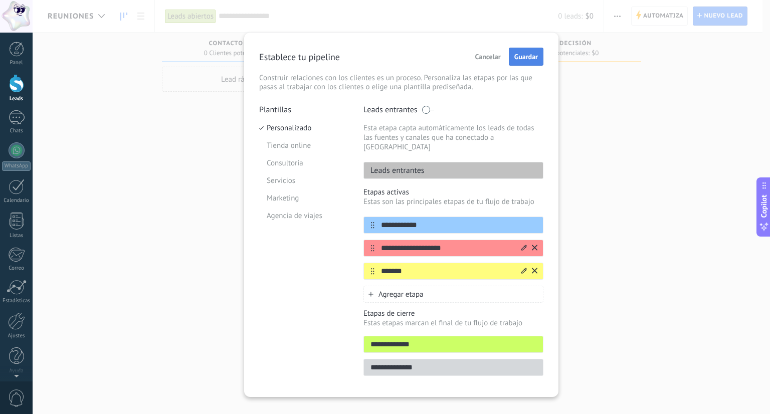
click at [537, 54] on button "Guardar" at bounding box center [526, 57] width 35 height 18
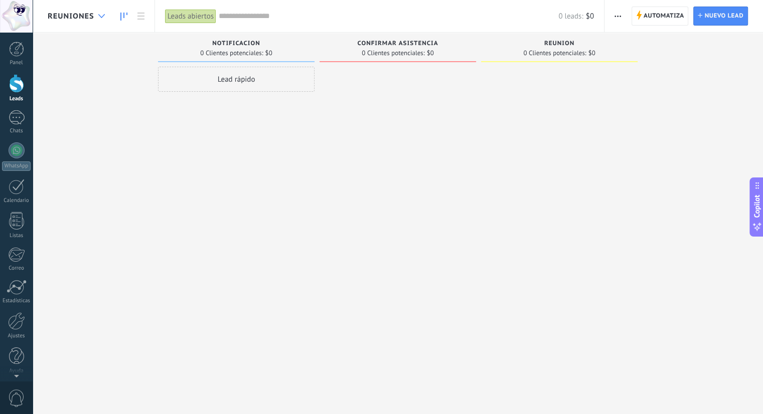
click at [103, 15] on use at bounding box center [101, 16] width 7 height 4
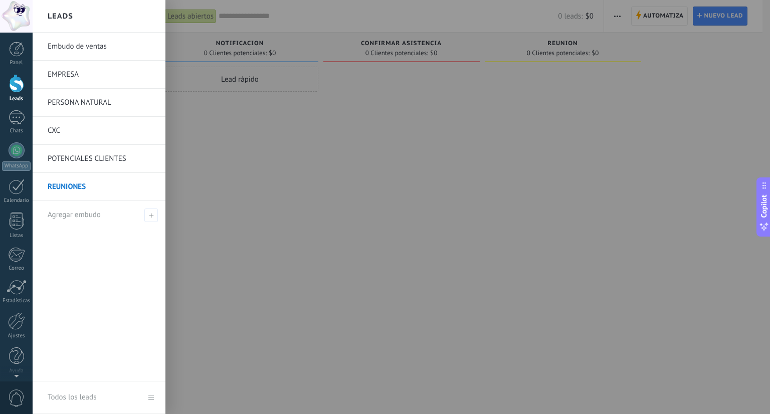
click at [100, 15] on div "Leads" at bounding box center [99, 16] width 133 height 33
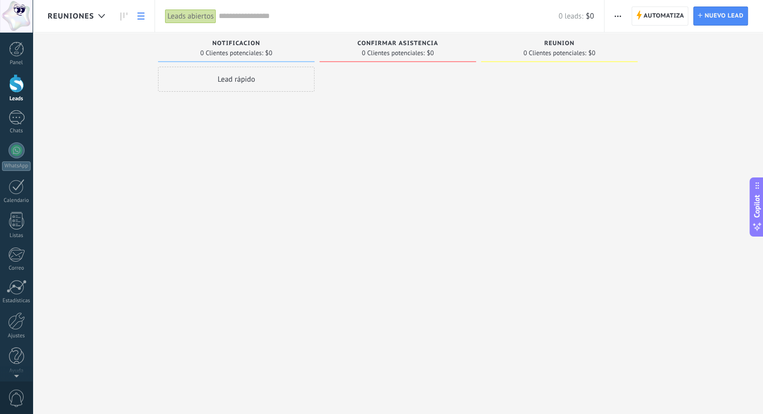
click at [140, 18] on icon at bounding box center [140, 16] width 7 height 7
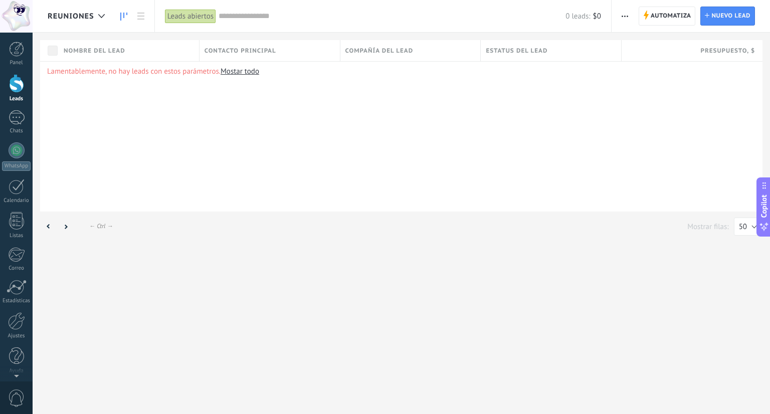
click at [121, 15] on use at bounding box center [123, 17] width 7 height 8
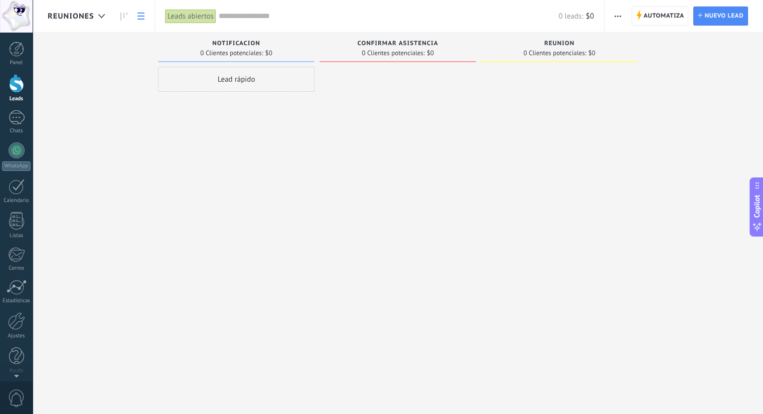
click at [138, 18] on icon at bounding box center [140, 16] width 7 height 7
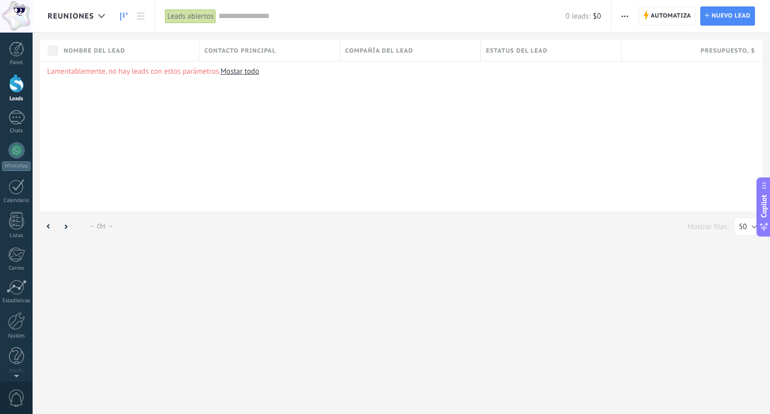
click at [120, 17] on use at bounding box center [123, 17] width 7 height 8
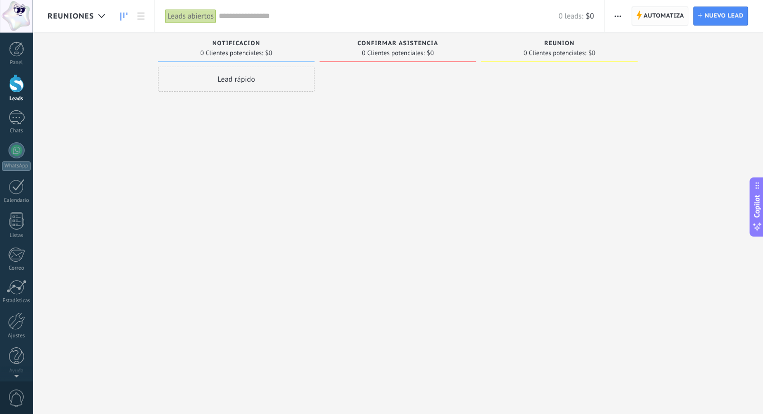
click at [667, 20] on span "Automatiza" at bounding box center [663, 16] width 41 height 18
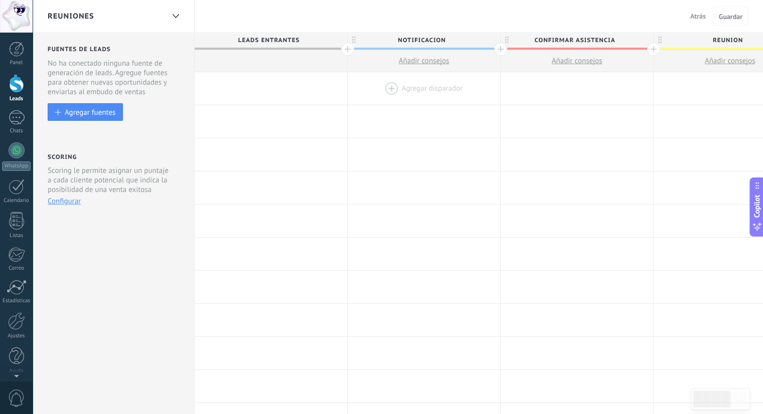
drag, startPoint x: 549, startPoint y: 55, endPoint x: 437, endPoint y: 90, distance: 117.2
click at [386, 79] on div "**********" at bounding box center [654, 400] width 918 height 735
click at [543, 87] on div at bounding box center [576, 88] width 152 height 33
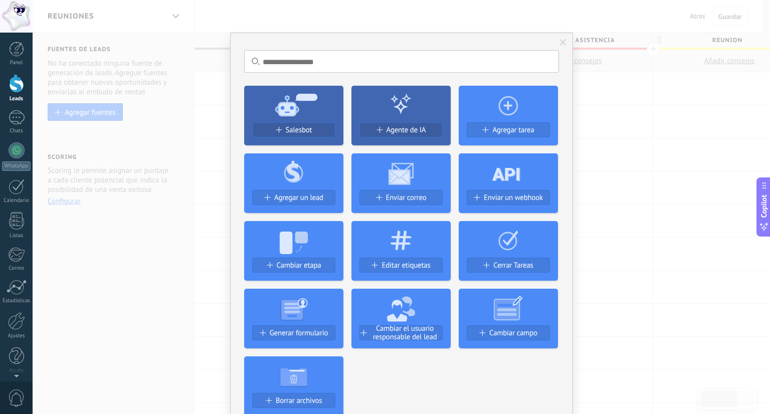
click at [560, 39] on span at bounding box center [563, 42] width 7 height 7
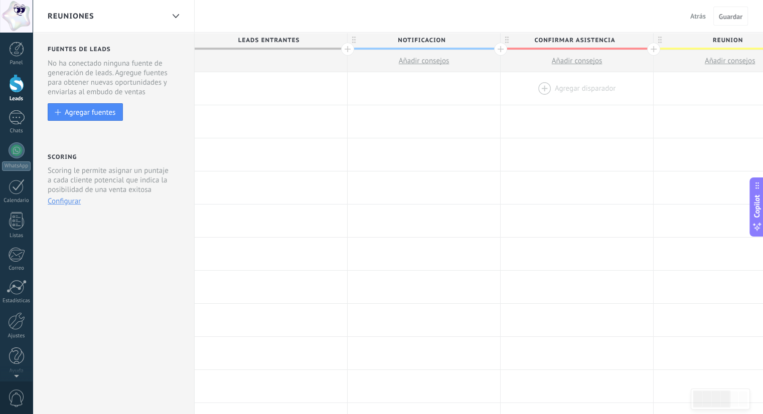
click at [543, 87] on div at bounding box center [576, 88] width 152 height 33
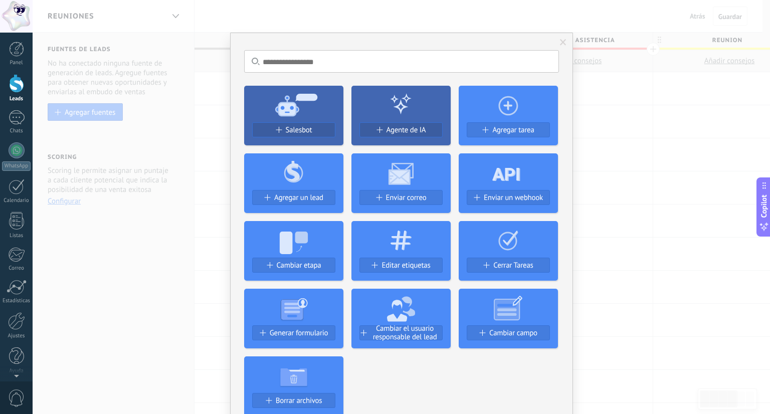
drag, startPoint x: 564, startPoint y: 40, endPoint x: 661, endPoint y: 70, distance: 101.2
click at [565, 40] on span at bounding box center [563, 42] width 7 height 7
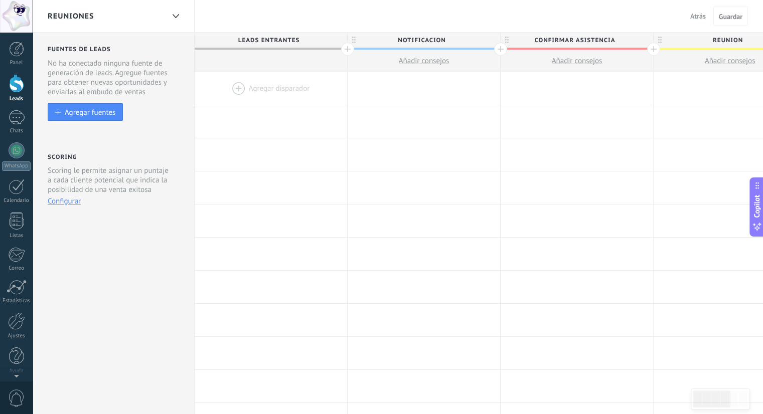
drag, startPoint x: 699, startPoint y: 18, endPoint x: 693, endPoint y: 16, distance: 6.3
click at [699, 17] on span "Atrás" at bounding box center [698, 16] width 16 height 9
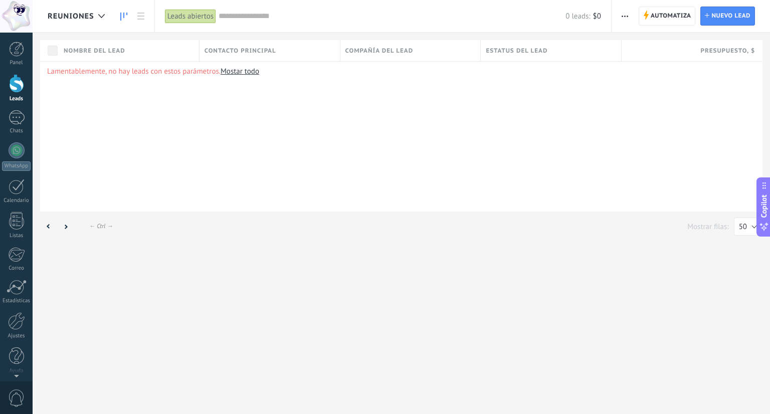
click at [122, 17] on icon at bounding box center [123, 17] width 7 height 8
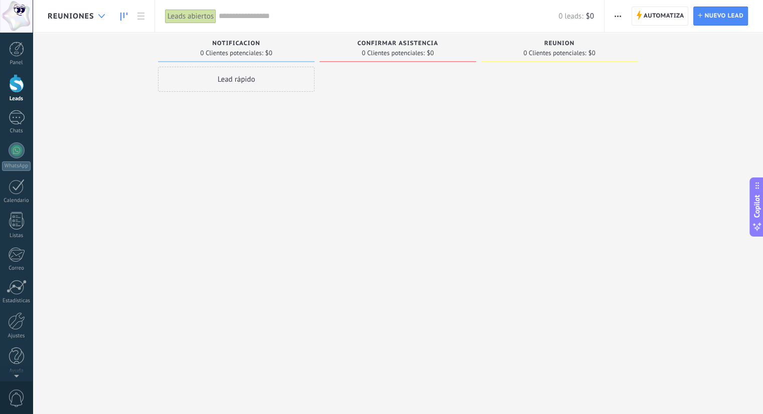
click at [102, 11] on div at bounding box center [101, 17] width 17 height 20
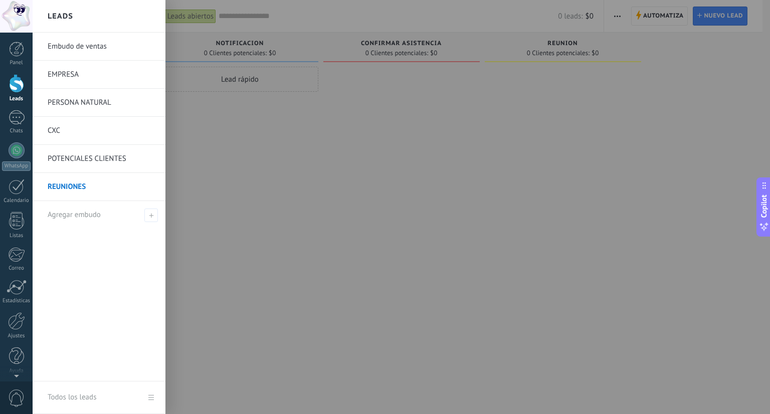
click at [480, 176] on div at bounding box center [418, 207] width 770 height 414
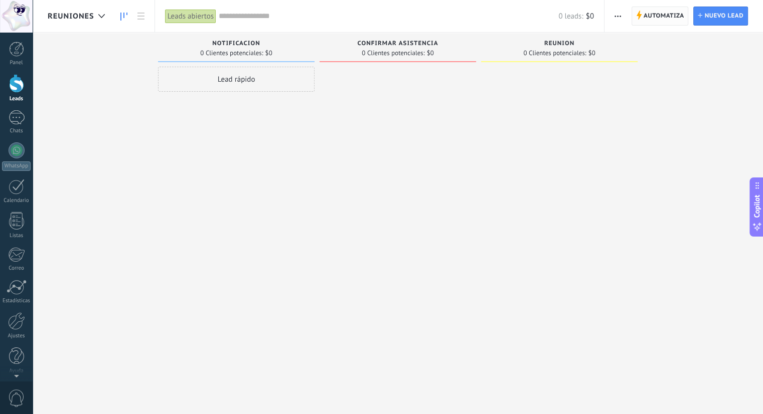
click at [660, 9] on span "Automatiza" at bounding box center [663, 16] width 41 height 18
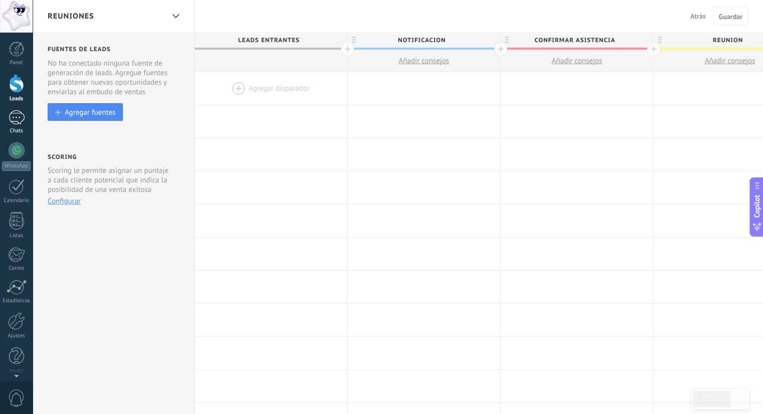
click at [10, 118] on div at bounding box center [17, 117] width 16 height 15
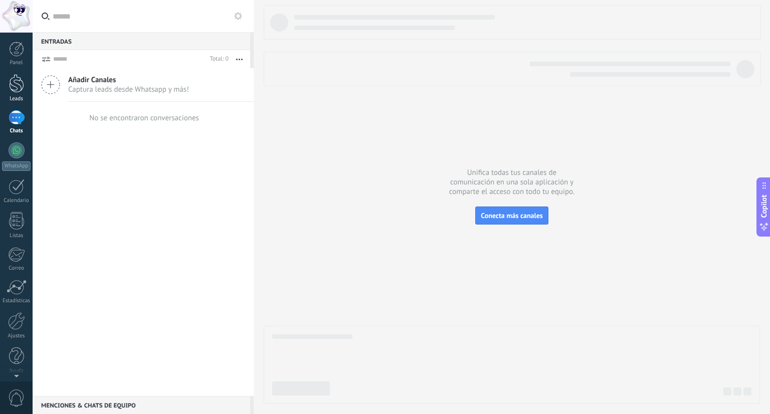
click at [12, 92] on div at bounding box center [16, 83] width 15 height 19
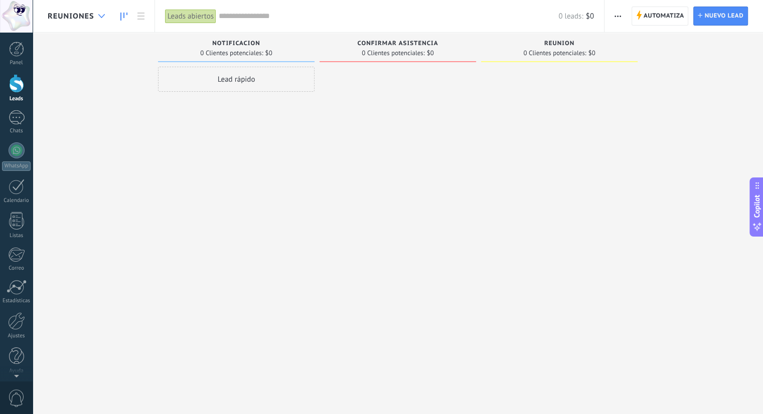
click at [105, 18] on div at bounding box center [101, 17] width 17 height 20
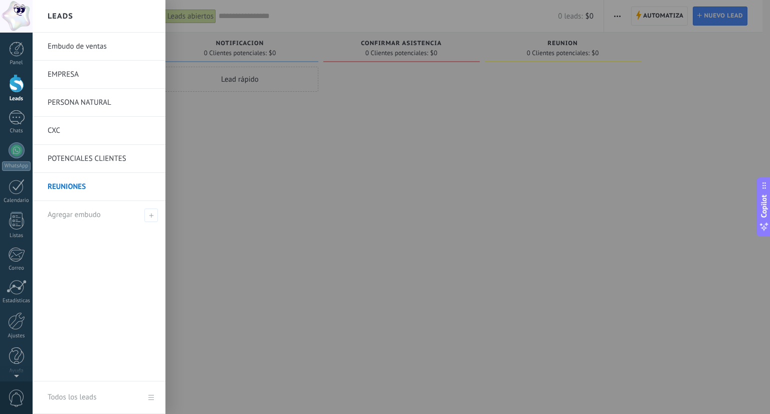
click at [243, 135] on div at bounding box center [418, 207] width 770 height 414
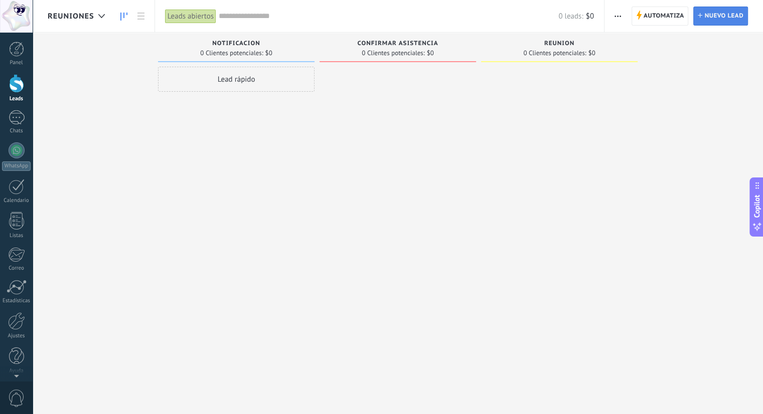
click at [723, 17] on span "Nuevo lead" at bounding box center [723, 16] width 39 height 18
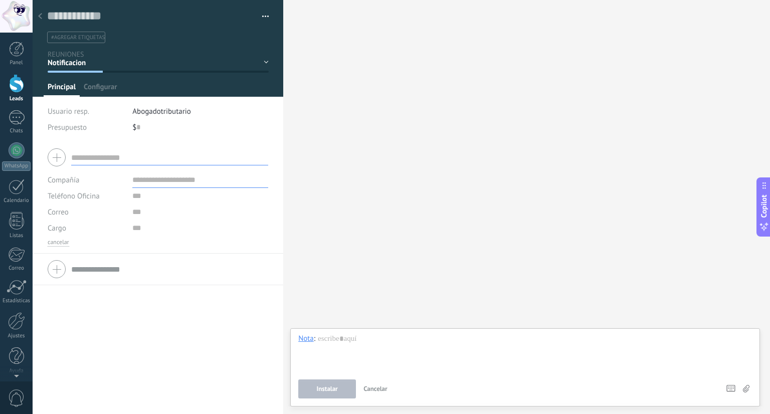
click at [0, 0] on div "Notificacion Confirmar Asistencia Reunion Leads ganados Leads perdidos" at bounding box center [0, 0] width 0 height 0
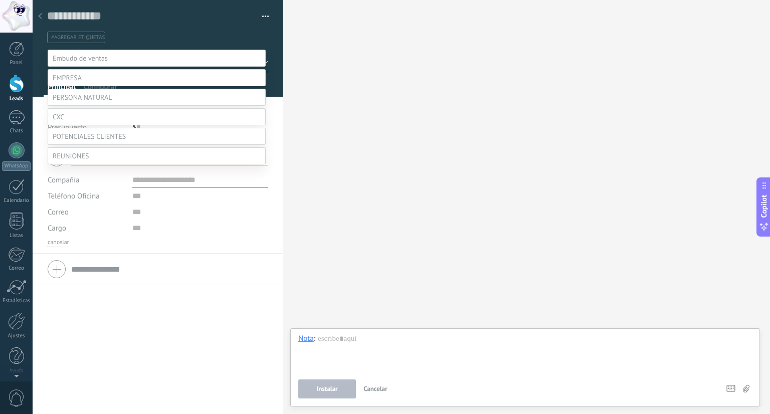
click at [265, 14] on div at bounding box center [402, 207] width 738 height 414
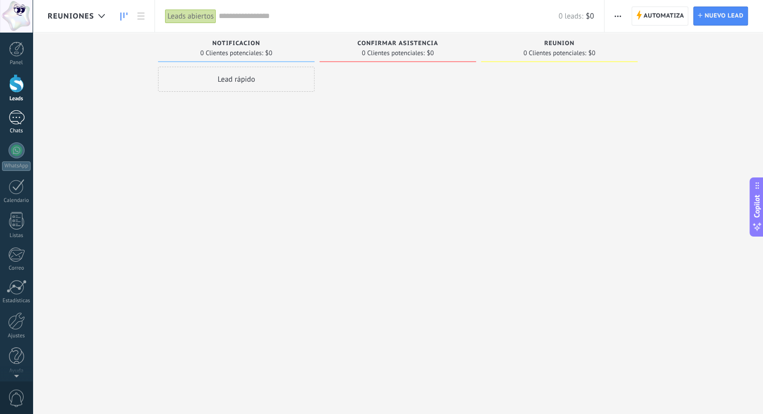
click at [16, 119] on div at bounding box center [17, 117] width 16 height 15
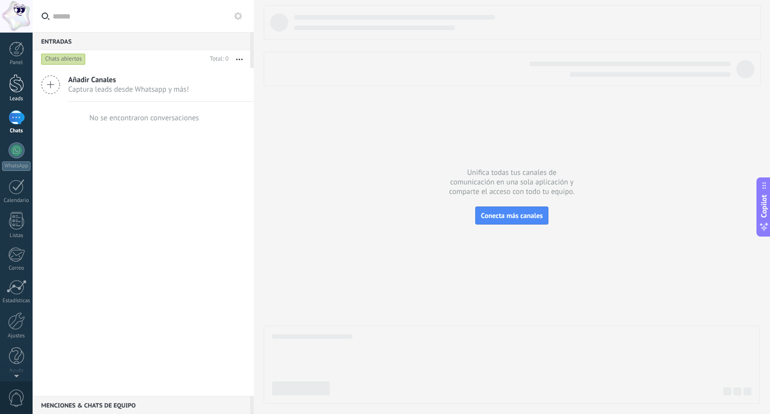
click at [18, 89] on div at bounding box center [16, 83] width 15 height 19
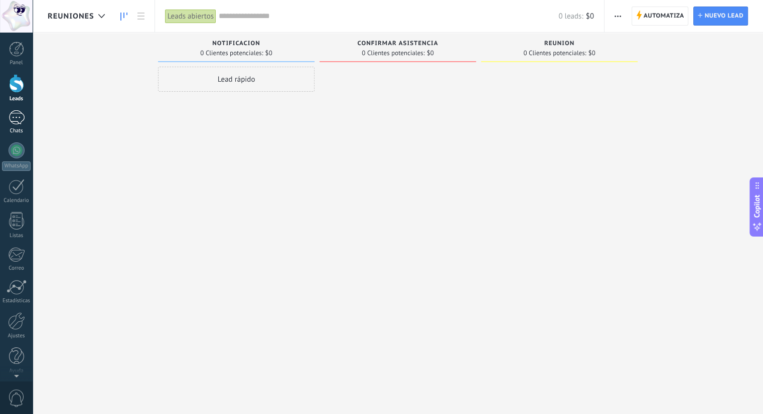
click at [6, 121] on link "Chats" at bounding box center [16, 122] width 33 height 24
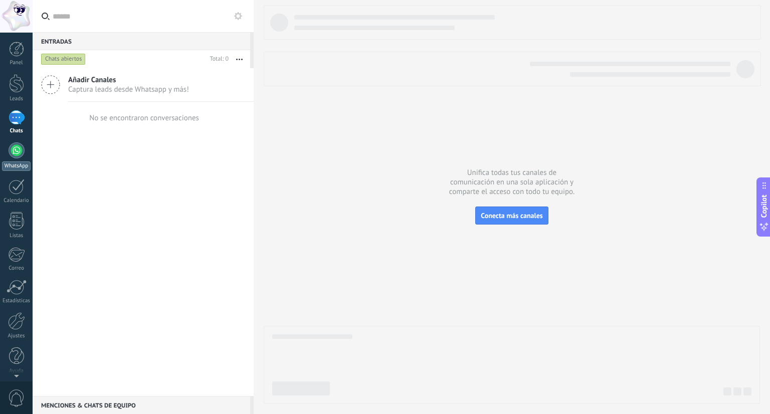
click at [14, 158] on link "WhatsApp" at bounding box center [16, 156] width 33 height 29
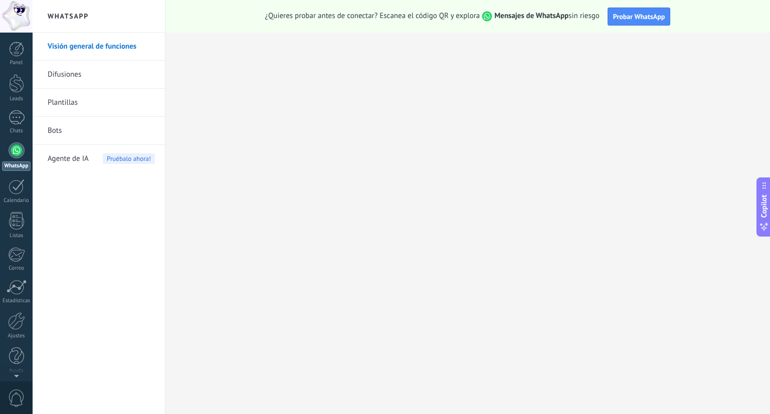
click at [16, 163] on div "WhatsApp" at bounding box center [16, 166] width 29 height 10
click at [12, 193] on div at bounding box center [17, 187] width 16 height 16
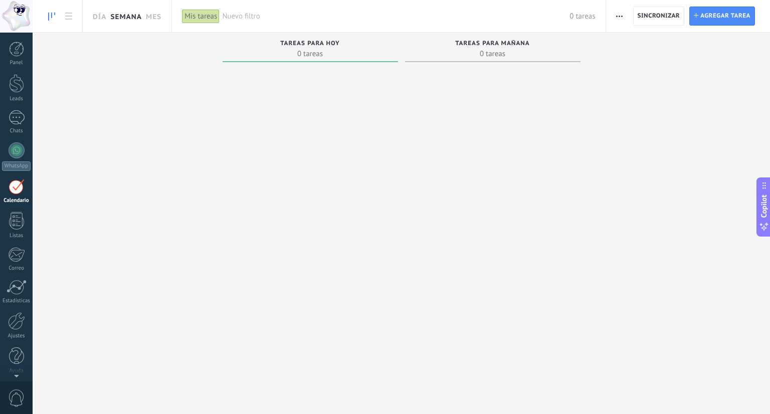
click at [118, 21] on link "Semana" at bounding box center [126, 16] width 32 height 32
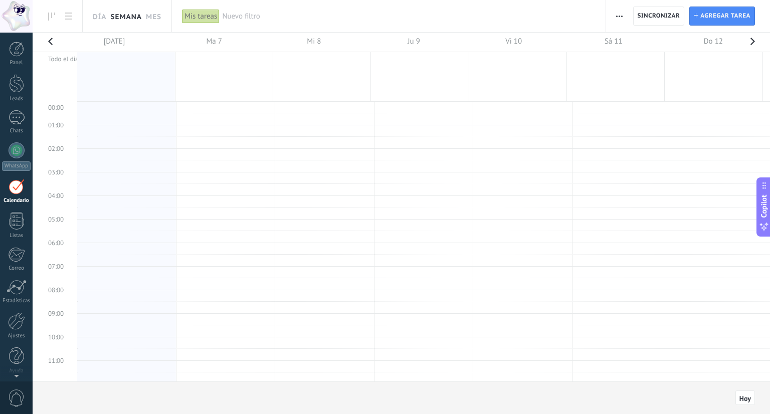
scroll to position [188, 0]
click at [206, 107] on td at bounding box center [423, 108] width 693 height 12
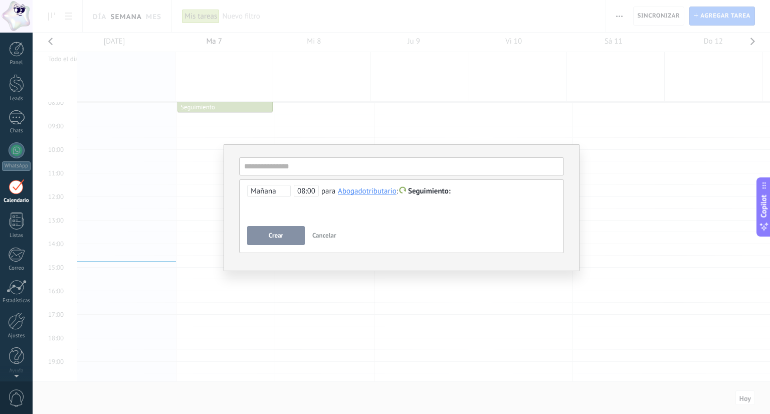
click at [332, 234] on span "Cancelar" at bounding box center [324, 235] width 24 height 9
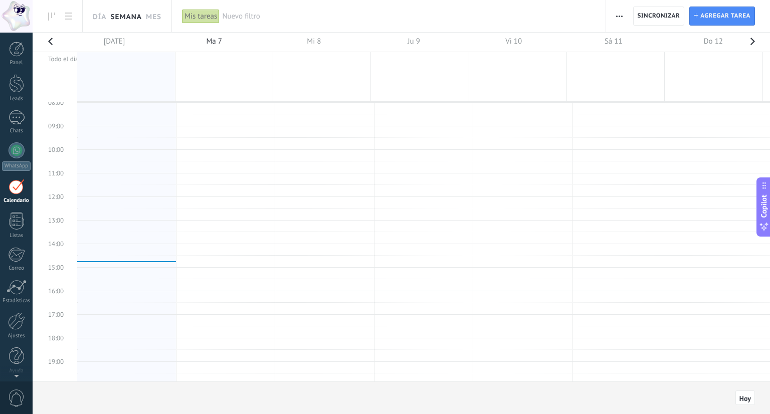
click at [416, 84] on td at bounding box center [420, 76] width 98 height 49
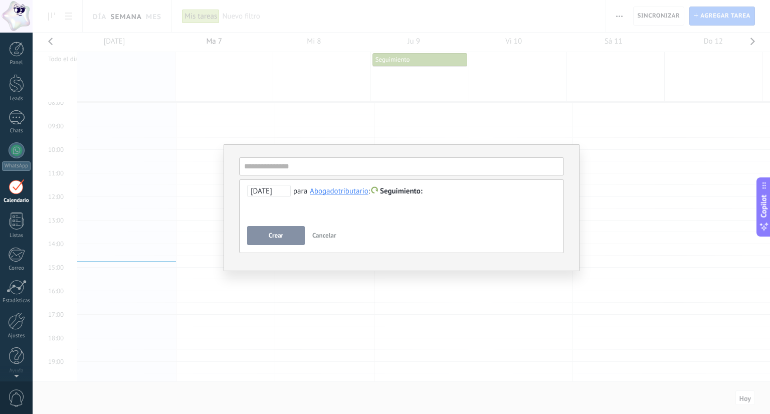
click at [318, 233] on span "Cancelar" at bounding box center [324, 235] width 24 height 9
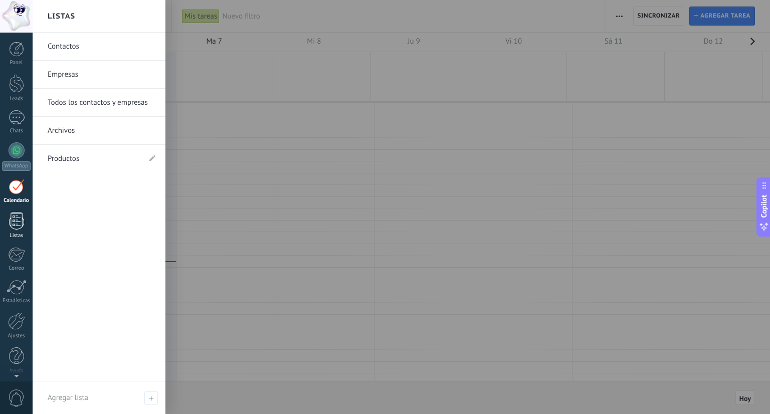
click at [18, 225] on div at bounding box center [16, 221] width 15 height 18
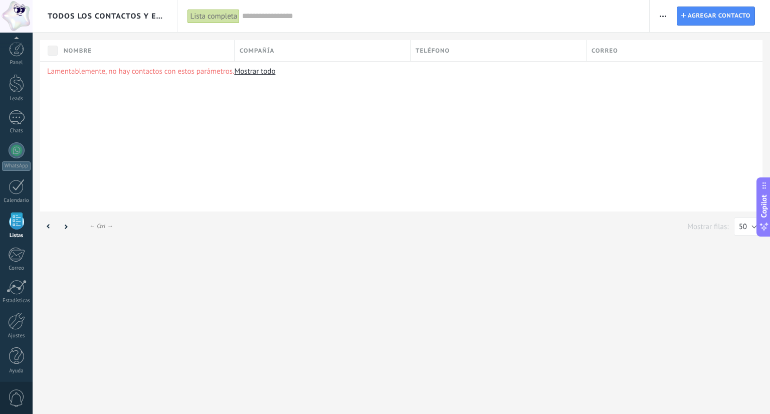
scroll to position [3, 0]
click at [620, 51] on div "Correo" at bounding box center [675, 50] width 176 height 21
click at [606, 53] on span "Correo" at bounding box center [605, 51] width 27 height 10
click at [606, 52] on span "Correo" at bounding box center [605, 51] width 27 height 10
click at [470, 255] on div "Todos los contactos y empresas Lista completa Aplicar 0 elementos Lista complet…" at bounding box center [402, 207] width 738 height 414
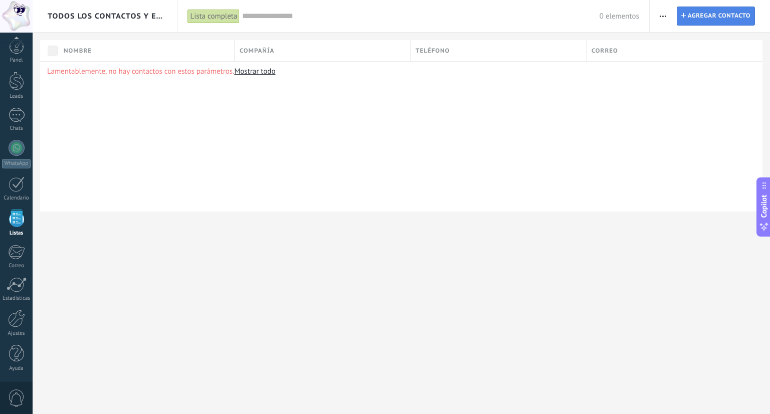
click at [720, 23] on span "Agregar contacto" at bounding box center [719, 16] width 63 height 18
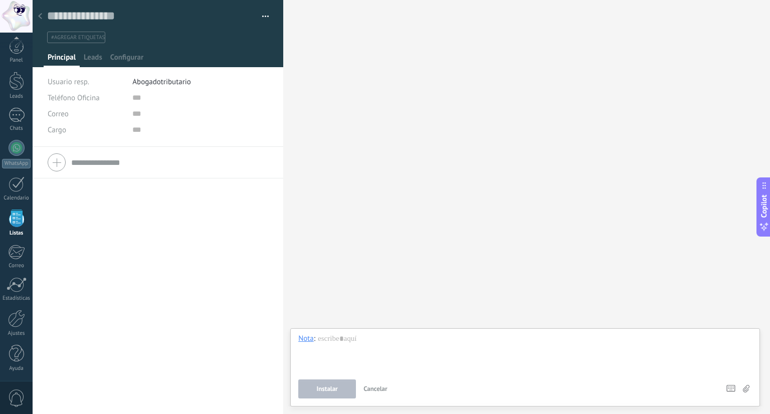
click at [35, 17] on div at bounding box center [40, 17] width 14 height 20
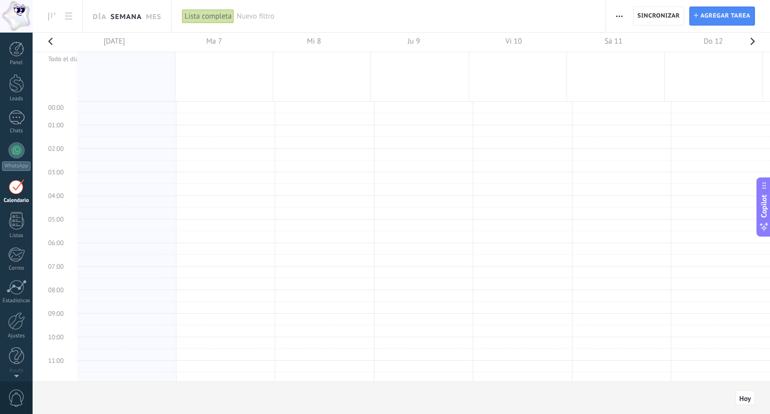
scroll to position [188, 0]
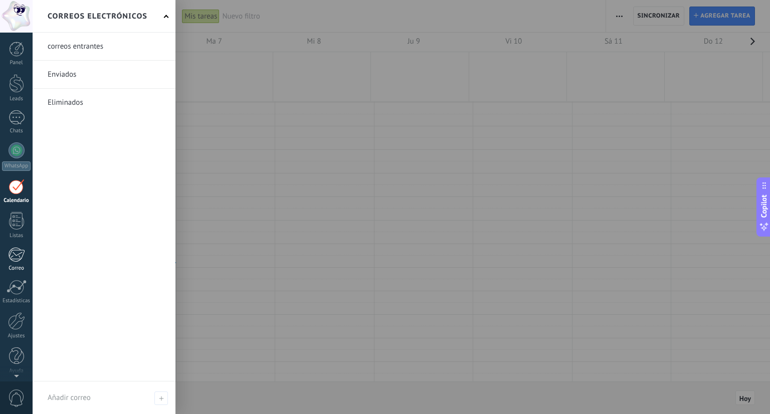
click at [16, 263] on link "Correo" at bounding box center [16, 259] width 33 height 25
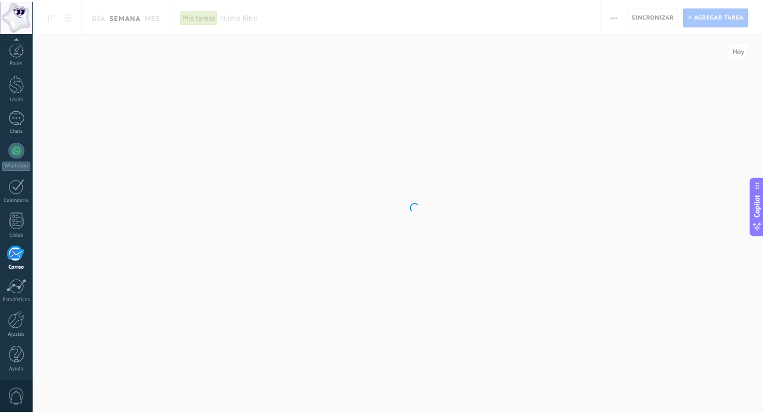
scroll to position [3, 0]
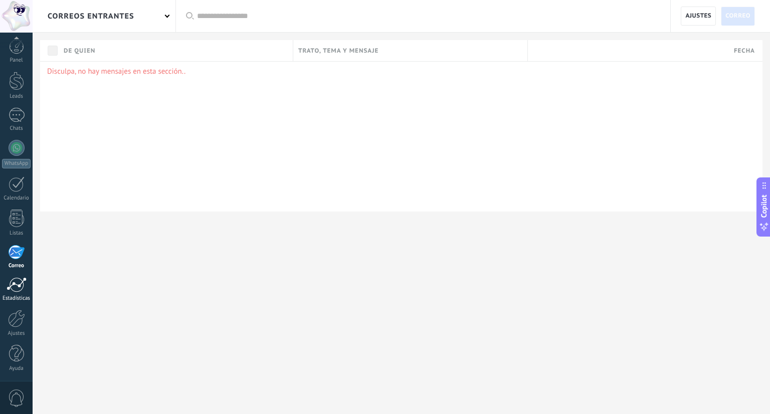
click at [25, 288] on div at bounding box center [17, 284] width 20 height 15
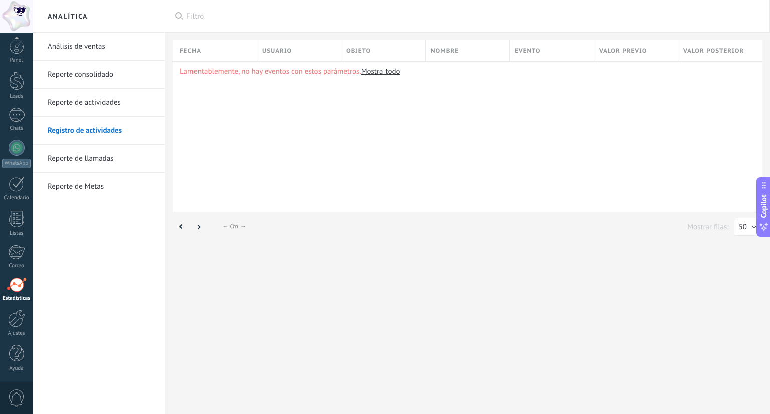
click at [96, 49] on link "Análisis de ventas" at bounding box center [101, 47] width 107 height 28
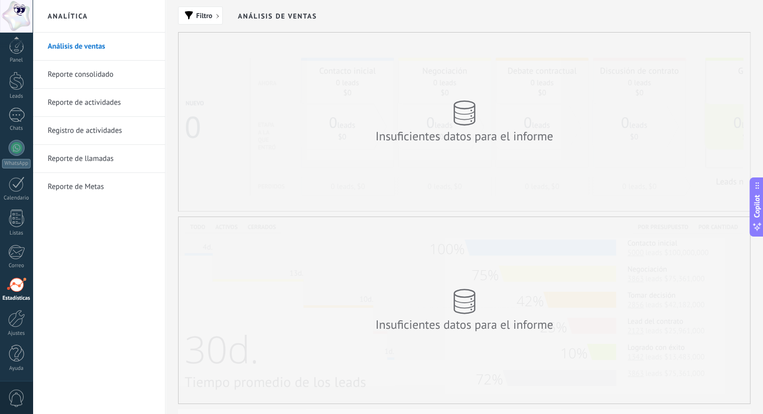
click at [93, 79] on link "Reporte consolidado" at bounding box center [101, 75] width 107 height 28
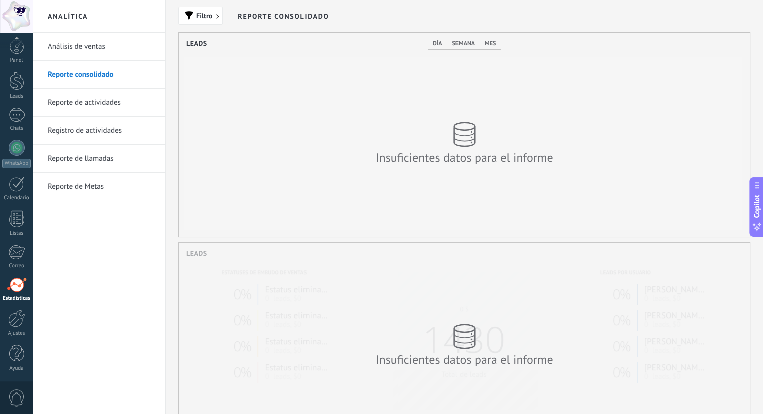
scroll to position [204, 571]
click at [92, 105] on link "Reporte de actividades" at bounding box center [101, 103] width 107 height 28
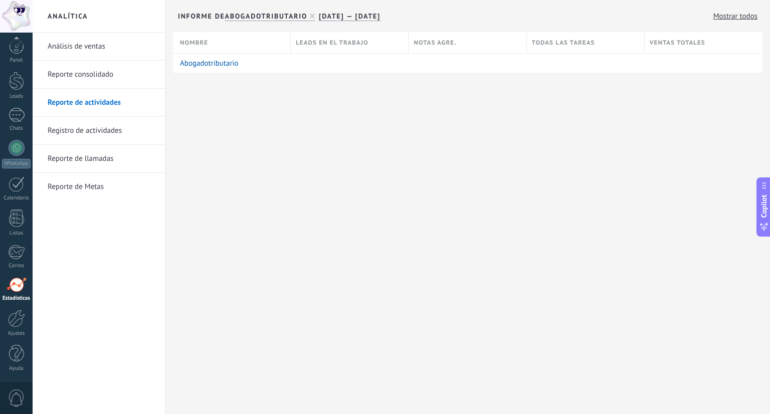
click at [89, 130] on link "Registro de actividades" at bounding box center [101, 131] width 107 height 28
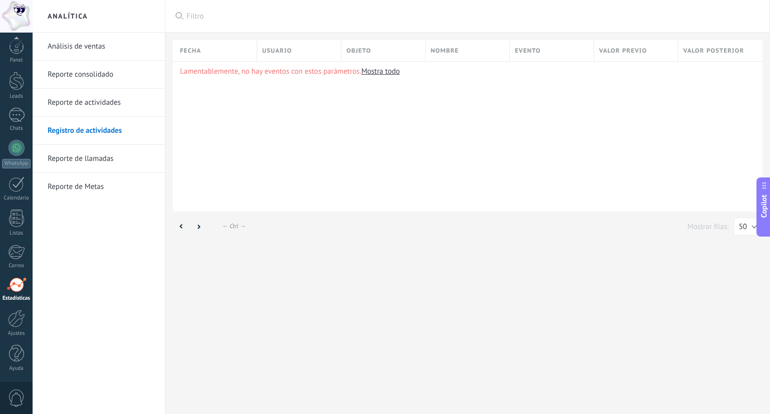
click at [87, 162] on link "Reporte de llamadas" at bounding box center [101, 159] width 107 height 28
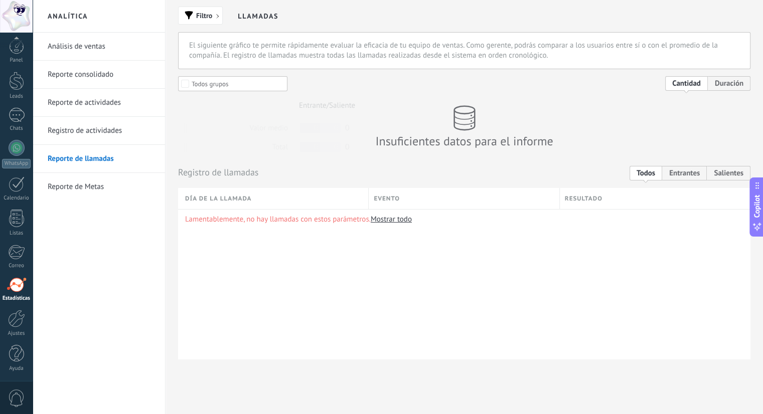
click at [82, 188] on link "Reporte de Metas" at bounding box center [101, 187] width 107 height 28
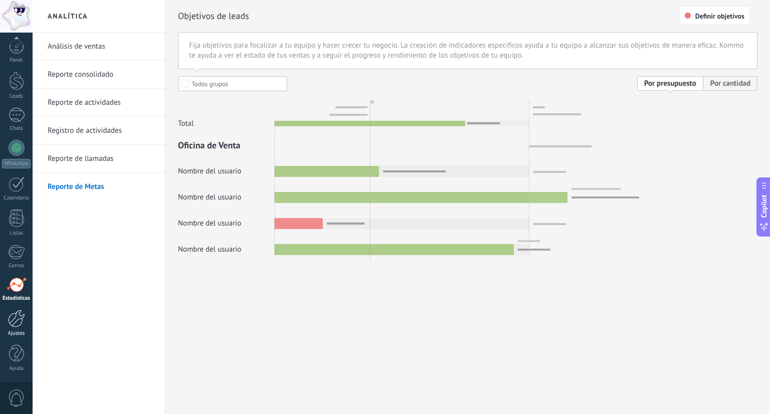
click at [19, 325] on div at bounding box center [16, 319] width 17 height 18
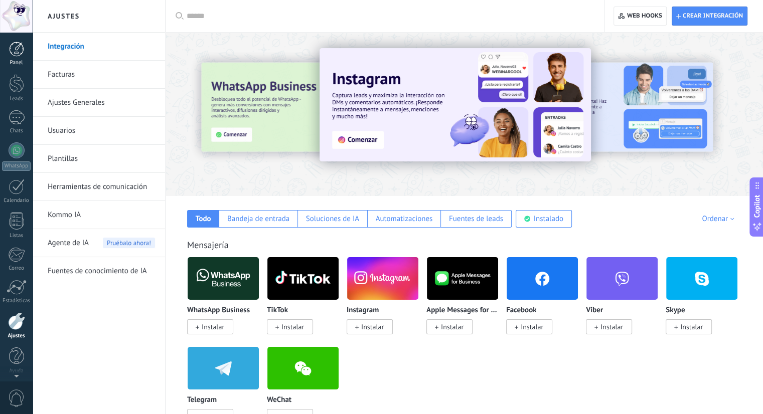
click at [9, 55] on div at bounding box center [16, 49] width 15 height 15
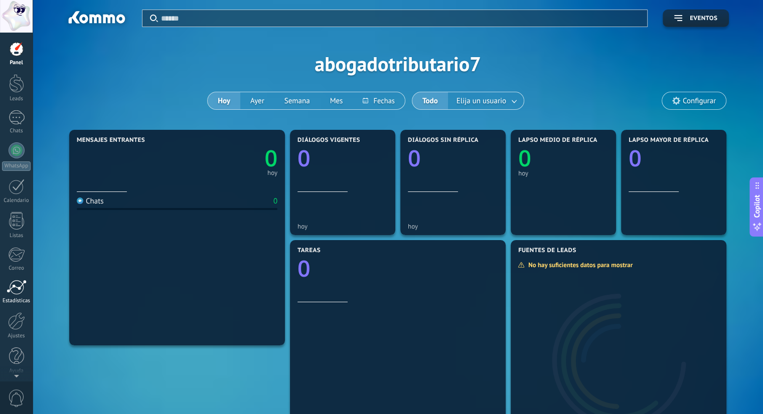
click at [15, 288] on div at bounding box center [17, 287] width 20 height 15
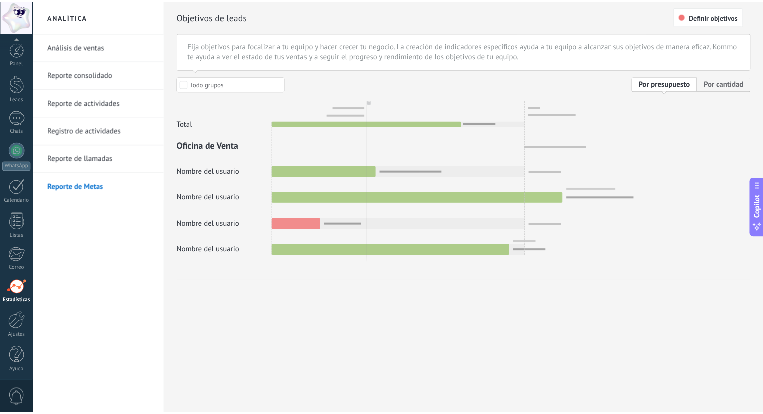
scroll to position [3, 0]
click at [69, 47] on link "Análisis de ventas" at bounding box center [101, 47] width 107 height 28
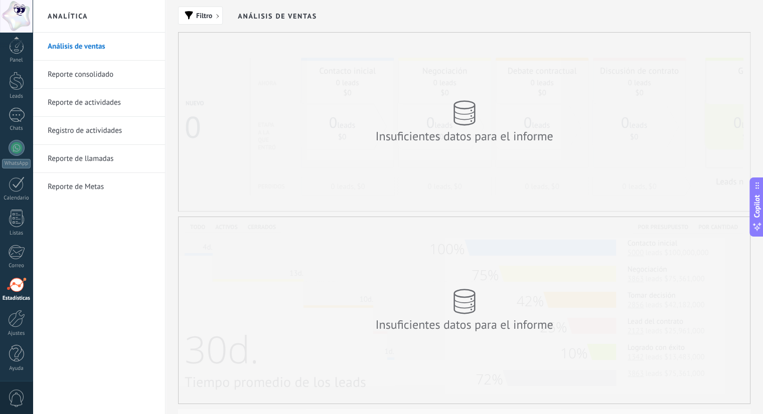
click at [75, 189] on link "Reporte de Metas" at bounding box center [101, 187] width 107 height 28
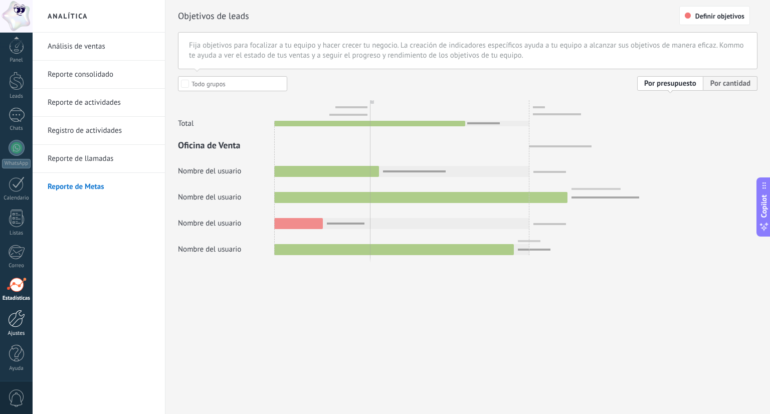
click at [10, 327] on link "Ajustes" at bounding box center [16, 323] width 33 height 27
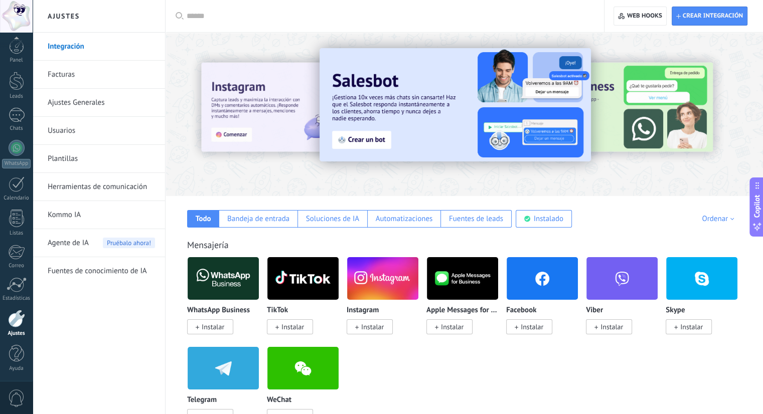
click at [553, 280] on img at bounding box center [541, 278] width 71 height 49
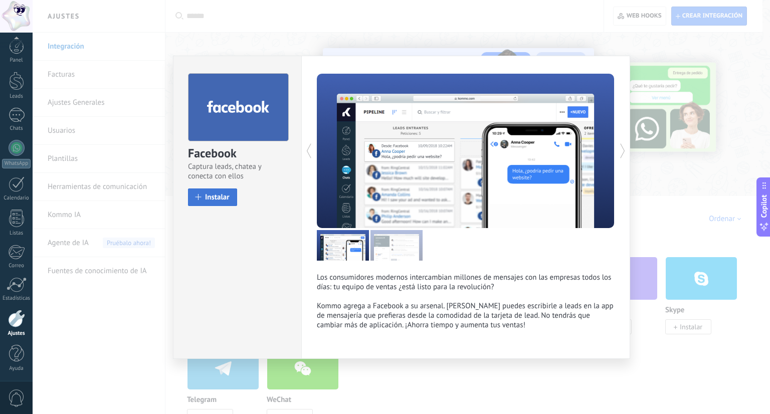
click at [207, 200] on span "Instalar" at bounding box center [217, 198] width 25 height 8
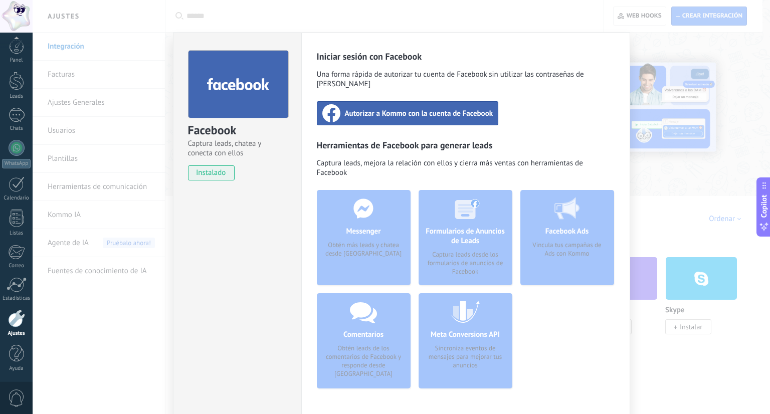
click at [452, 109] on div "Autorizar a Kommo con la cuenta de Facebook" at bounding box center [408, 113] width 182 height 24
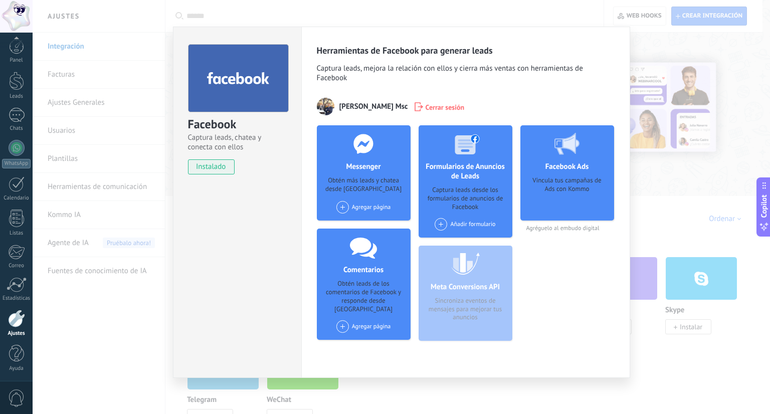
scroll to position [8, 0]
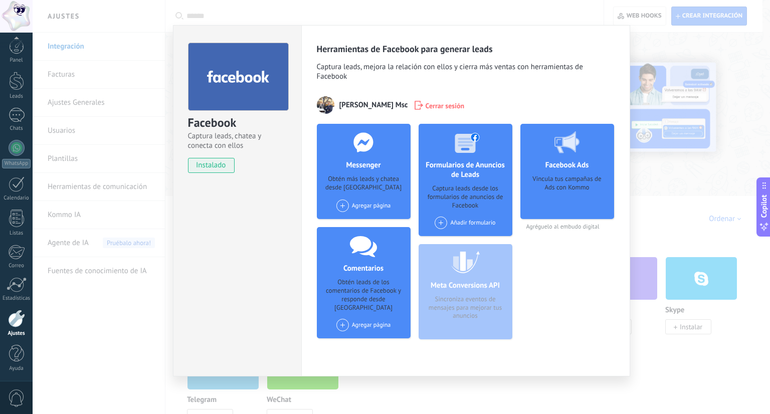
click at [658, 228] on div "Facebook Captura leads, chatea y conecta con ellos instalado Desinstalar Herram…" at bounding box center [402, 207] width 738 height 414
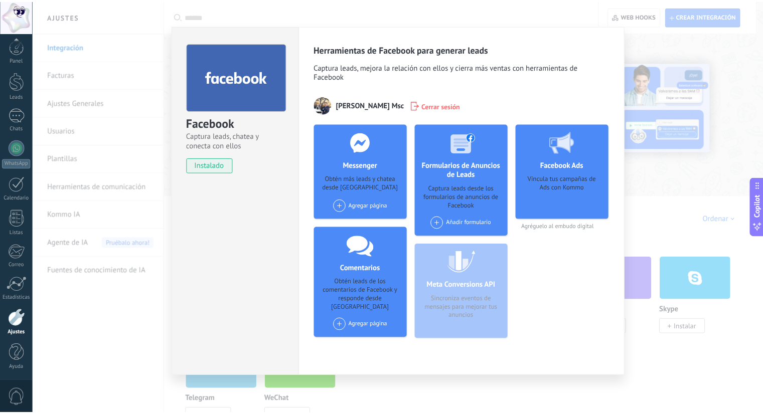
scroll to position [0, 0]
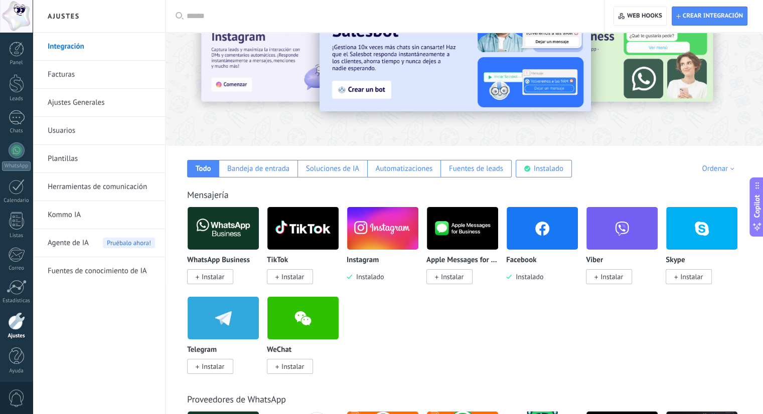
click at [293, 280] on span "Instalar" at bounding box center [292, 276] width 23 height 9
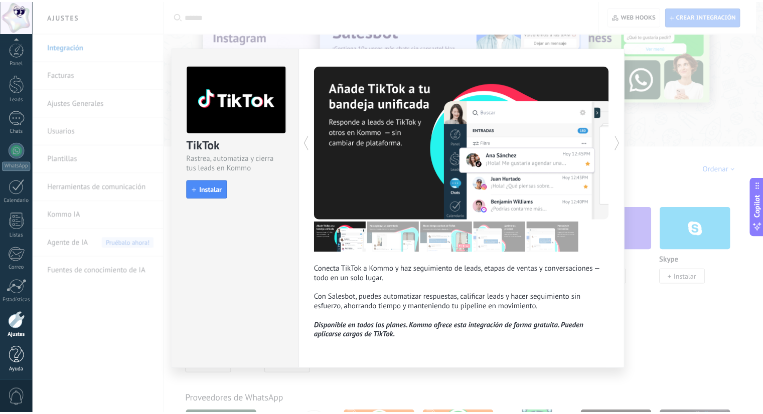
scroll to position [3, 0]
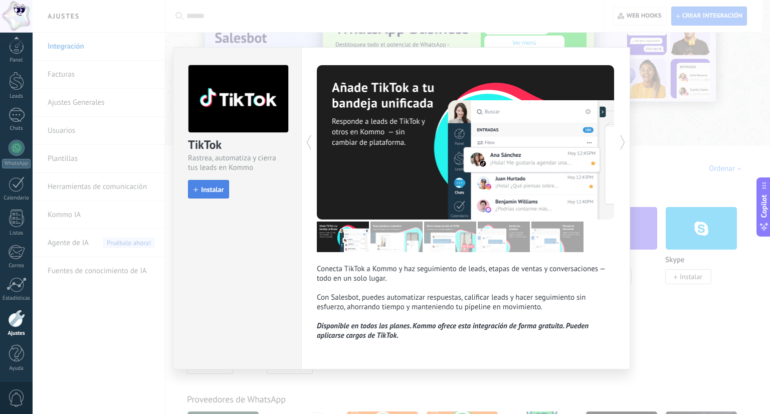
click at [215, 188] on span "Instalar" at bounding box center [212, 189] width 23 height 7
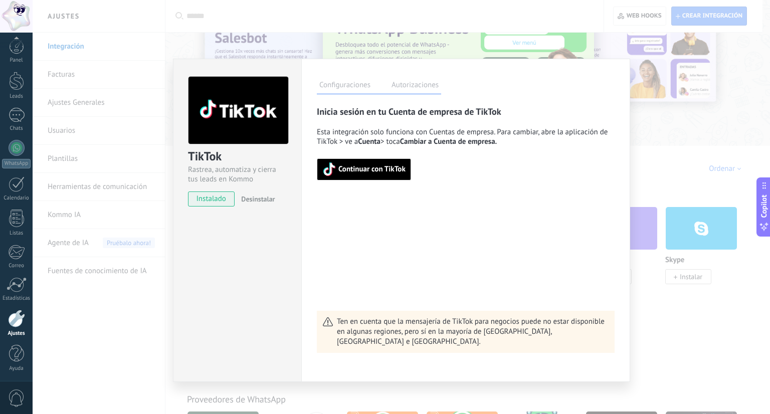
click at [356, 173] on span "Continuar con TikTok" at bounding box center [363, 169] width 83 height 14
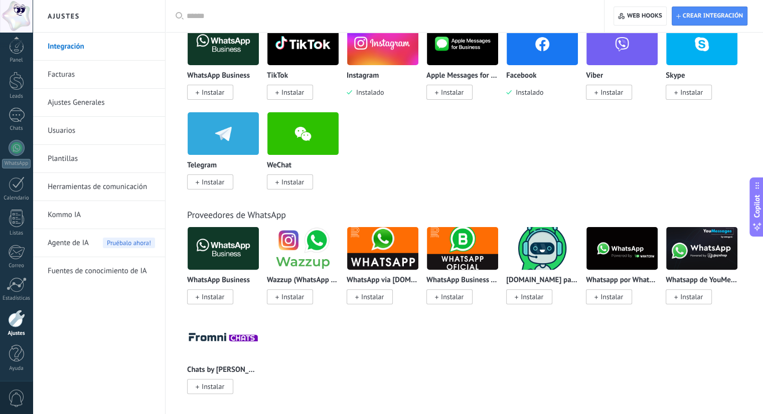
scroll to position [201, 0]
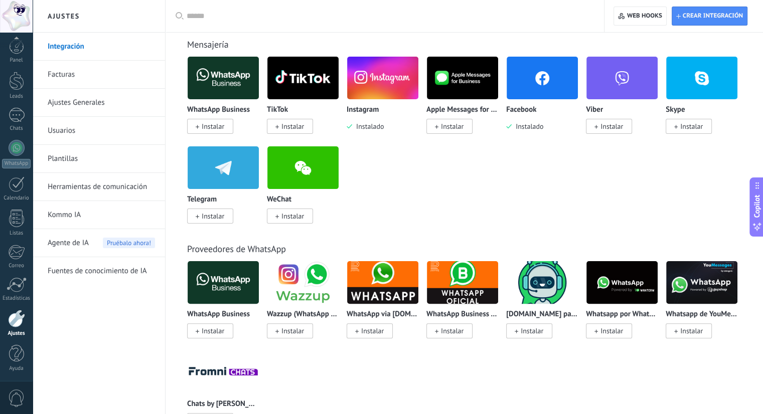
click at [235, 19] on input "text" at bounding box center [388, 16] width 403 height 11
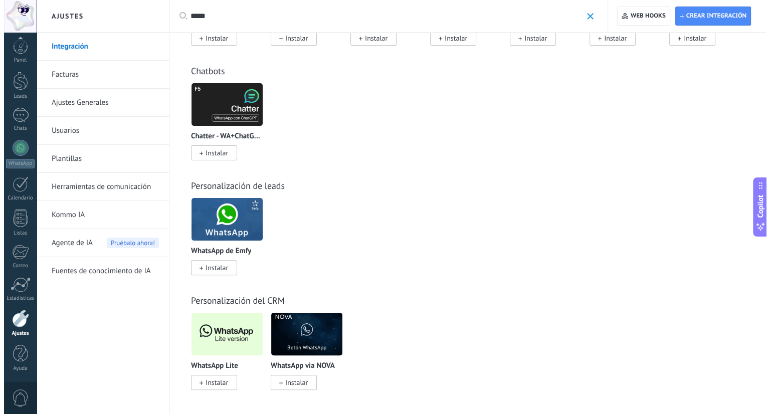
scroll to position [220, 0]
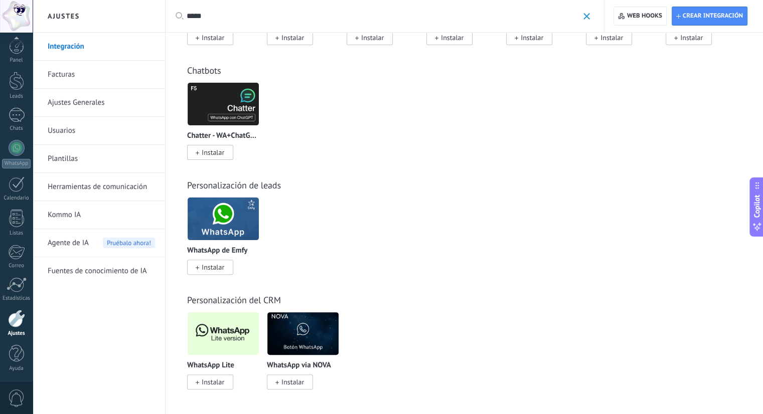
type input "*****"
click at [221, 385] on span "Instalar" at bounding box center [213, 382] width 23 height 9
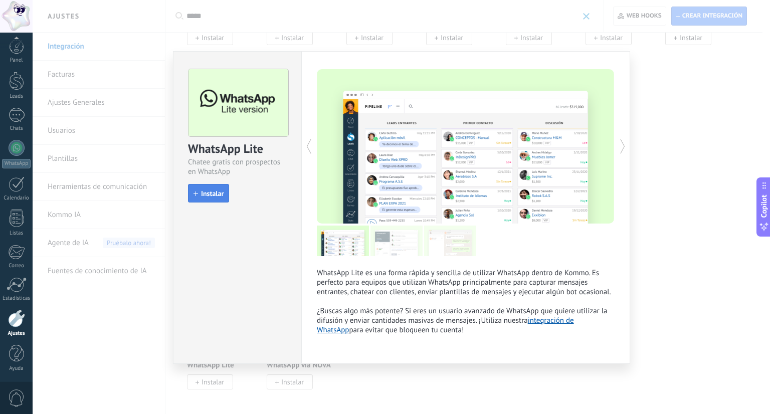
click at [211, 198] on button "Instalar" at bounding box center [208, 193] width 41 height 19
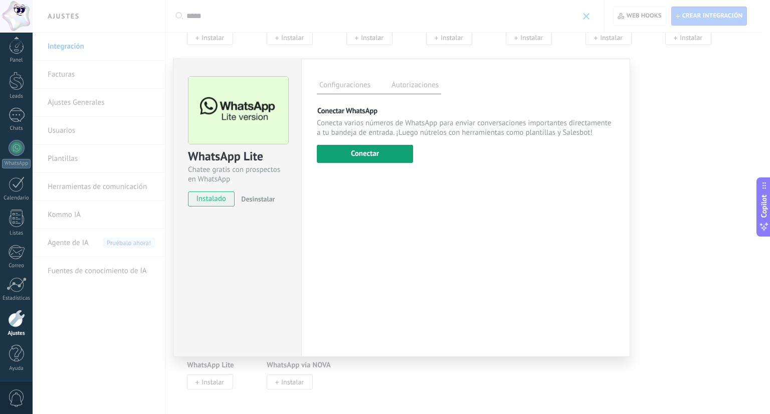
click at [339, 160] on button "Conectar" at bounding box center [365, 154] width 96 height 18
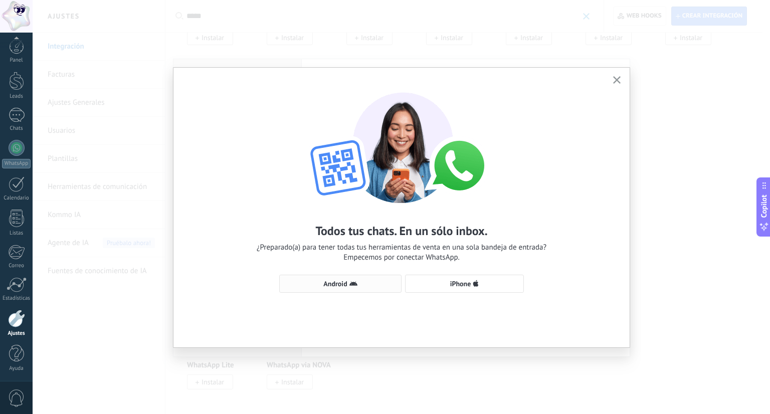
click at [369, 281] on span "Android" at bounding box center [340, 284] width 111 height 8
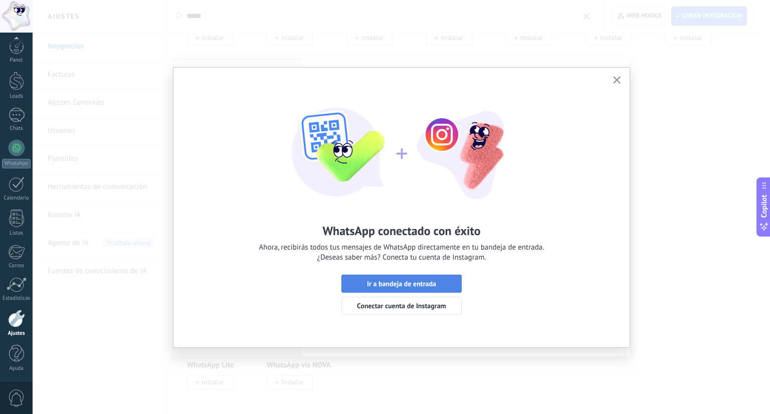
click at [447, 284] on span "Ir a bandeja de entrada" at bounding box center [401, 283] width 109 height 7
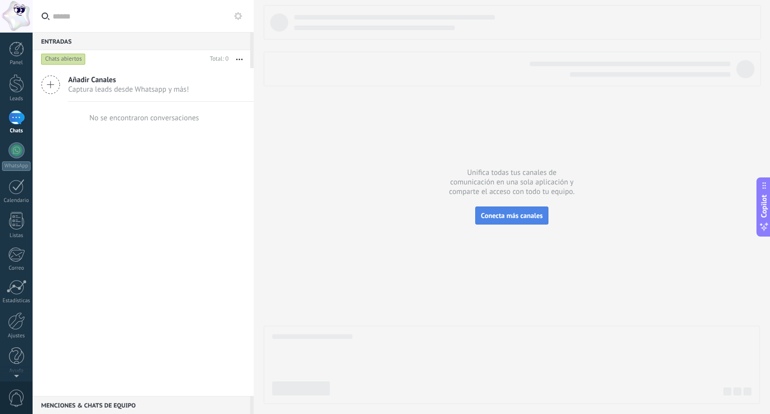
click at [512, 212] on span "Conecta más canales" at bounding box center [512, 215] width 62 height 9
